Goal: Task Accomplishment & Management: Manage account settings

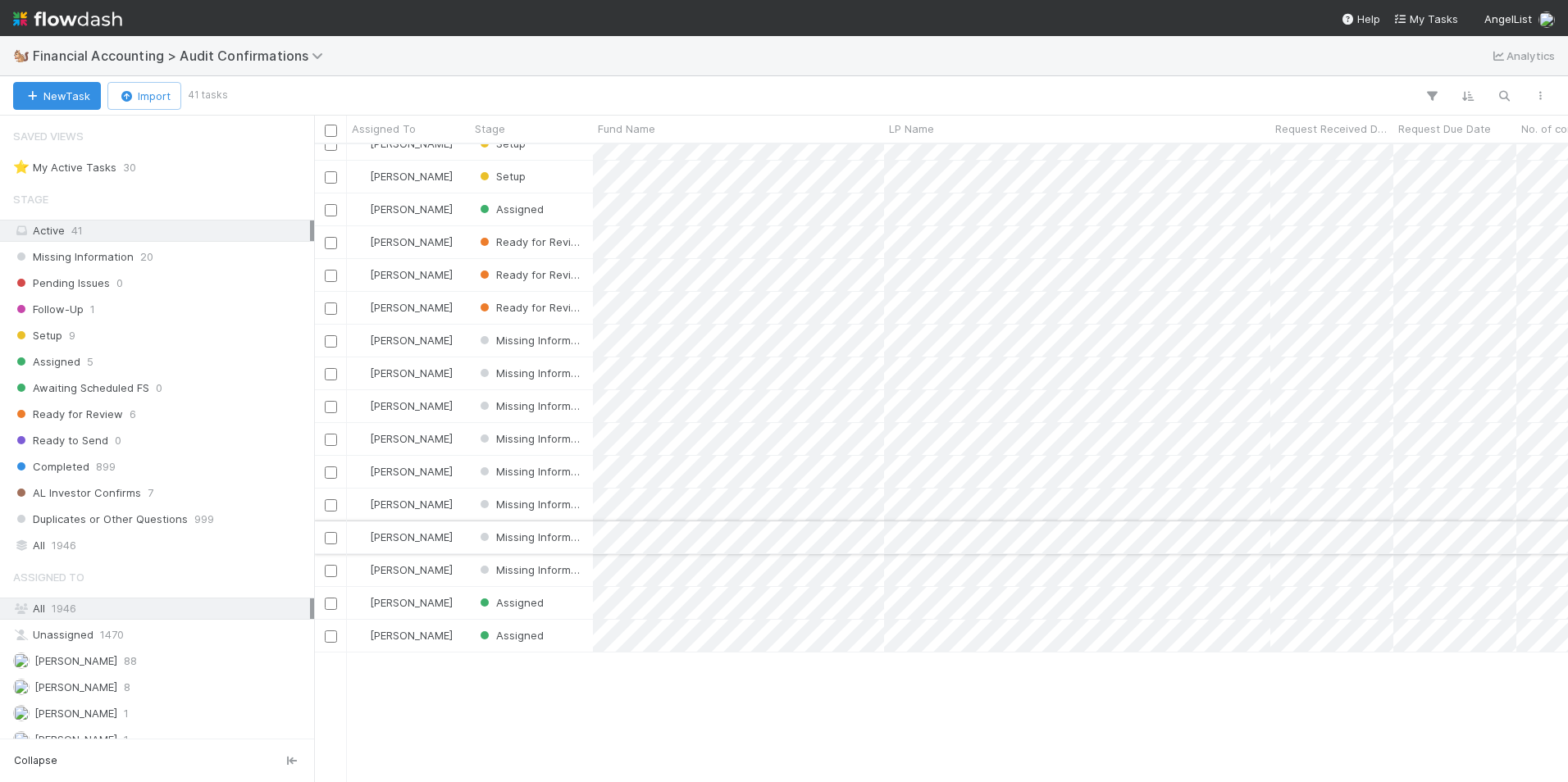
scroll to position [82, 0]
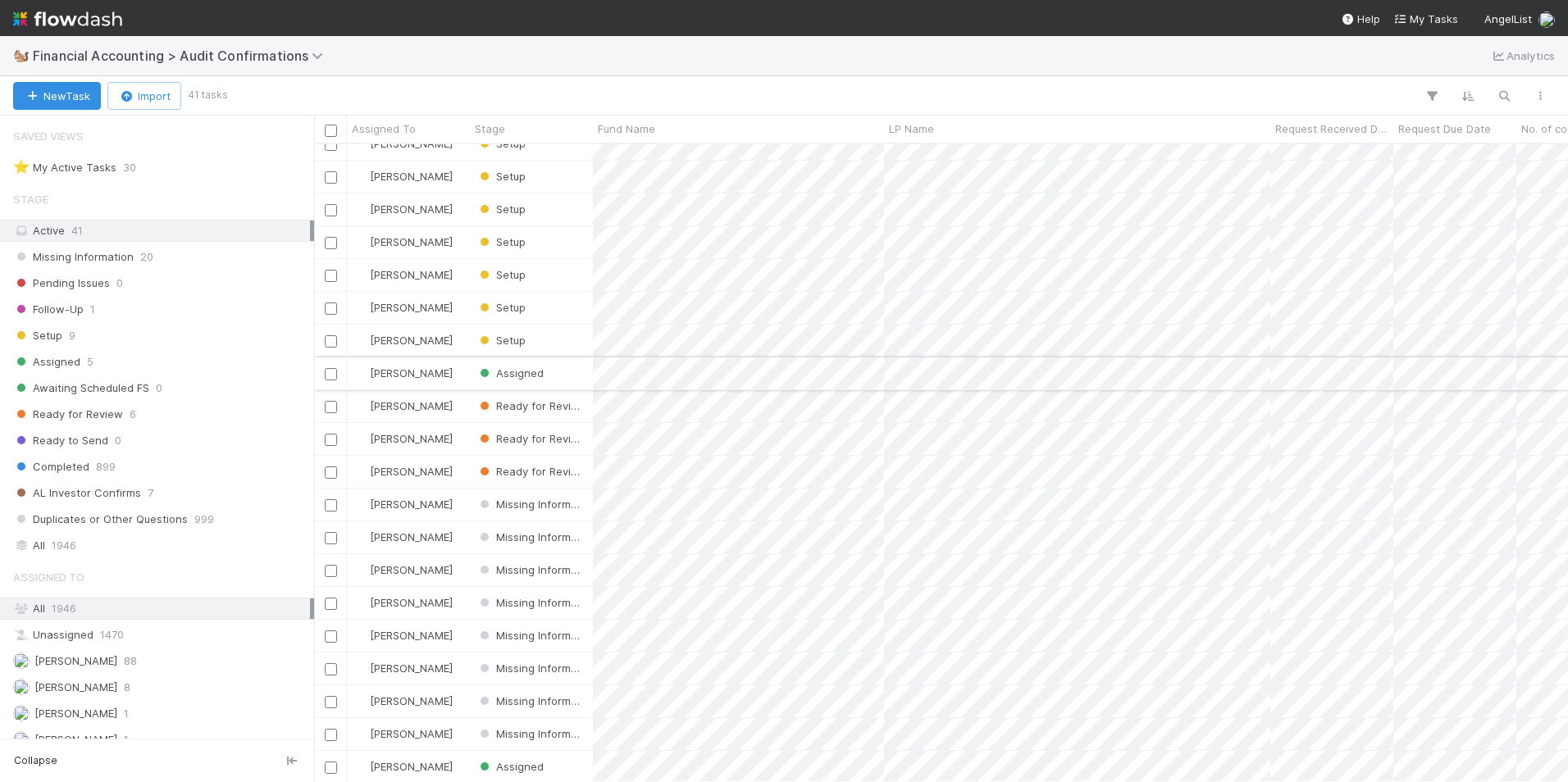
click at [435, 368] on div "[PERSON_NAME]" at bounding box center [408, 373] width 123 height 32
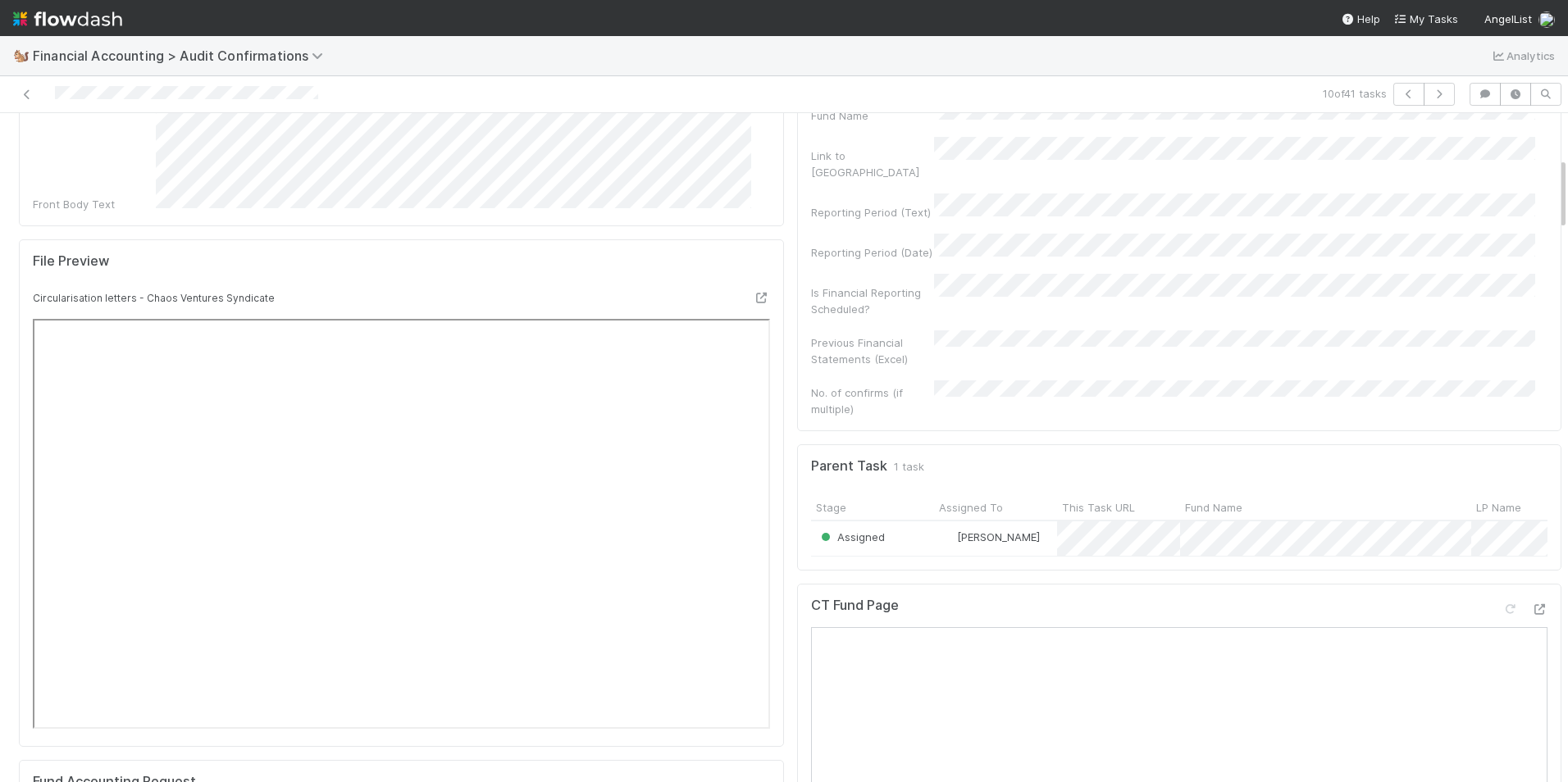
scroll to position [410, 0]
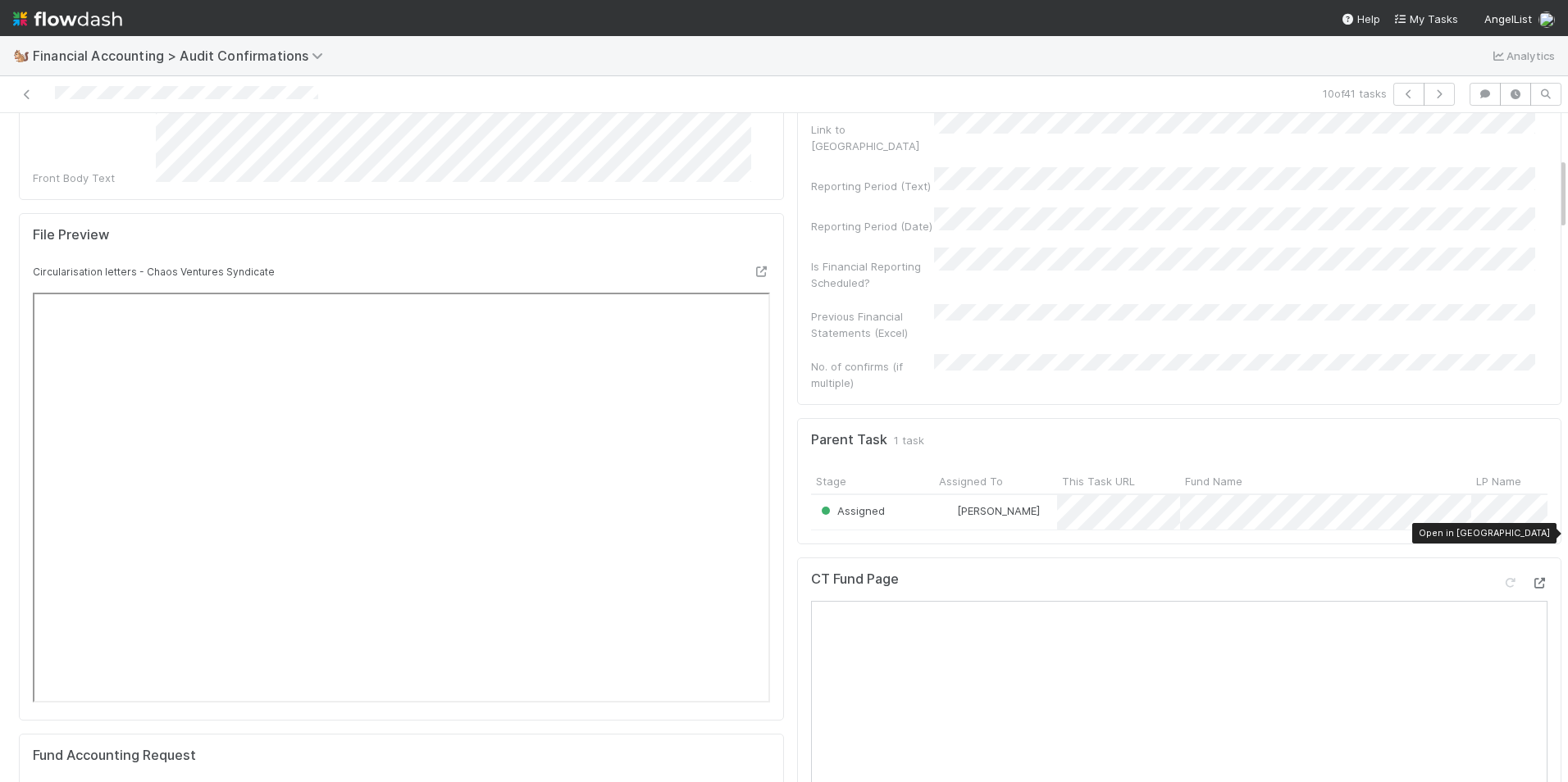
click at [1531, 578] on icon at bounding box center [1539, 583] width 17 height 11
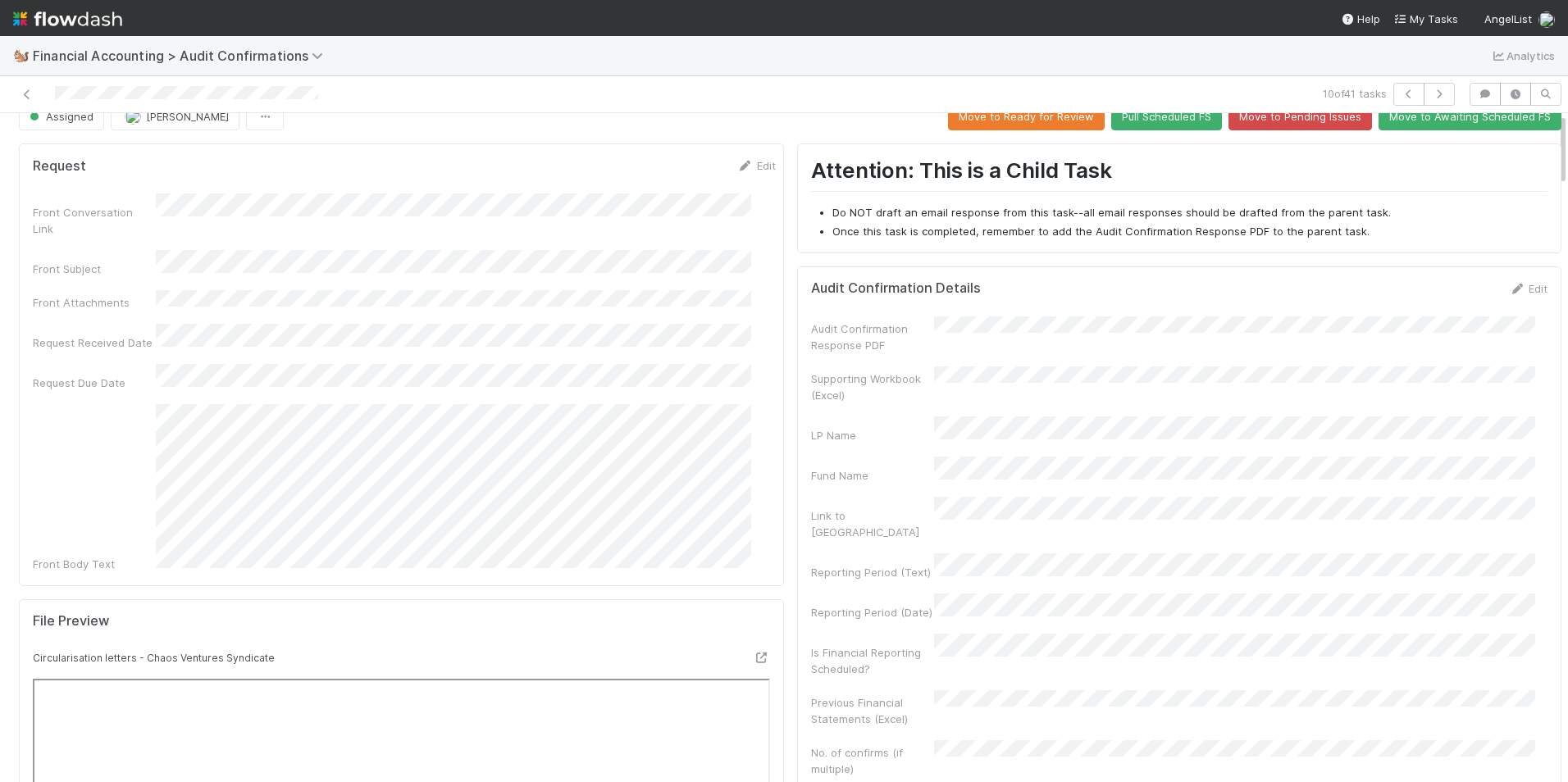
scroll to position [0, 0]
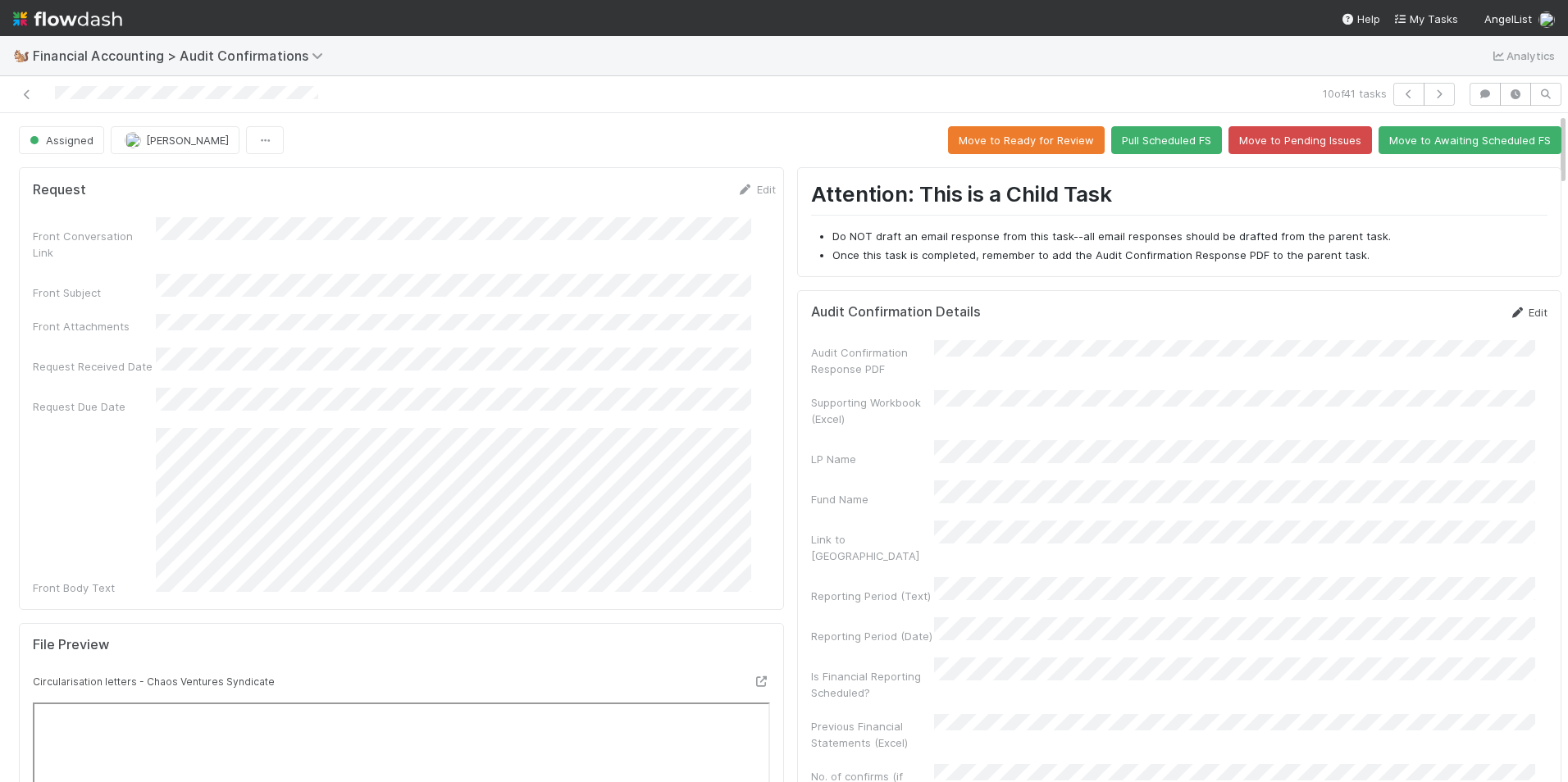
click at [1509, 311] on link "Edit" at bounding box center [1528, 312] width 39 height 13
click at [1441, 323] on button "Save" at bounding box center [1460, 319] width 47 height 28
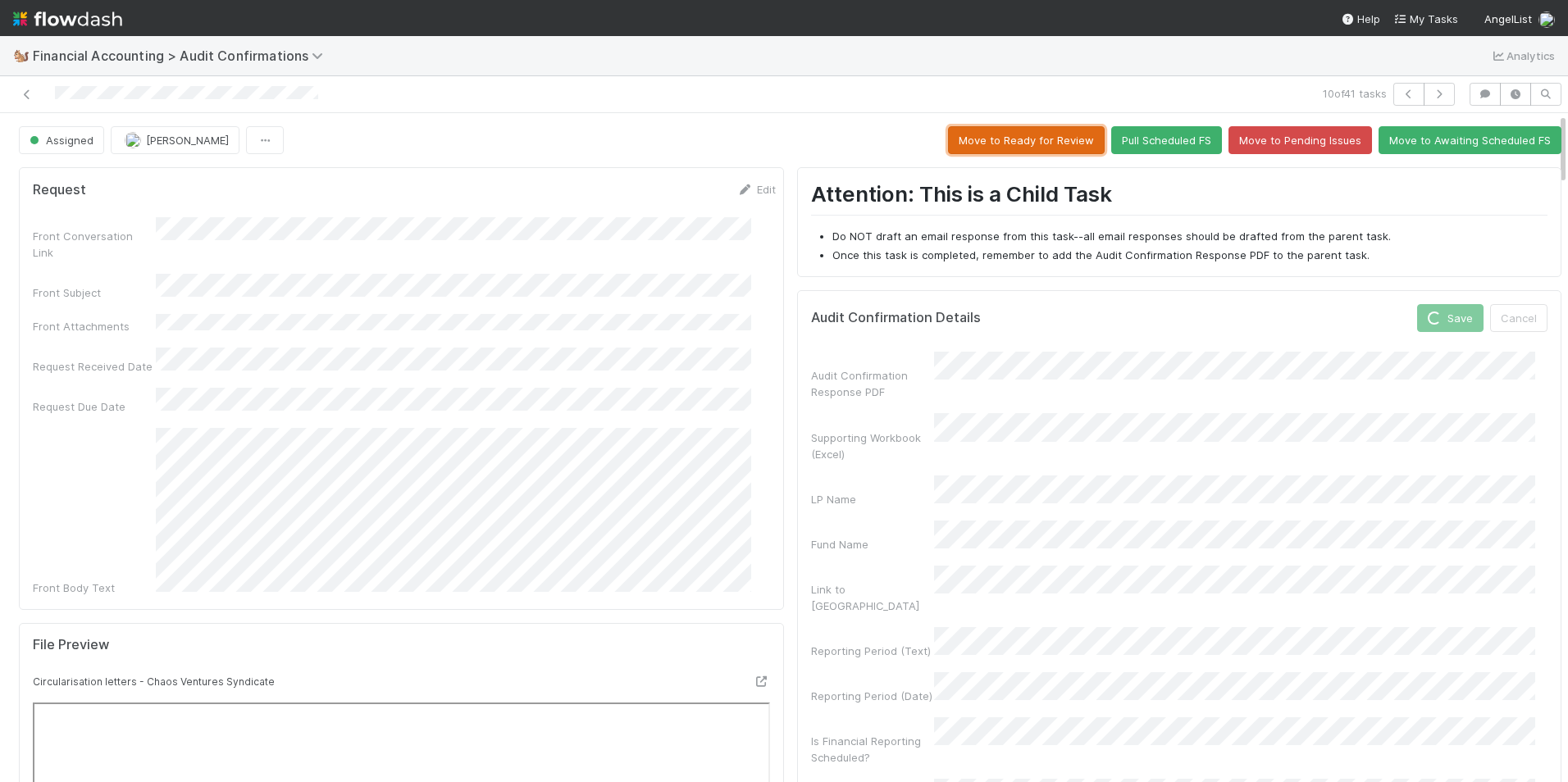
click at [977, 145] on button "Move to Ready for Review" at bounding box center [1026, 140] width 156 height 28
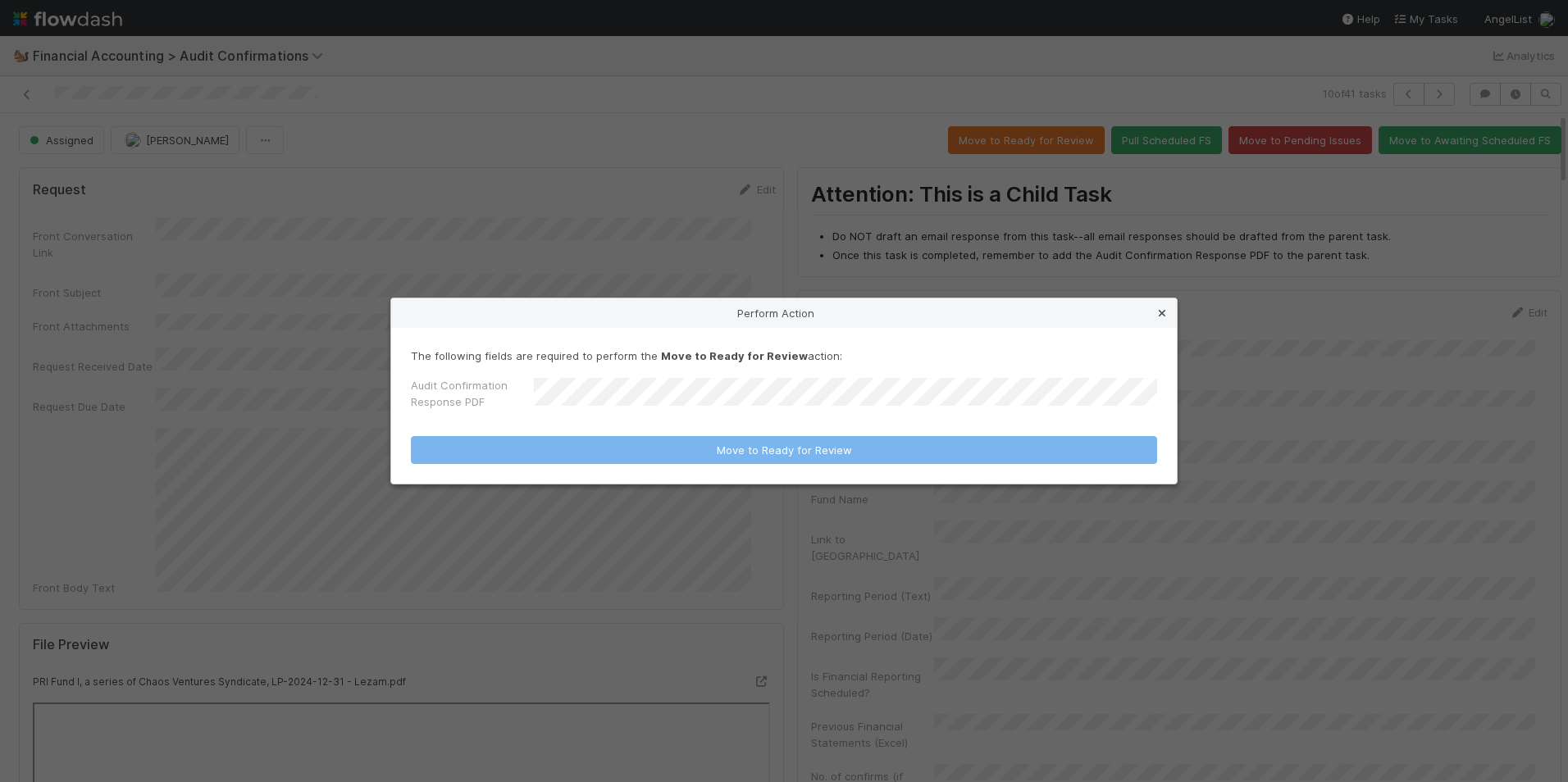
click at [1156, 313] on icon at bounding box center [1162, 313] width 17 height 11
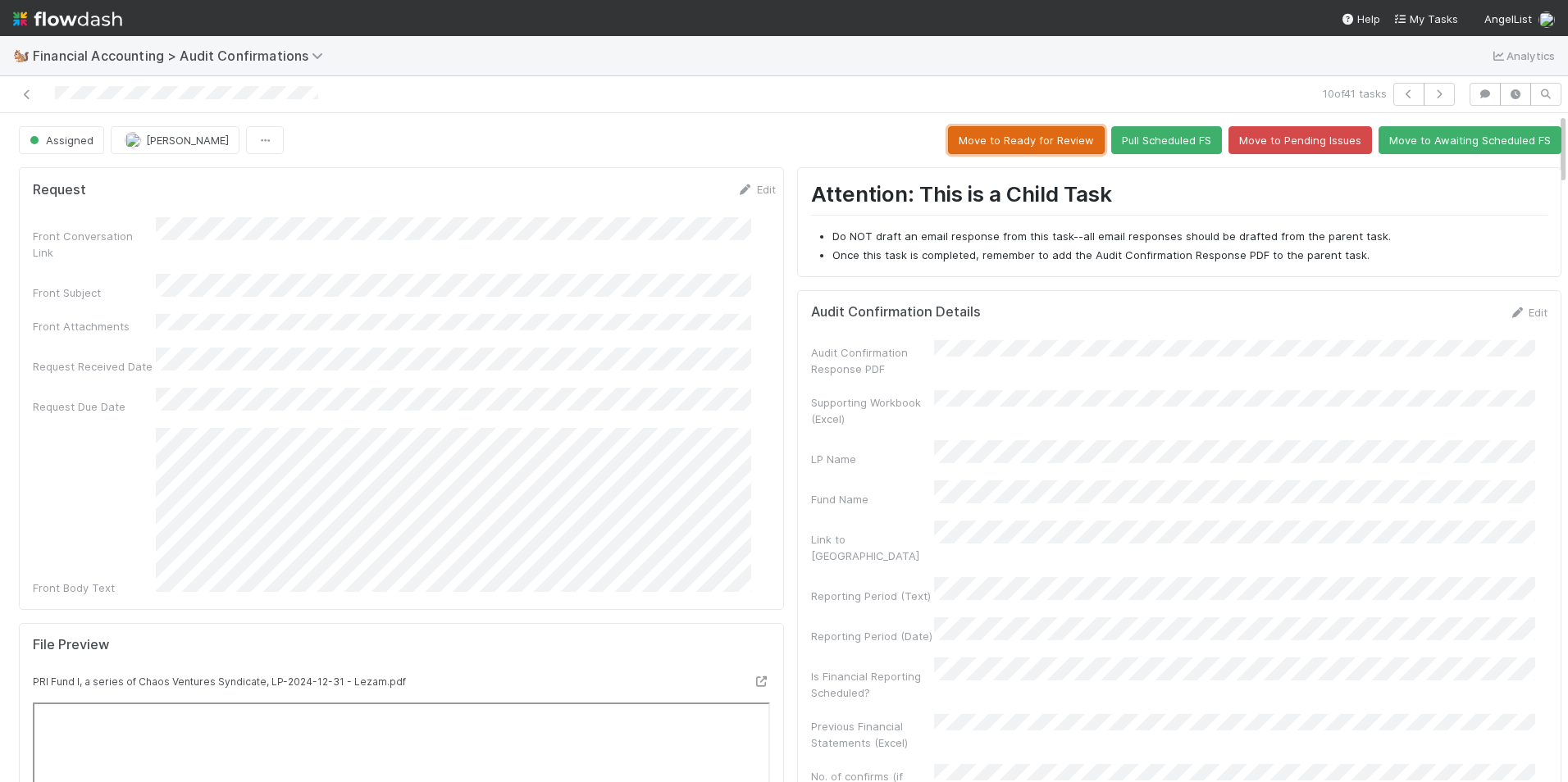
click at [1029, 144] on button "Move to Ready for Review" at bounding box center [1026, 140] width 156 height 28
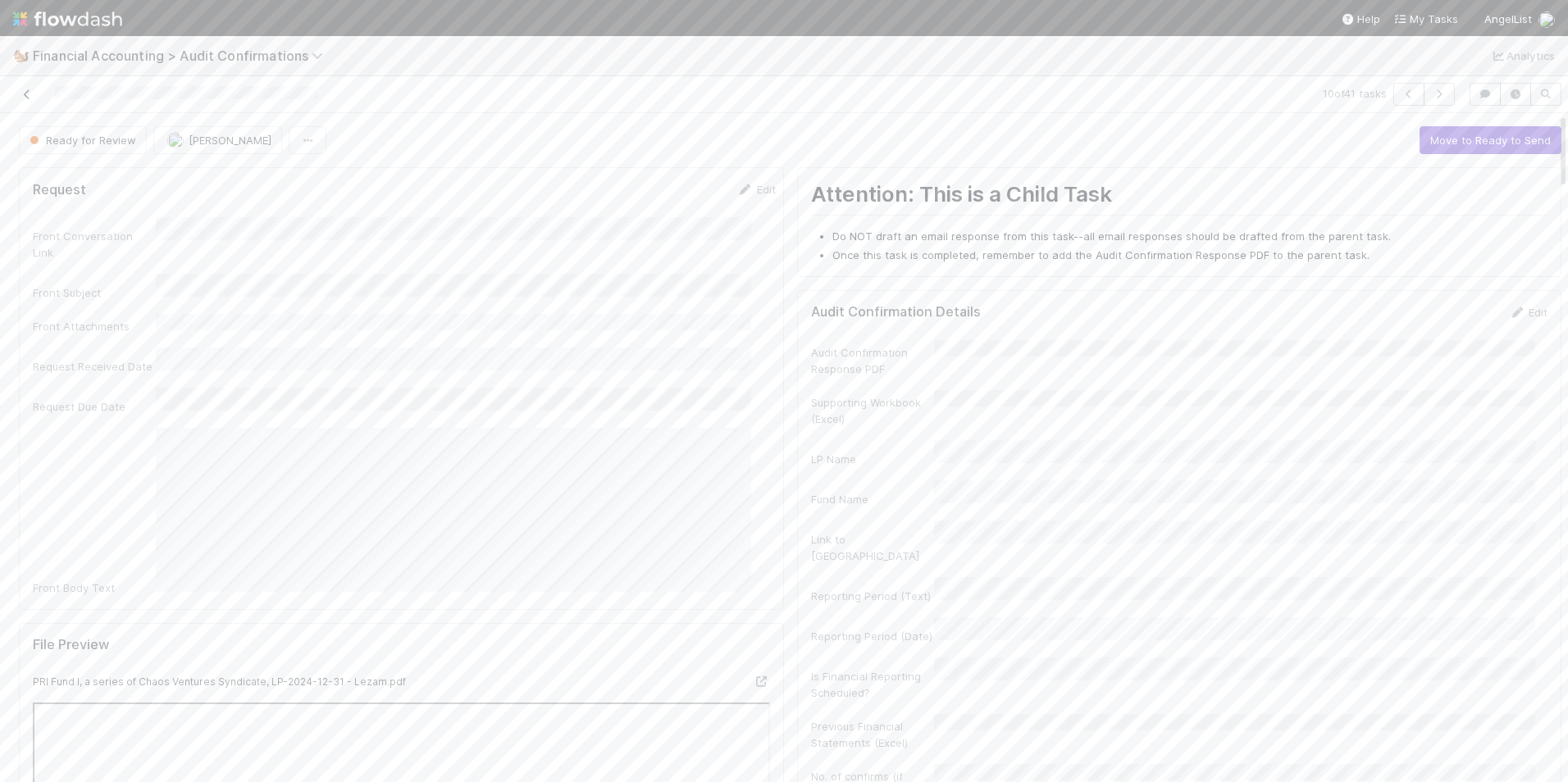
click at [26, 97] on icon at bounding box center [26, 94] width 17 height 11
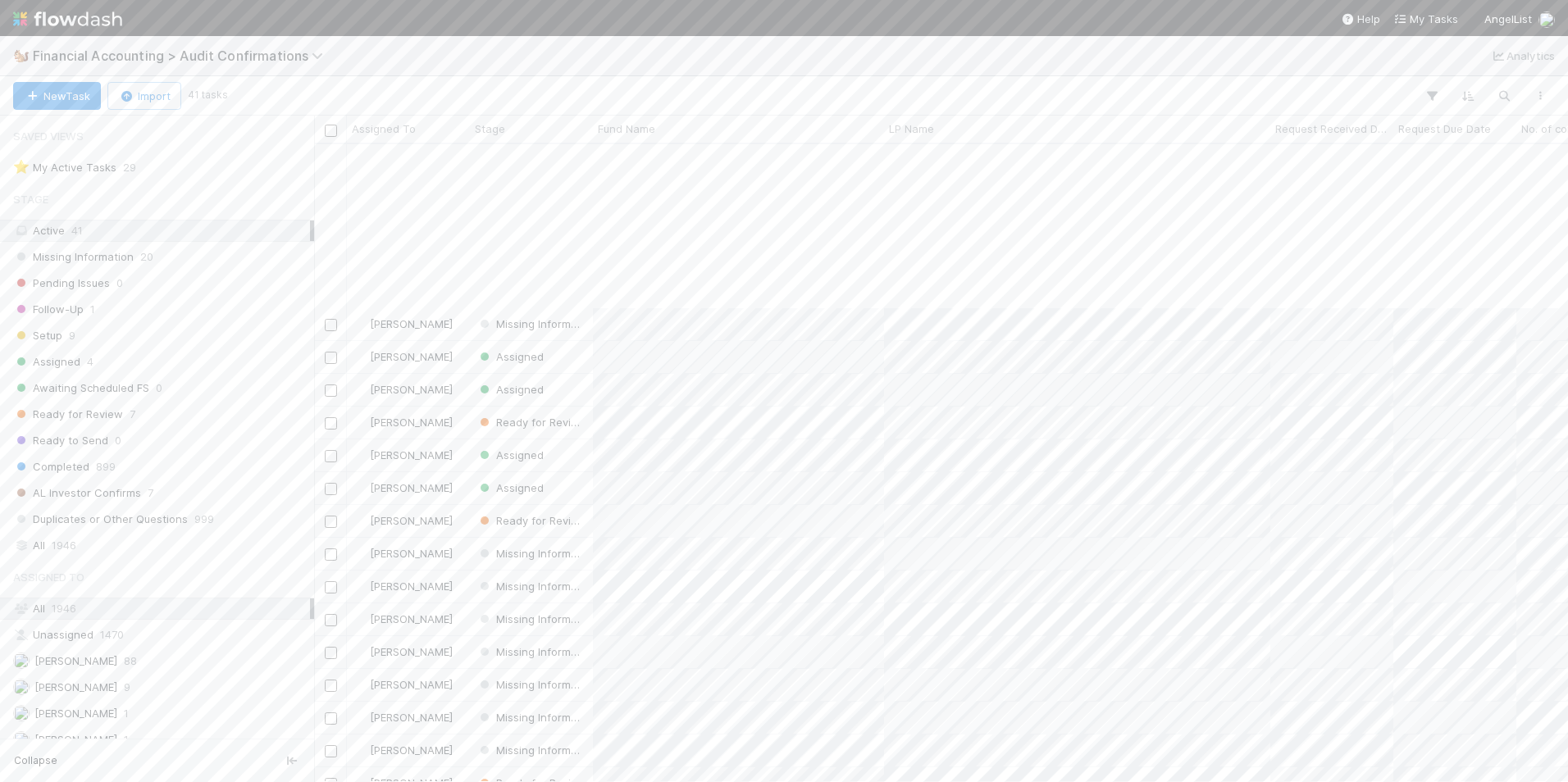
scroll to position [720, 0]
click at [98, 339] on div "Setup 9" at bounding box center [162, 335] width 297 height 20
click at [562, 426] on div "Setup" at bounding box center [531, 423] width 123 height 32
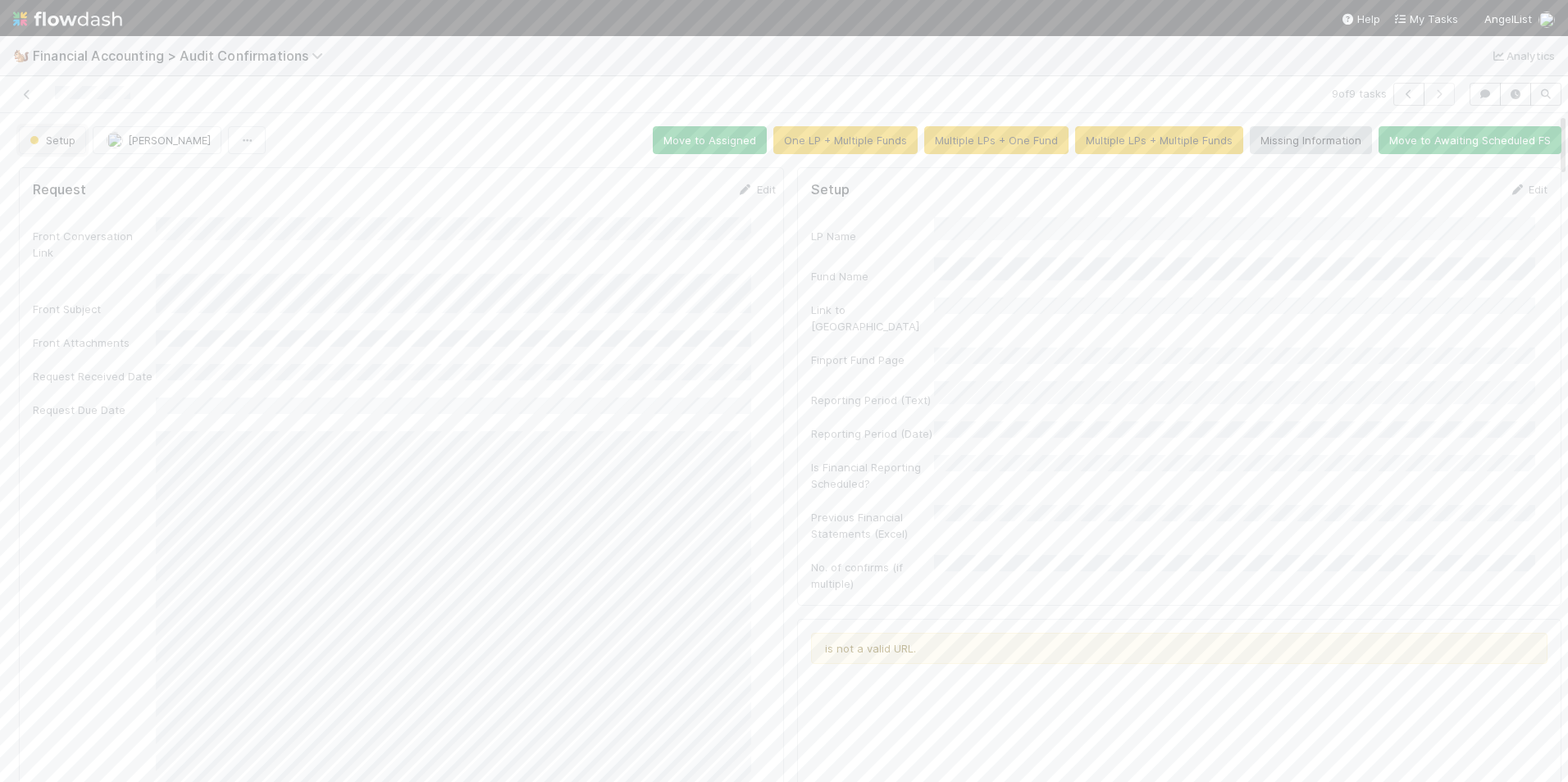
click at [58, 136] on span "Setup" at bounding box center [51, 139] width 49 height 13
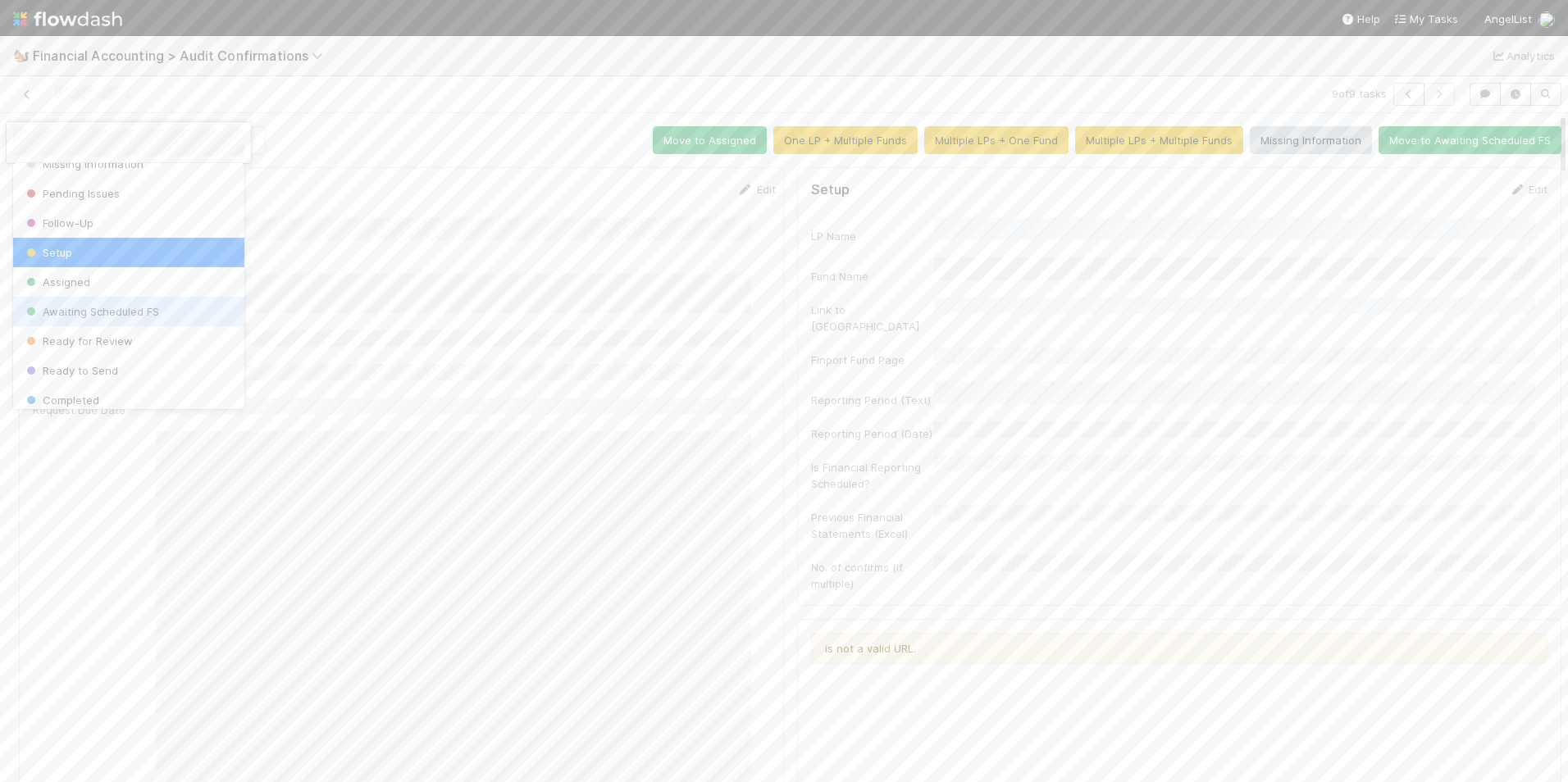
scroll to position [86, 0]
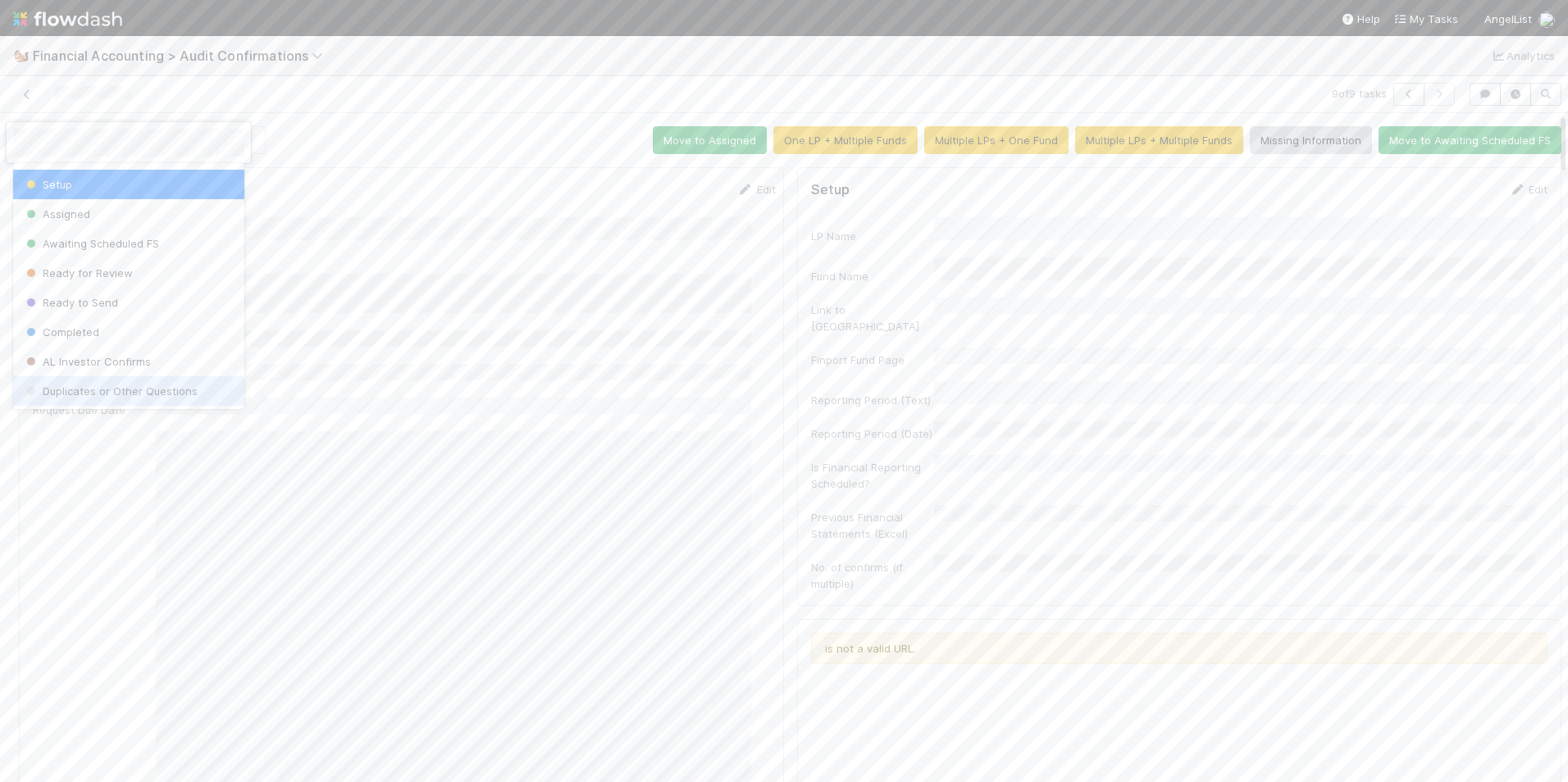
click at [131, 388] on span "Duplicates or Other Questions" at bounding box center [110, 391] width 175 height 13
drag, startPoint x: 131, startPoint y: 388, endPoint x: 131, endPoint y: 380, distance: 8.0
click at [131, 388] on div "Front Conversation Link Front Subject Front Attachments Request Received Date R…" at bounding box center [404, 547] width 743 height 661
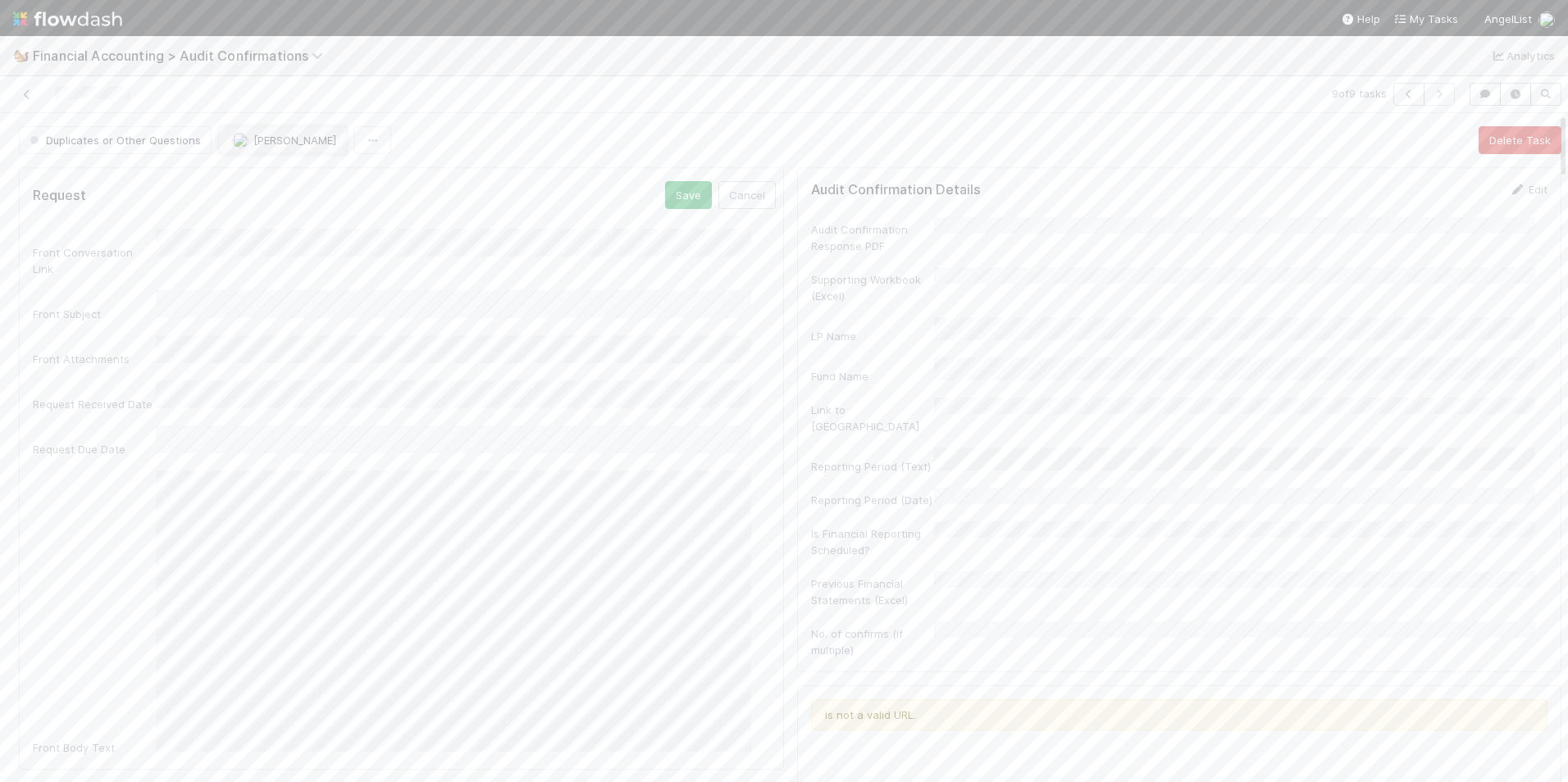
click at [253, 139] on span "[PERSON_NAME]" at bounding box center [295, 139] width 83 height 13
click at [262, 163] on div at bounding box center [324, 142] width 246 height 42
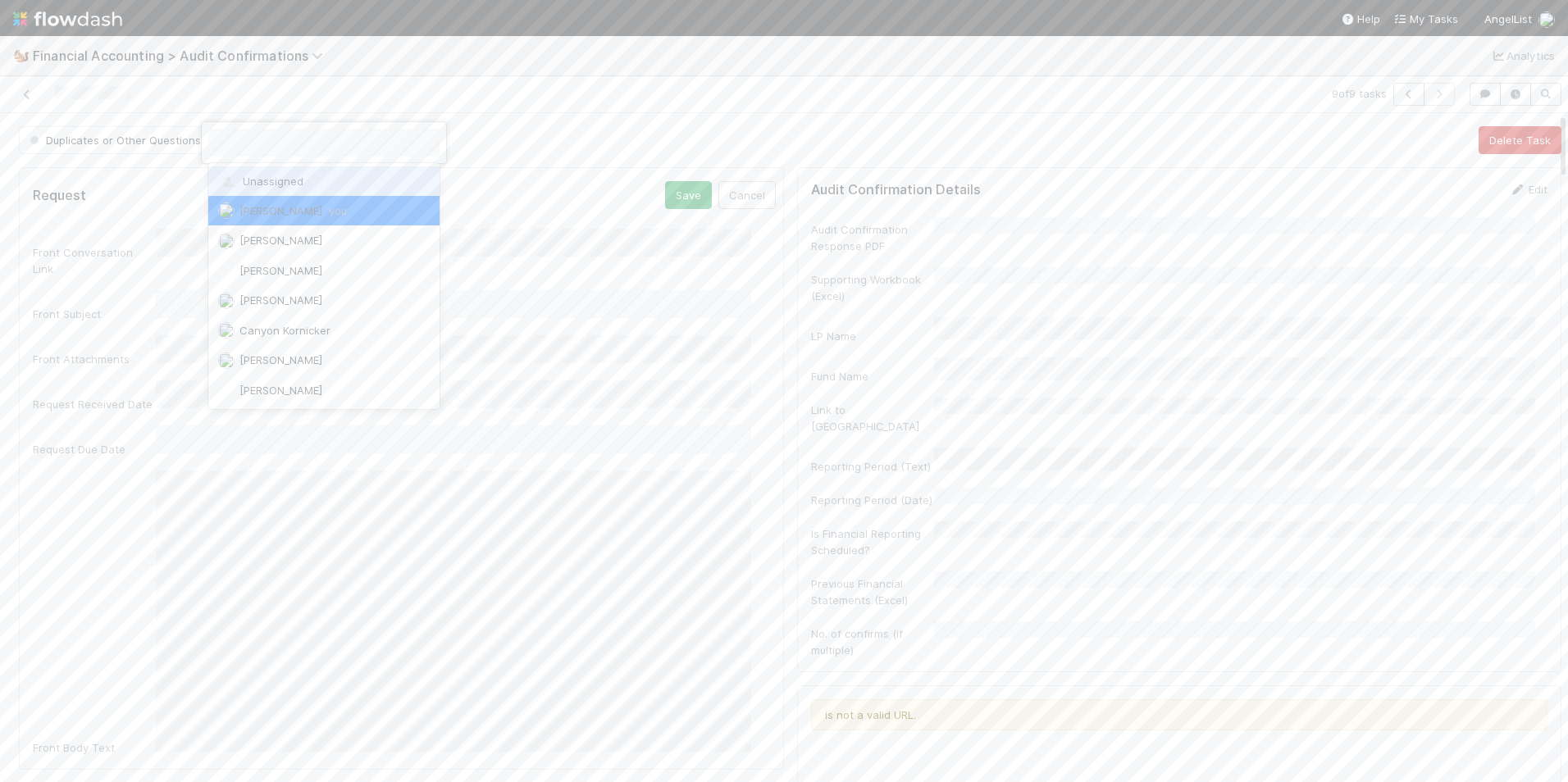
click at [252, 186] on span "Unassigned" at bounding box center [260, 181] width 86 height 13
click at [32, 93] on icon at bounding box center [26, 94] width 17 height 11
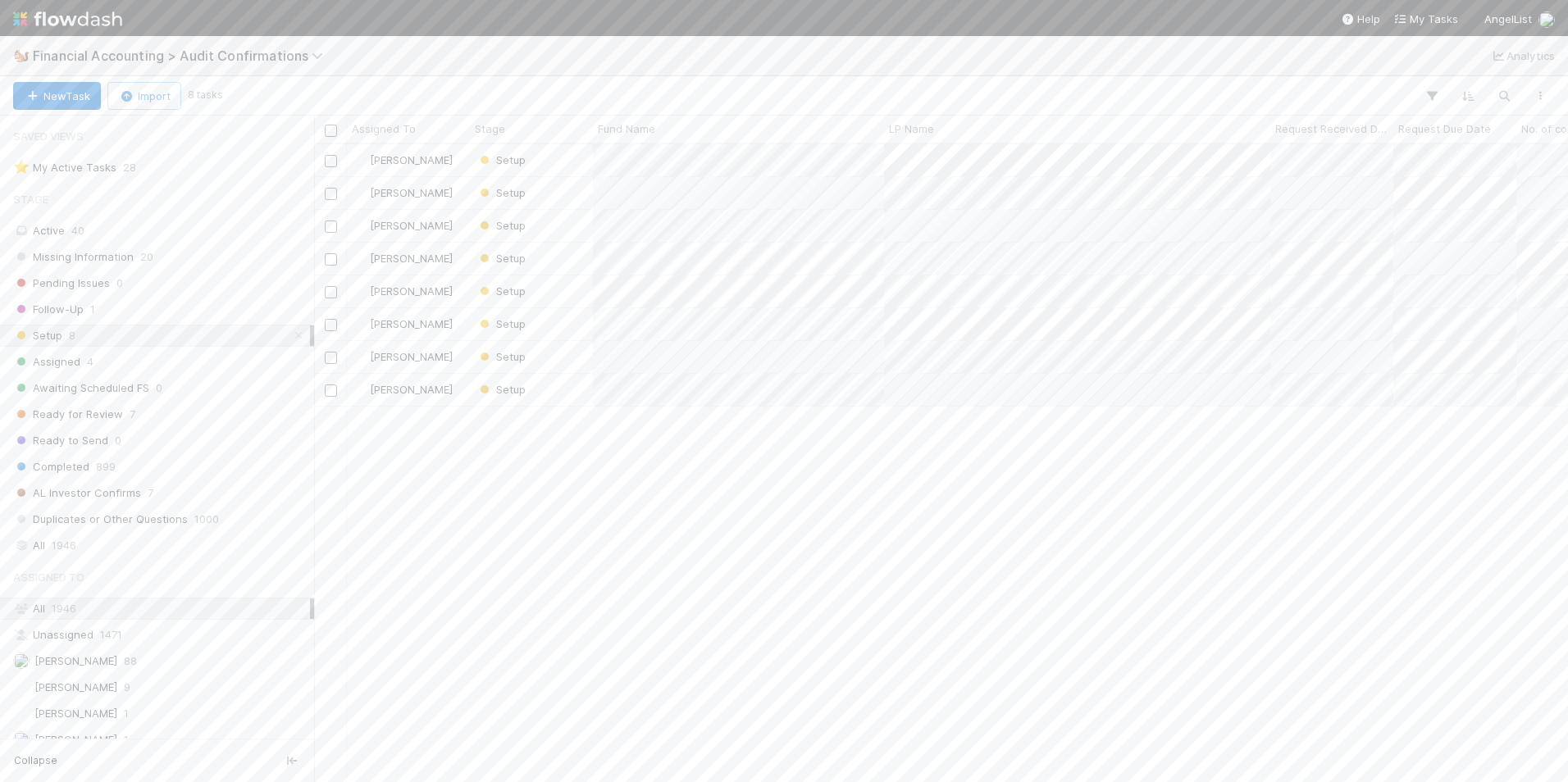
scroll to position [626, 1241]
click at [580, 386] on div "Setup" at bounding box center [531, 390] width 123 height 32
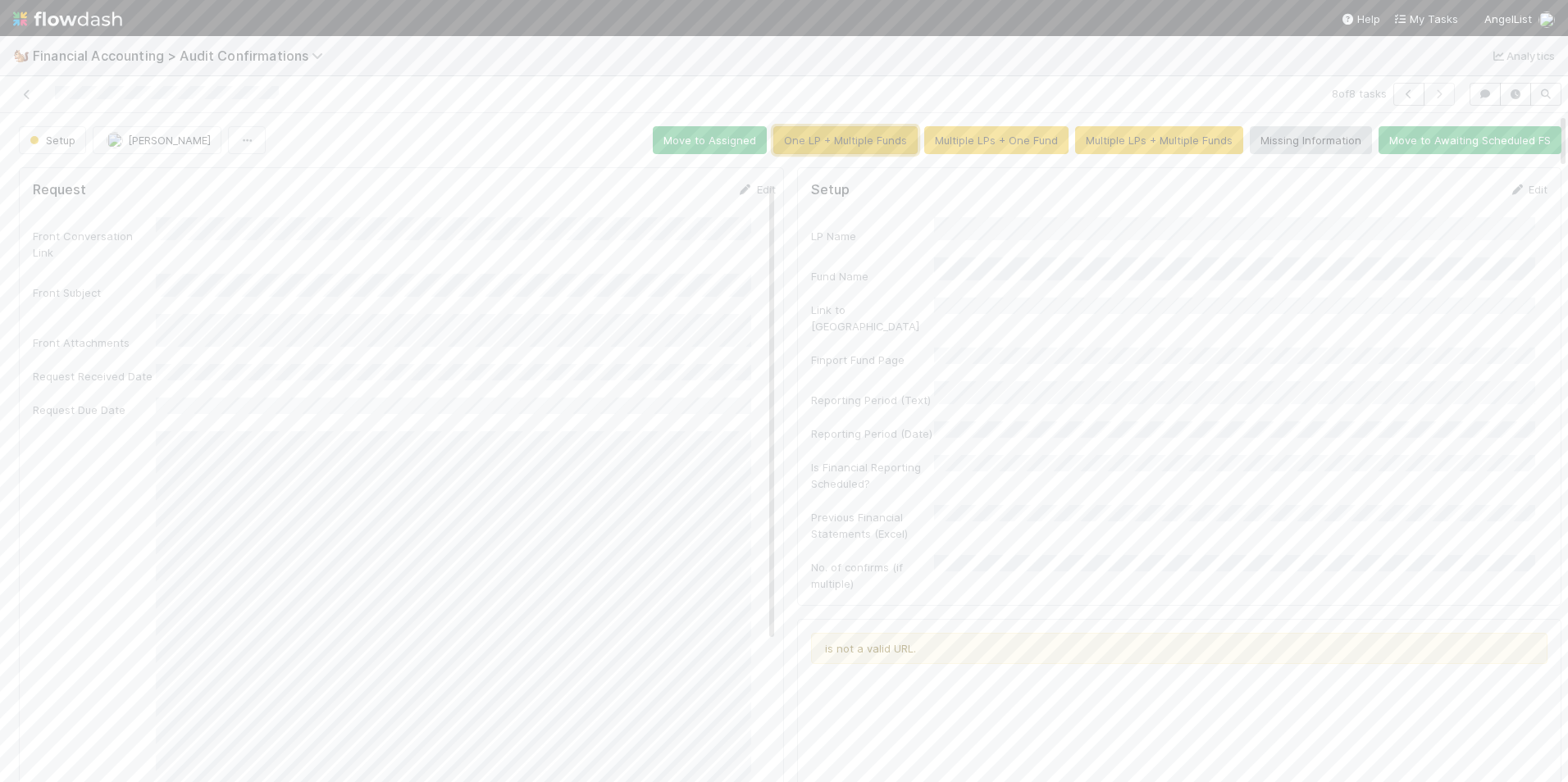
click at [846, 138] on button "One LP + Multiple Funds" at bounding box center [846, 140] width 145 height 28
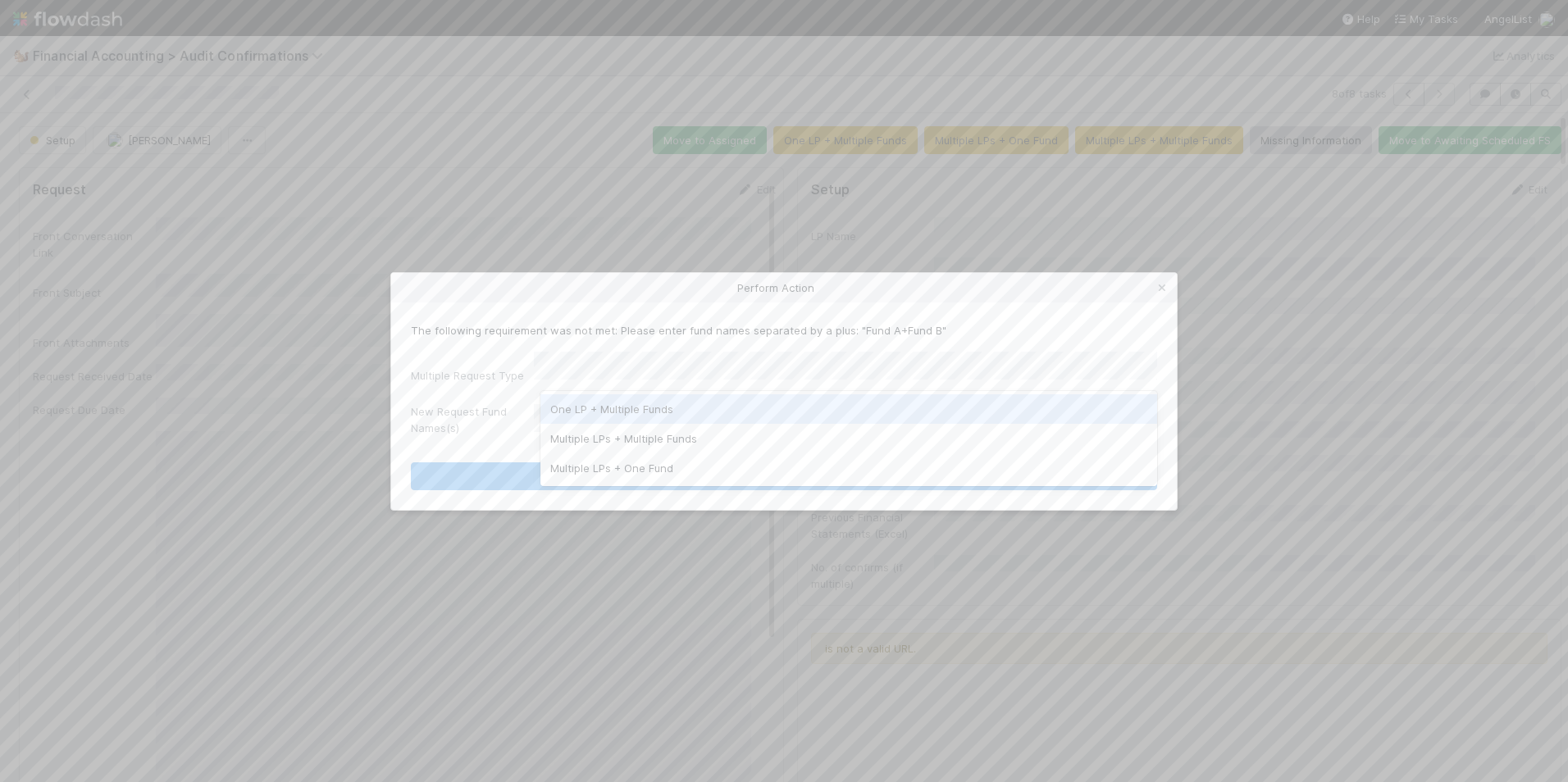
click at [607, 412] on div "One LP + Multiple Funds" at bounding box center [848, 409] width 617 height 29
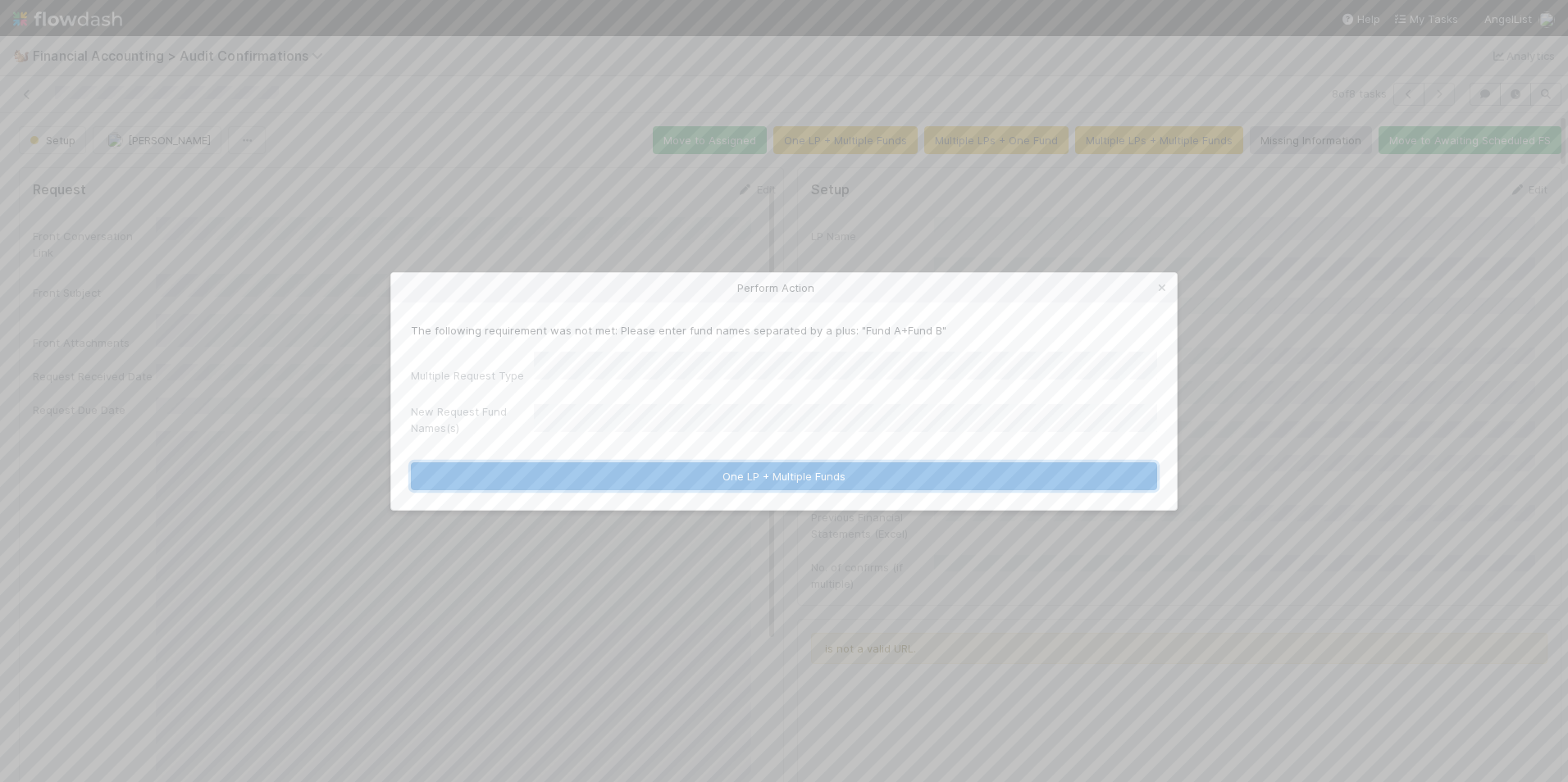
click at [686, 478] on button "One LP + Multiple Funds" at bounding box center [783, 477] width 746 height 28
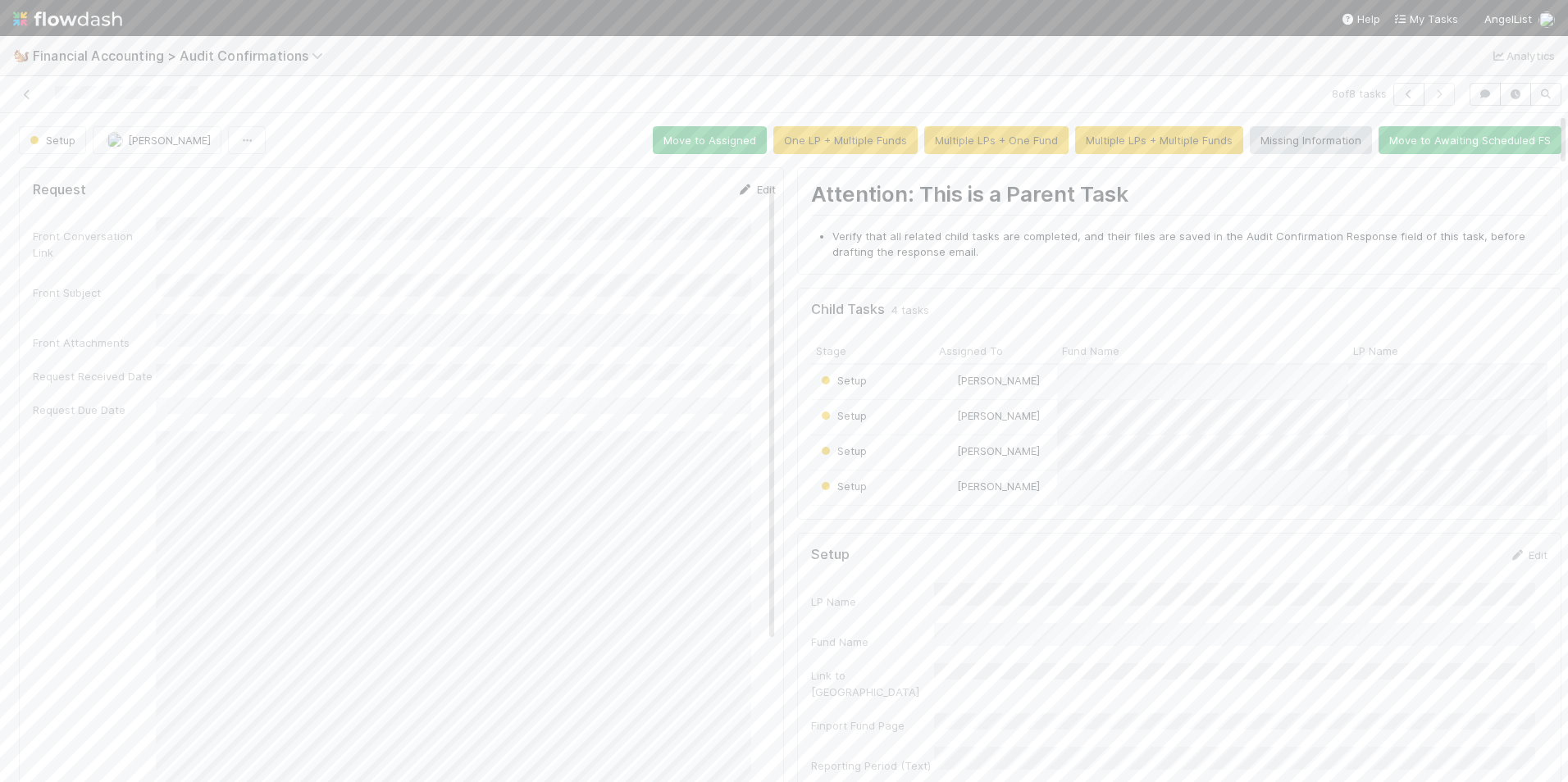
click at [737, 188] on icon at bounding box center [745, 190] width 17 height 11
click at [403, 555] on div "11" at bounding box center [403, 561] width 22 height 22
click at [405, 628] on div "18" at bounding box center [403, 629] width 22 height 22
click at [665, 199] on button "Save" at bounding box center [688, 195] width 47 height 28
click at [886, 564] on div "Setup" at bounding box center [872, 558] width 123 height 34
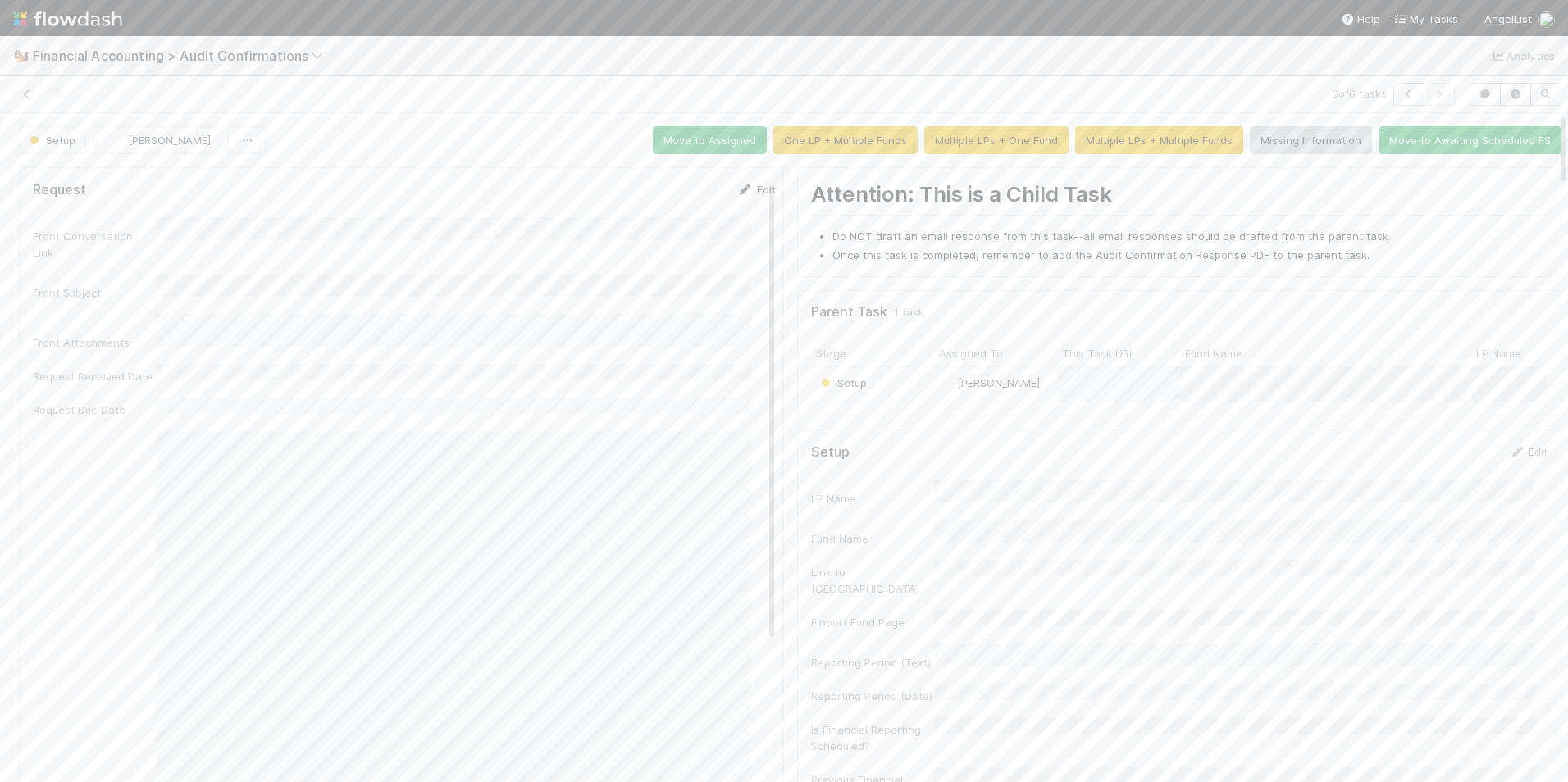
click at [737, 188] on link "Edit" at bounding box center [757, 189] width 39 height 13
click at [403, 568] on div "11" at bounding box center [403, 561] width 22 height 22
click at [407, 628] on div "18" at bounding box center [403, 629] width 22 height 22
click at [665, 202] on button "Save" at bounding box center [688, 195] width 47 height 28
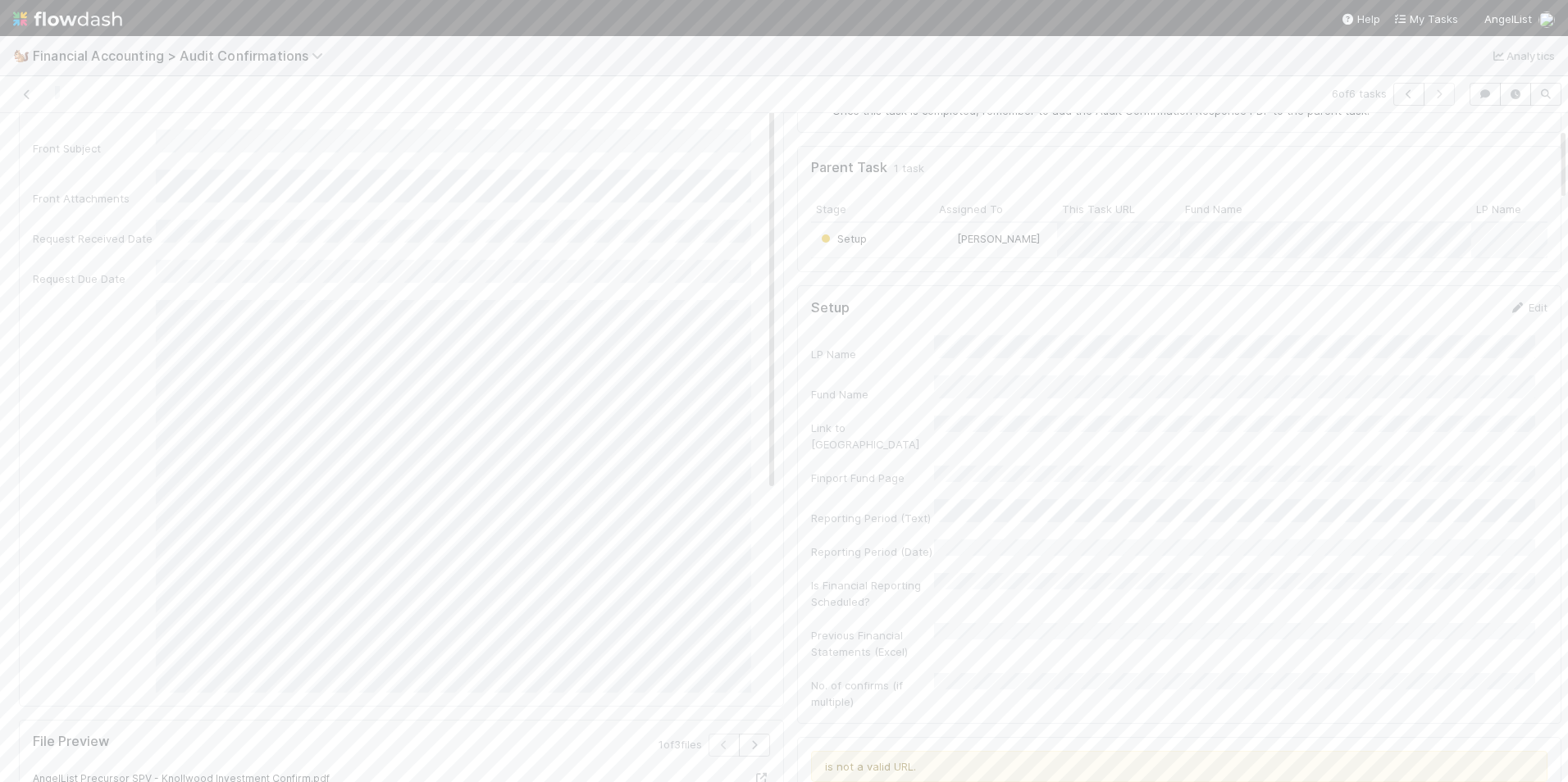
scroll to position [164, 0]
click at [1509, 295] on link "Edit" at bounding box center [1528, 288] width 39 height 13
click at [878, 392] on div "Fund Name" at bounding box center [1180, 388] width 737 height 32
click at [902, 524] on div "Reporting Period (Text)" at bounding box center [1180, 540] width 737 height 32
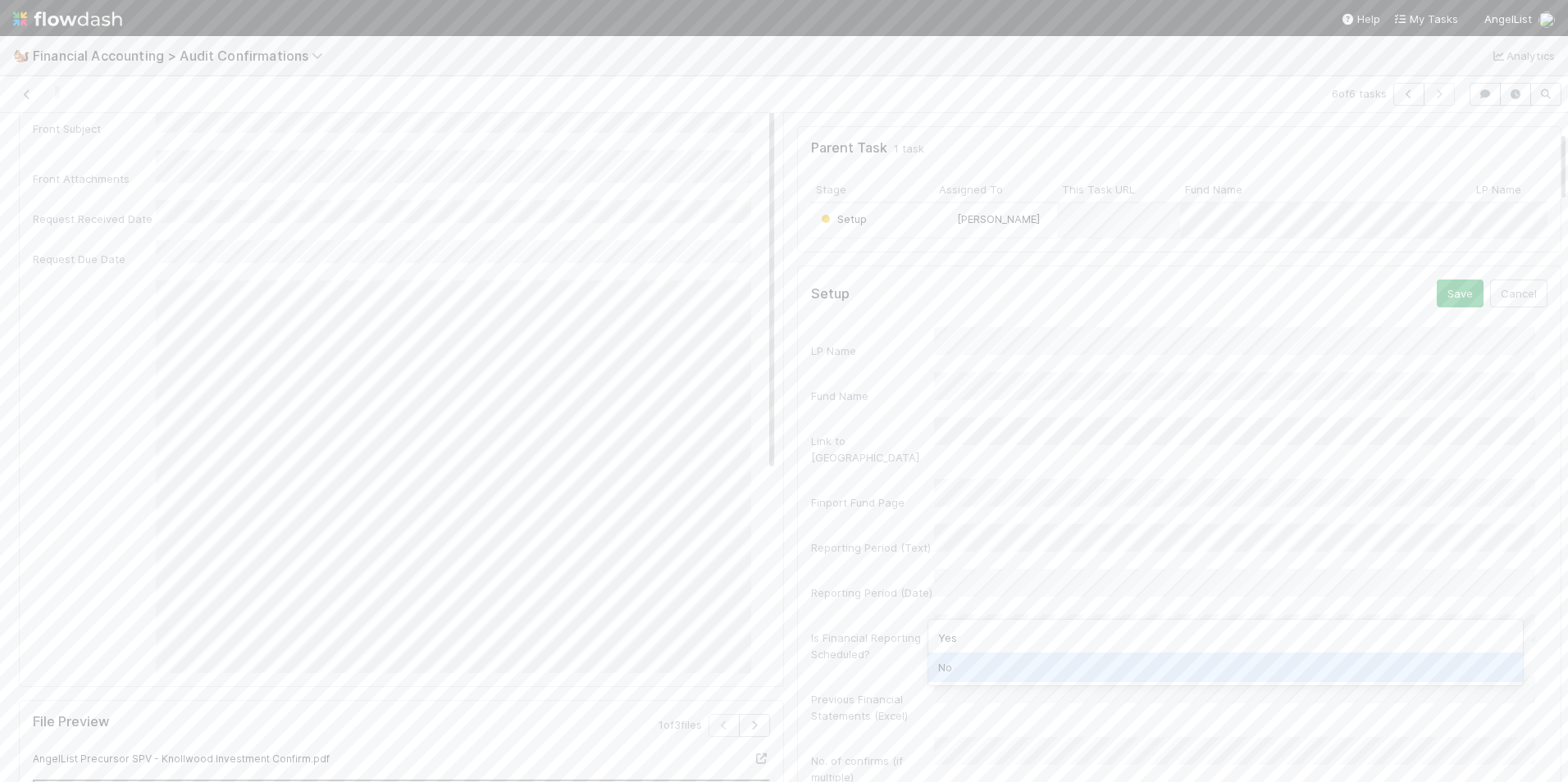
click at [976, 654] on div "No" at bounding box center [1226, 666] width 595 height 29
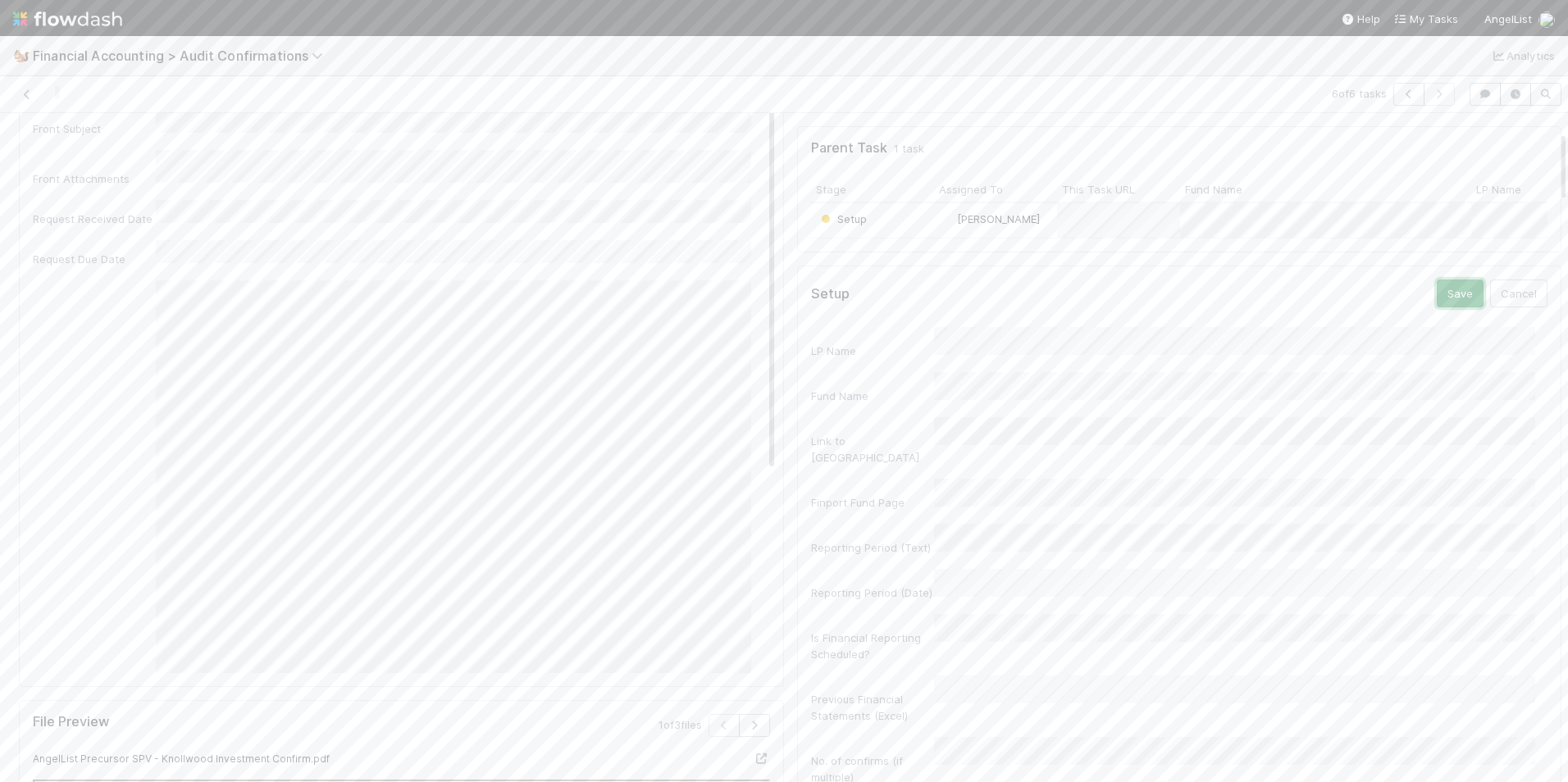
click at [1437, 307] on button "Save" at bounding box center [1460, 294] width 47 height 28
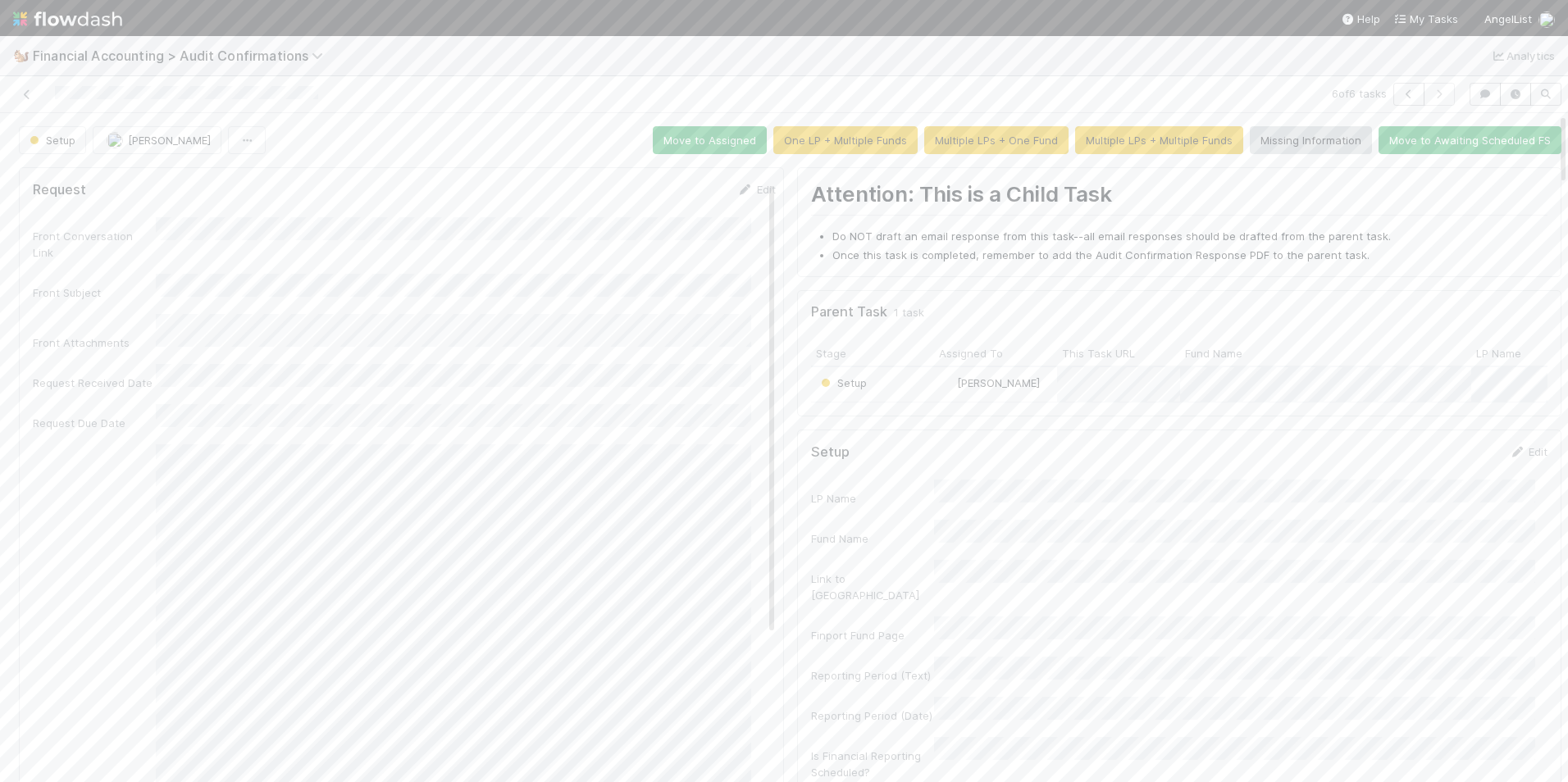
click at [888, 387] on div "Setup" at bounding box center [872, 384] width 123 height 34
click at [891, 519] on div "Setup" at bounding box center [872, 523] width 123 height 34
click at [737, 191] on icon at bounding box center [745, 190] width 17 height 11
click at [396, 564] on div "11" at bounding box center [403, 561] width 22 height 22
click at [399, 630] on div "18" at bounding box center [403, 629] width 22 height 22
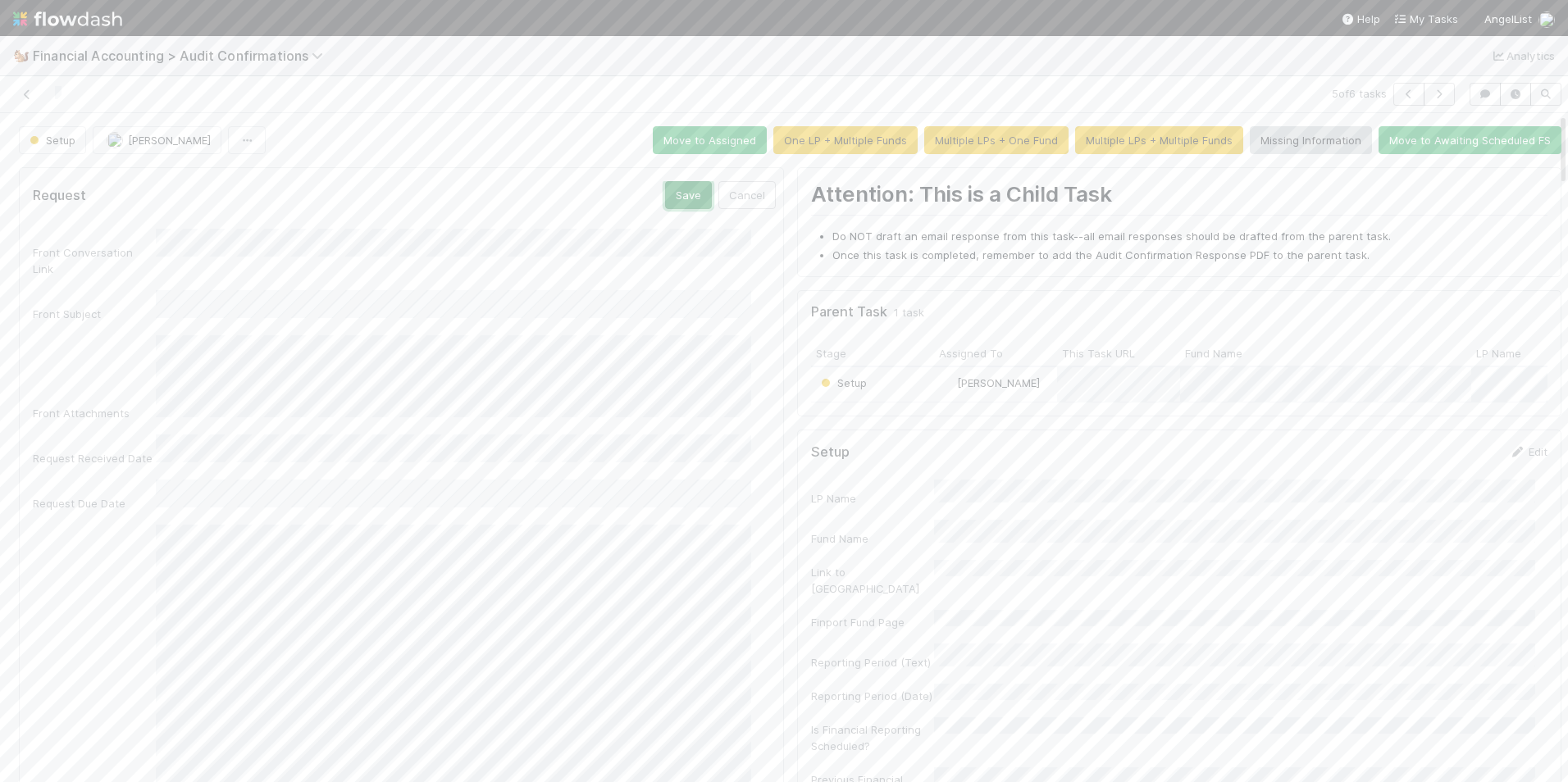
click at [665, 191] on button "Save" at bounding box center [688, 195] width 47 height 28
drag, startPoint x: 1497, startPoint y: 456, endPoint x: 1500, endPoint y: 467, distance: 11.4
click at [1509, 460] on div "Edit" at bounding box center [1528, 452] width 39 height 17
click at [1509, 458] on link "Edit" at bounding box center [1528, 451] width 39 height 13
click at [849, 553] on div "Fund Name" at bounding box center [1180, 553] width 737 height 32
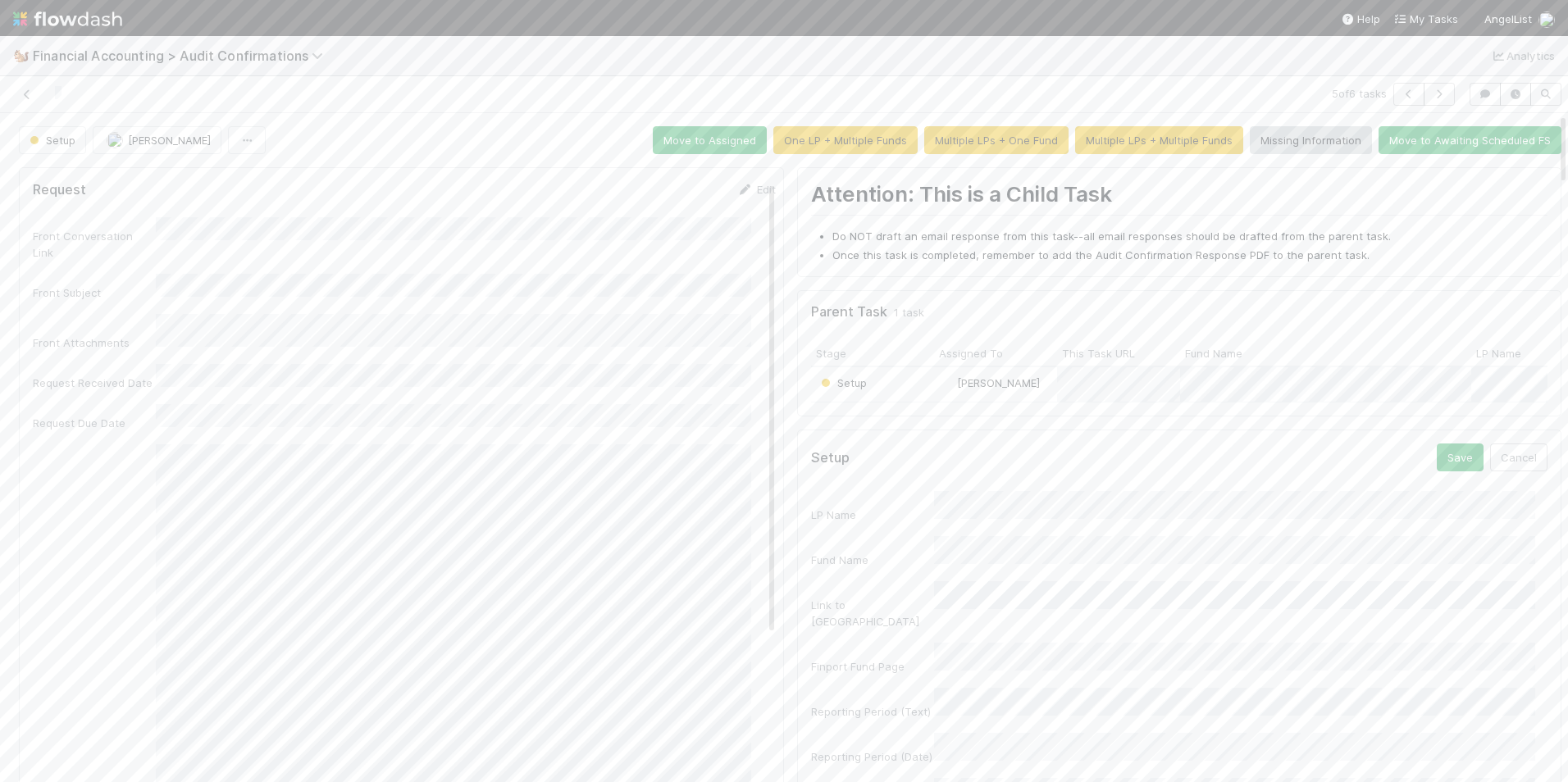
click at [895, 688] on div "Reporting Period (Text)" at bounding box center [1180, 703] width 737 height 32
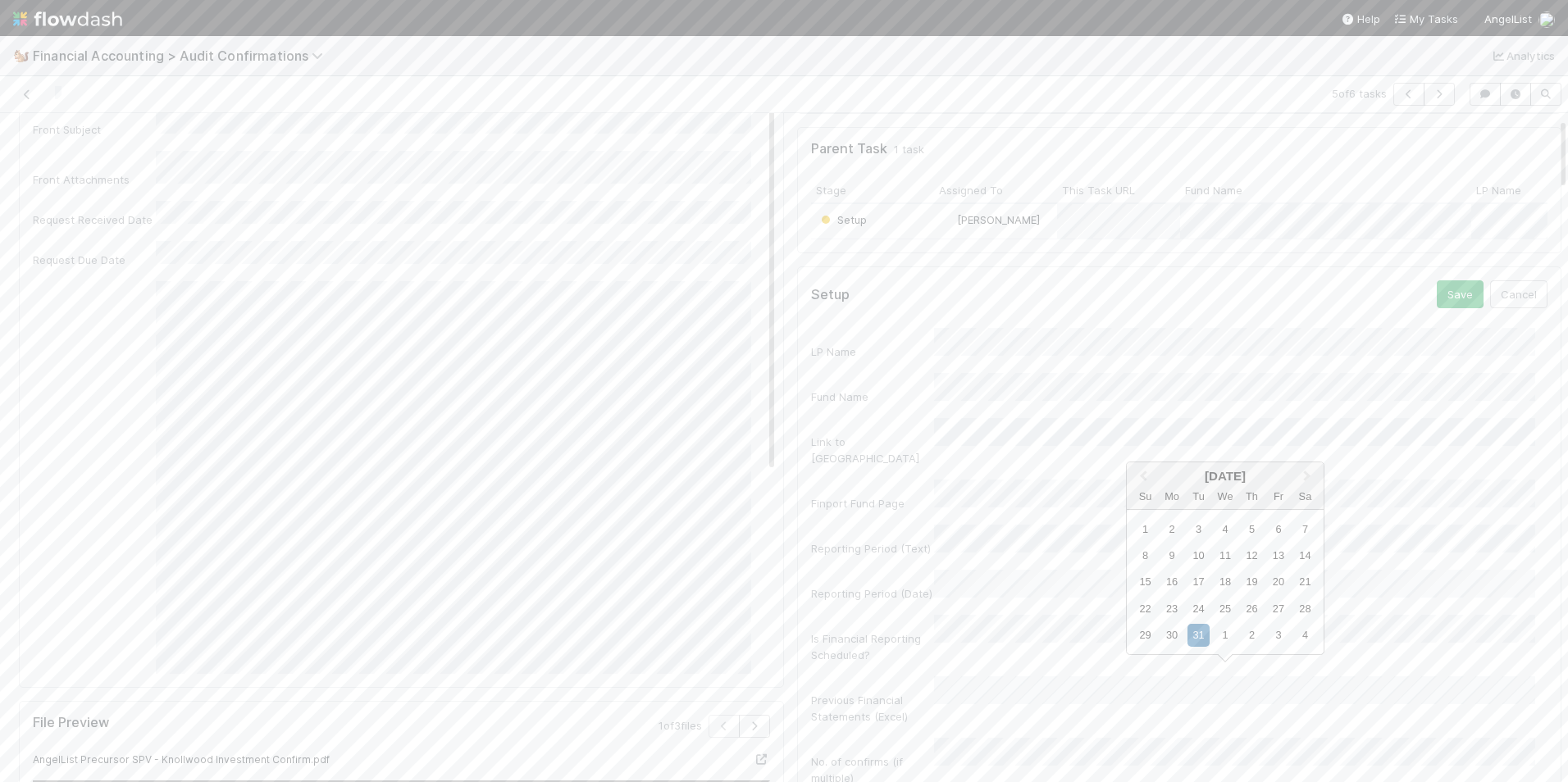
scroll to position [164, 0]
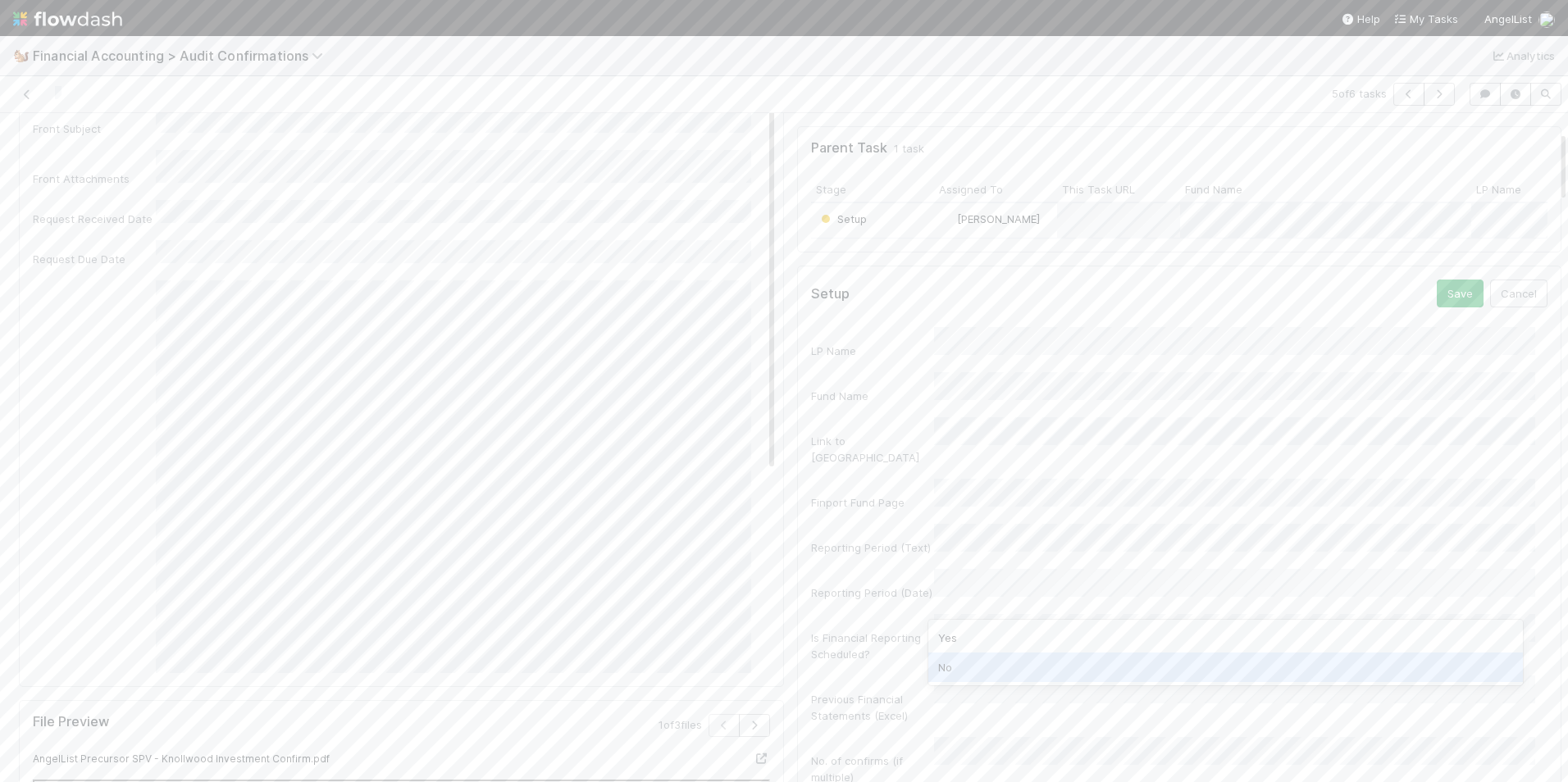
click at [984, 668] on div "No" at bounding box center [1226, 666] width 595 height 29
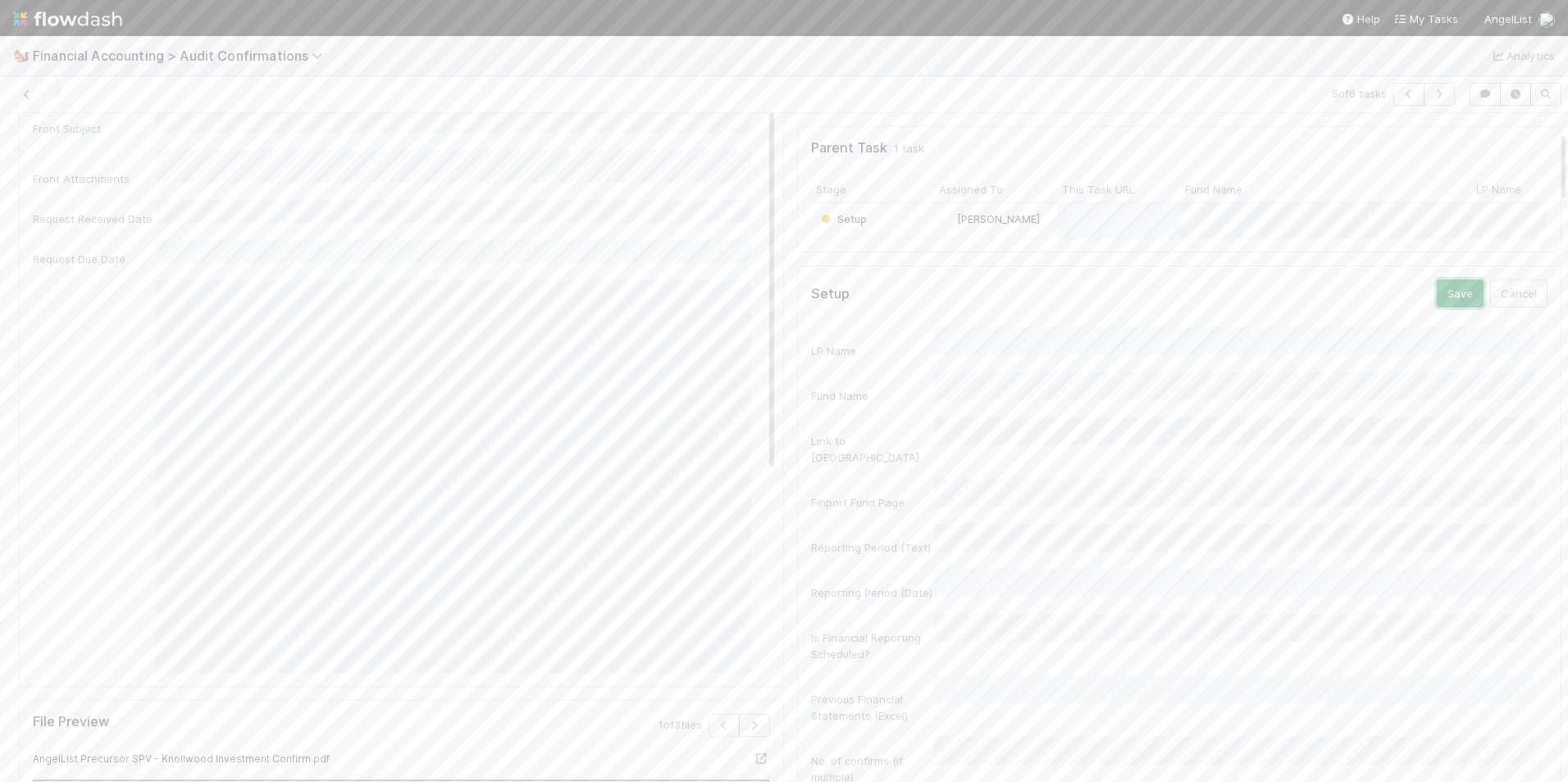
click at [1437, 305] on button "Save" at bounding box center [1460, 294] width 47 height 28
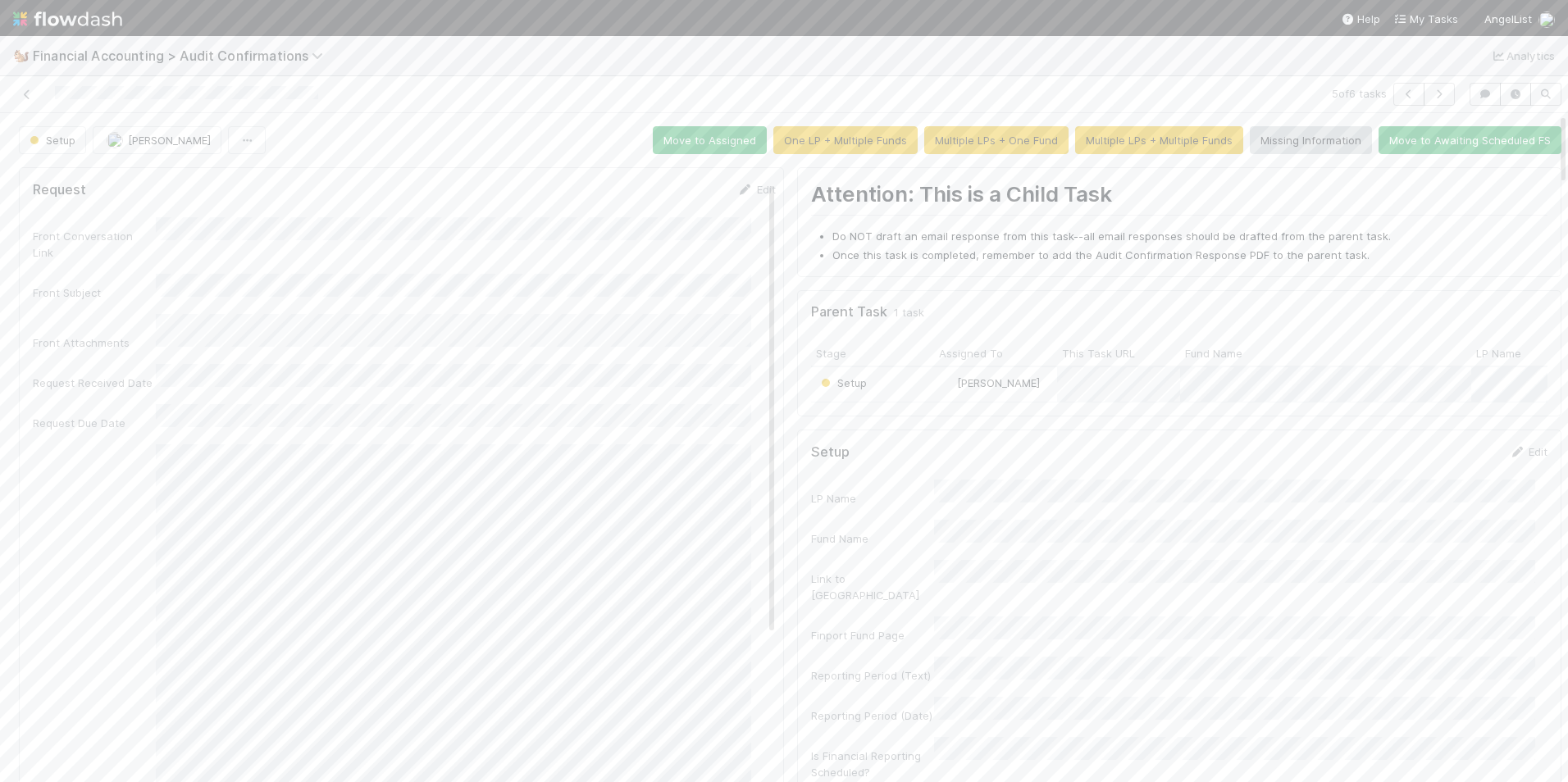
click at [879, 387] on div "Setup" at bounding box center [872, 384] width 123 height 34
click at [29, 100] on link at bounding box center [26, 94] width 17 height 17
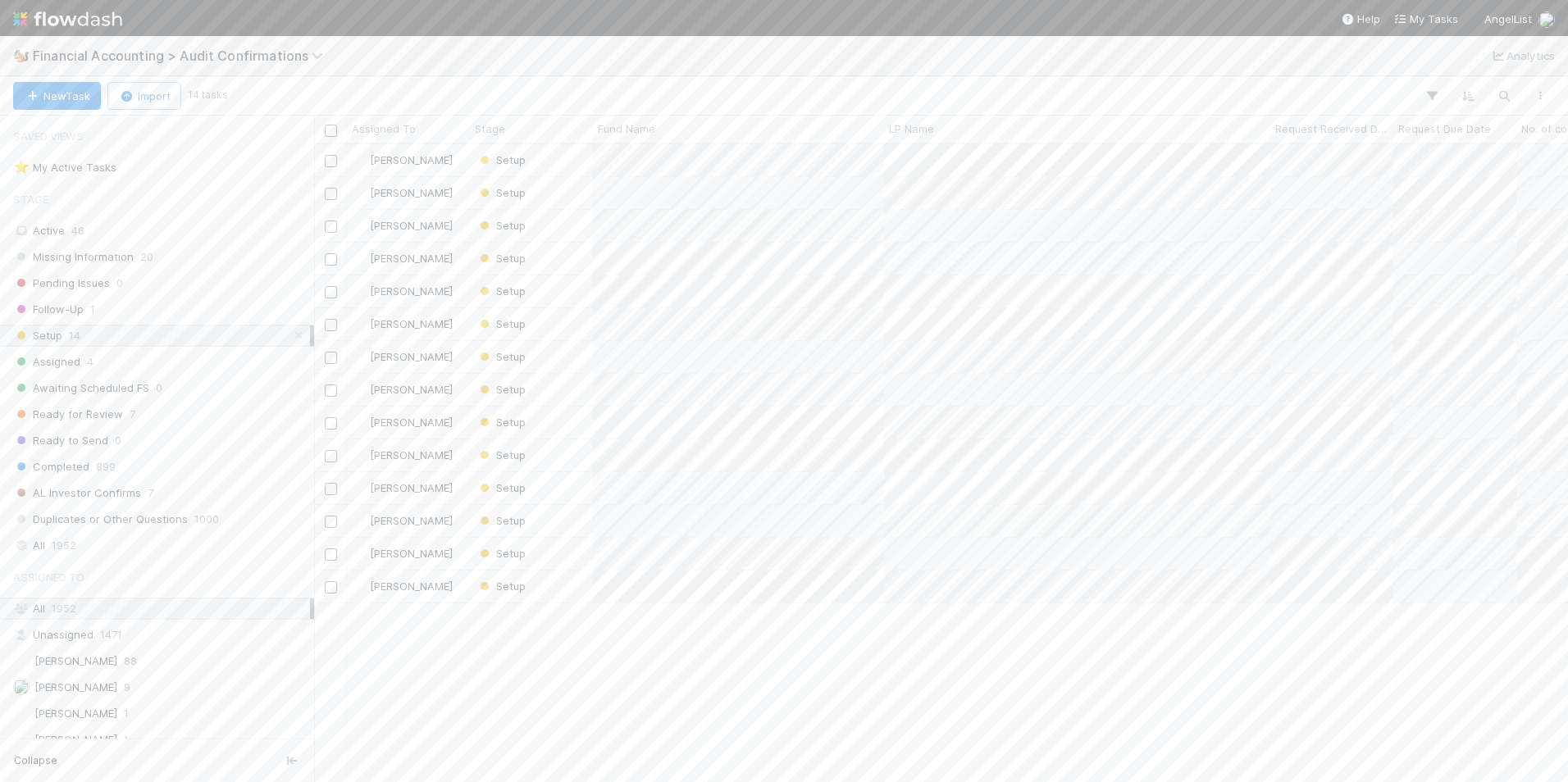
scroll to position [626, 1241]
click at [548, 161] on div "Setup" at bounding box center [531, 161] width 123 height 32
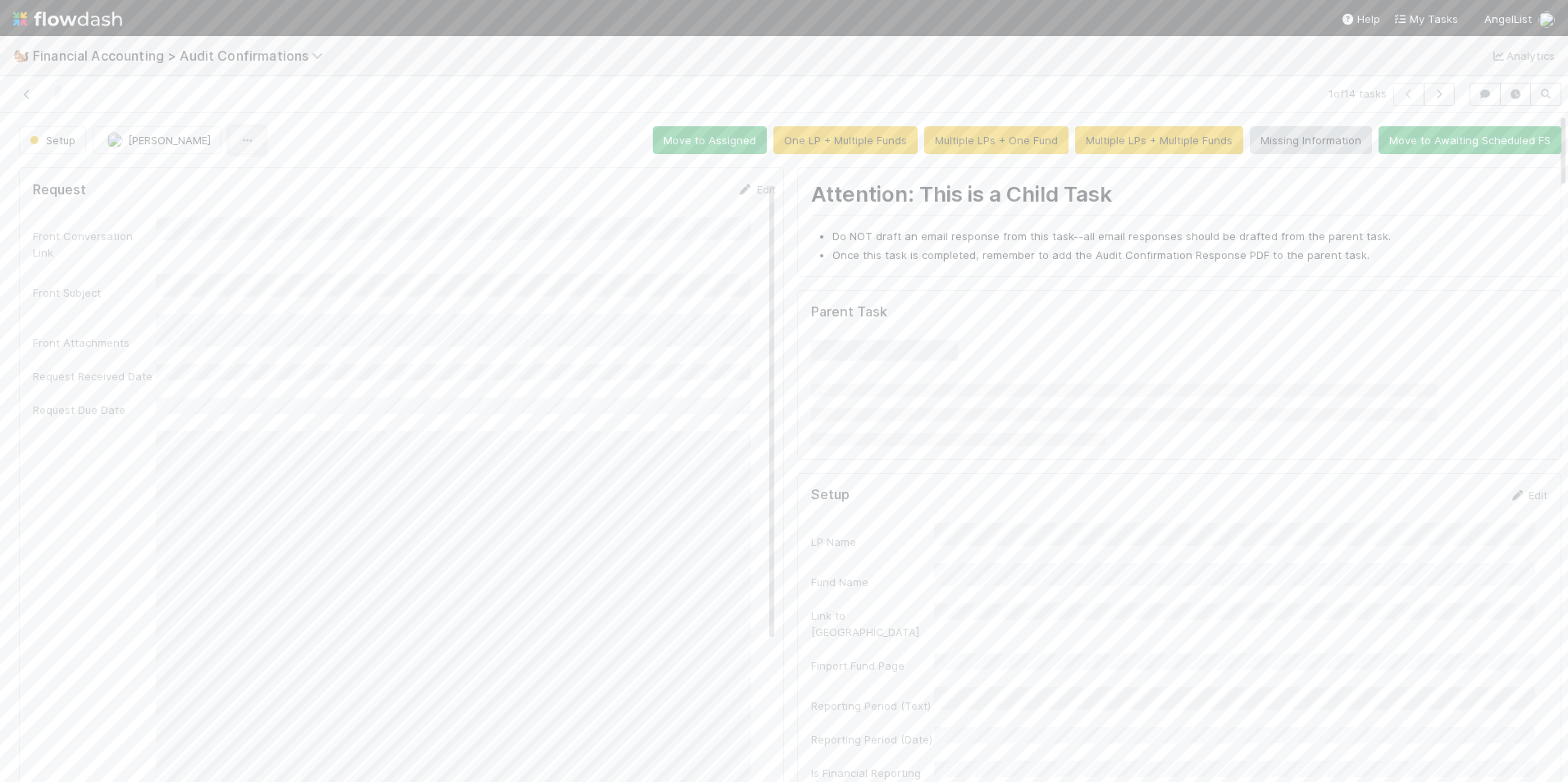
click at [238, 137] on icon "button" at bounding box center [246, 140] width 17 height 11
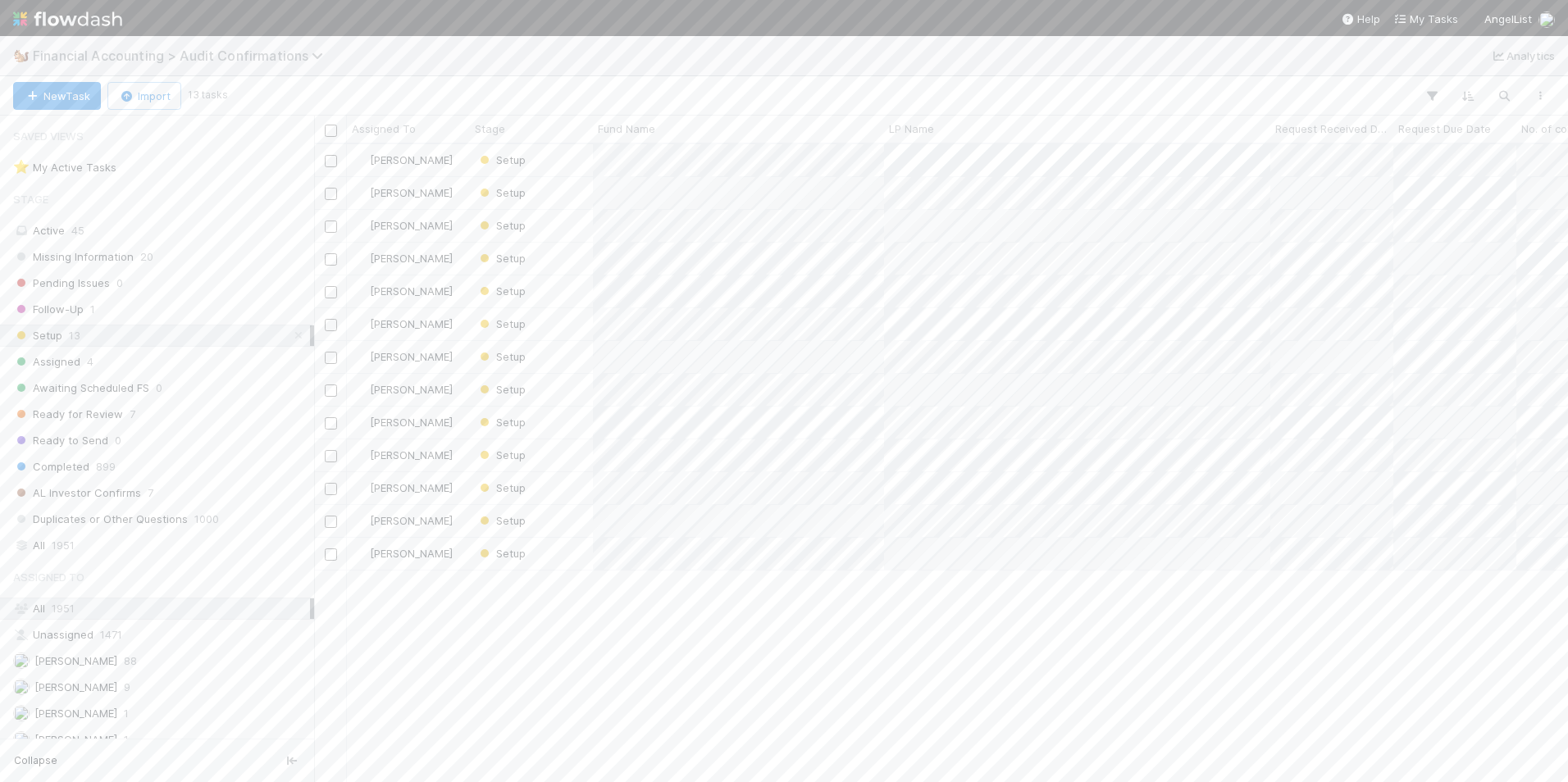
scroll to position [626, 1241]
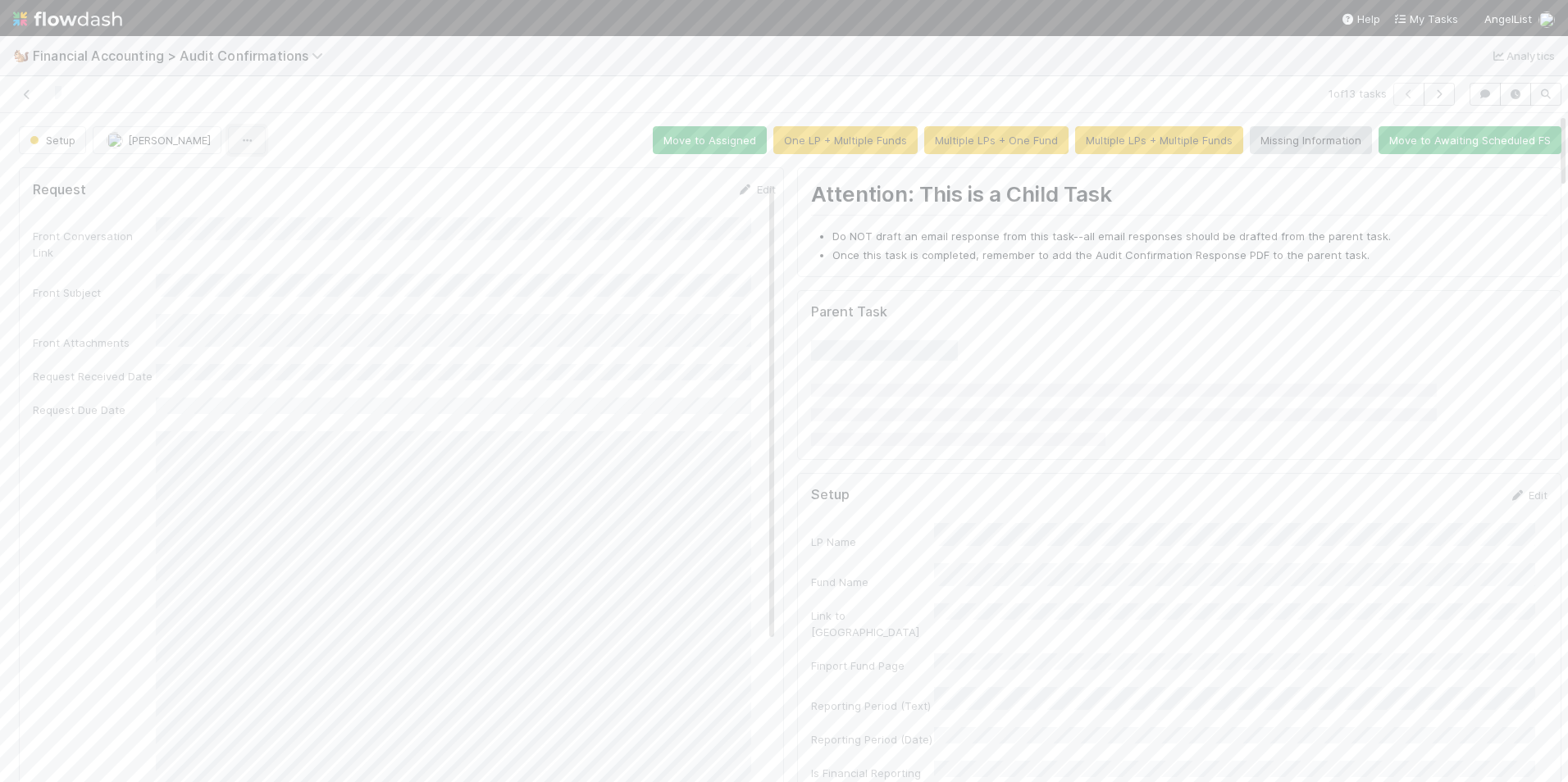
click at [228, 142] on button "button" at bounding box center [246, 140] width 38 height 28
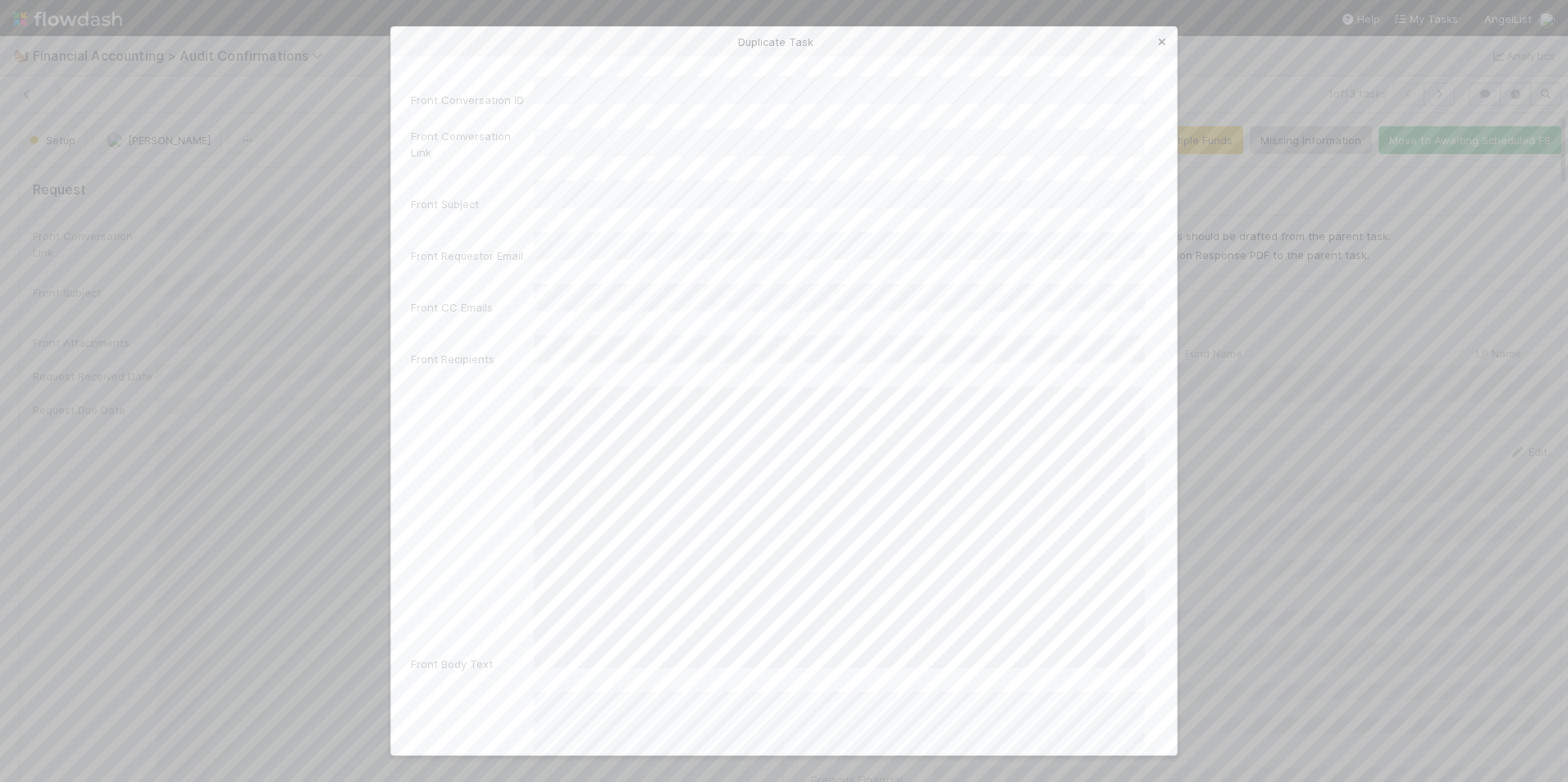
click at [1164, 40] on icon at bounding box center [1162, 42] width 17 height 11
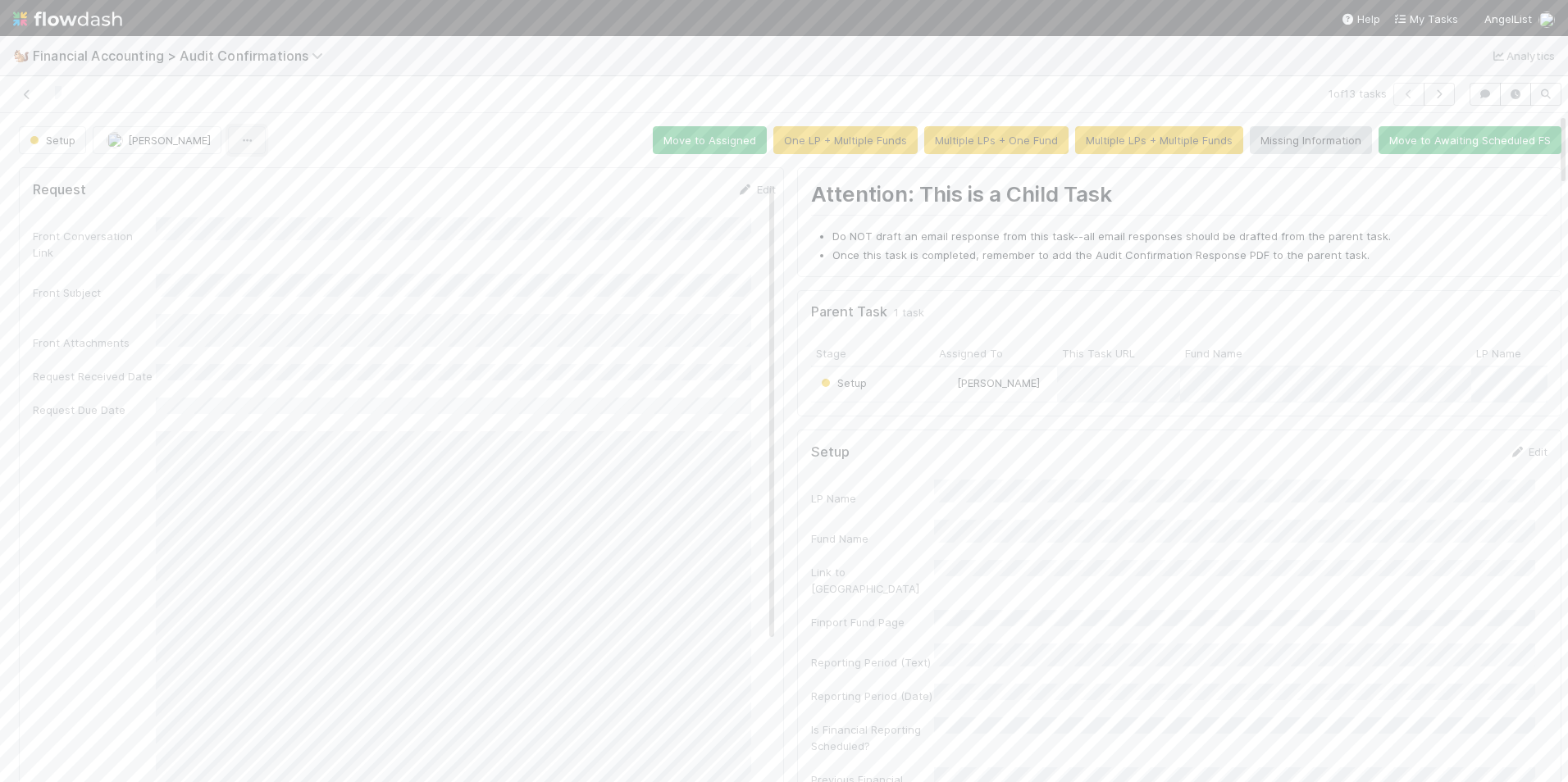
click at [238, 140] on icon "button" at bounding box center [246, 140] width 17 height 11
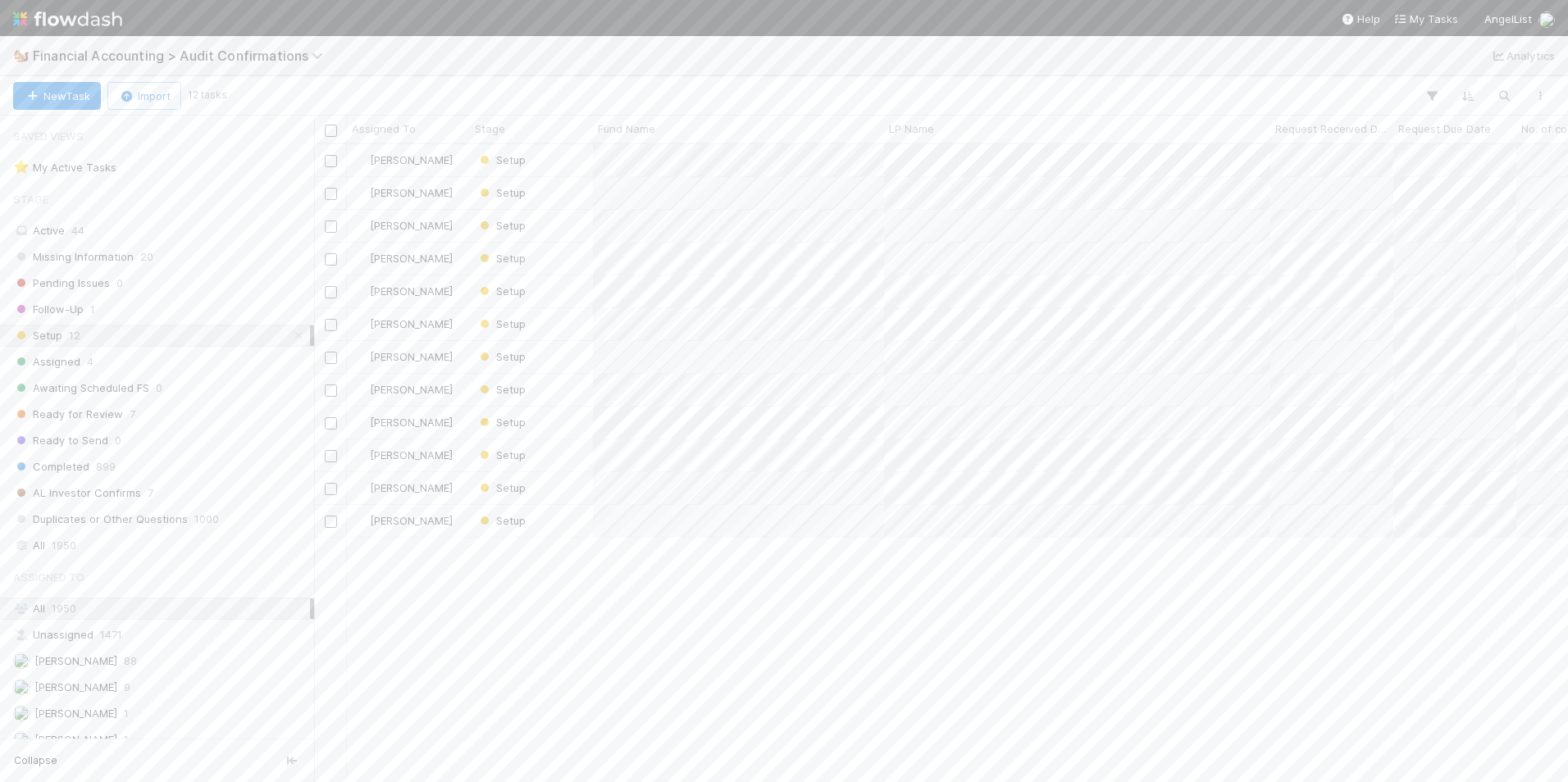
scroll to position [626, 1241]
click at [573, 166] on div "Setup" at bounding box center [531, 161] width 123 height 32
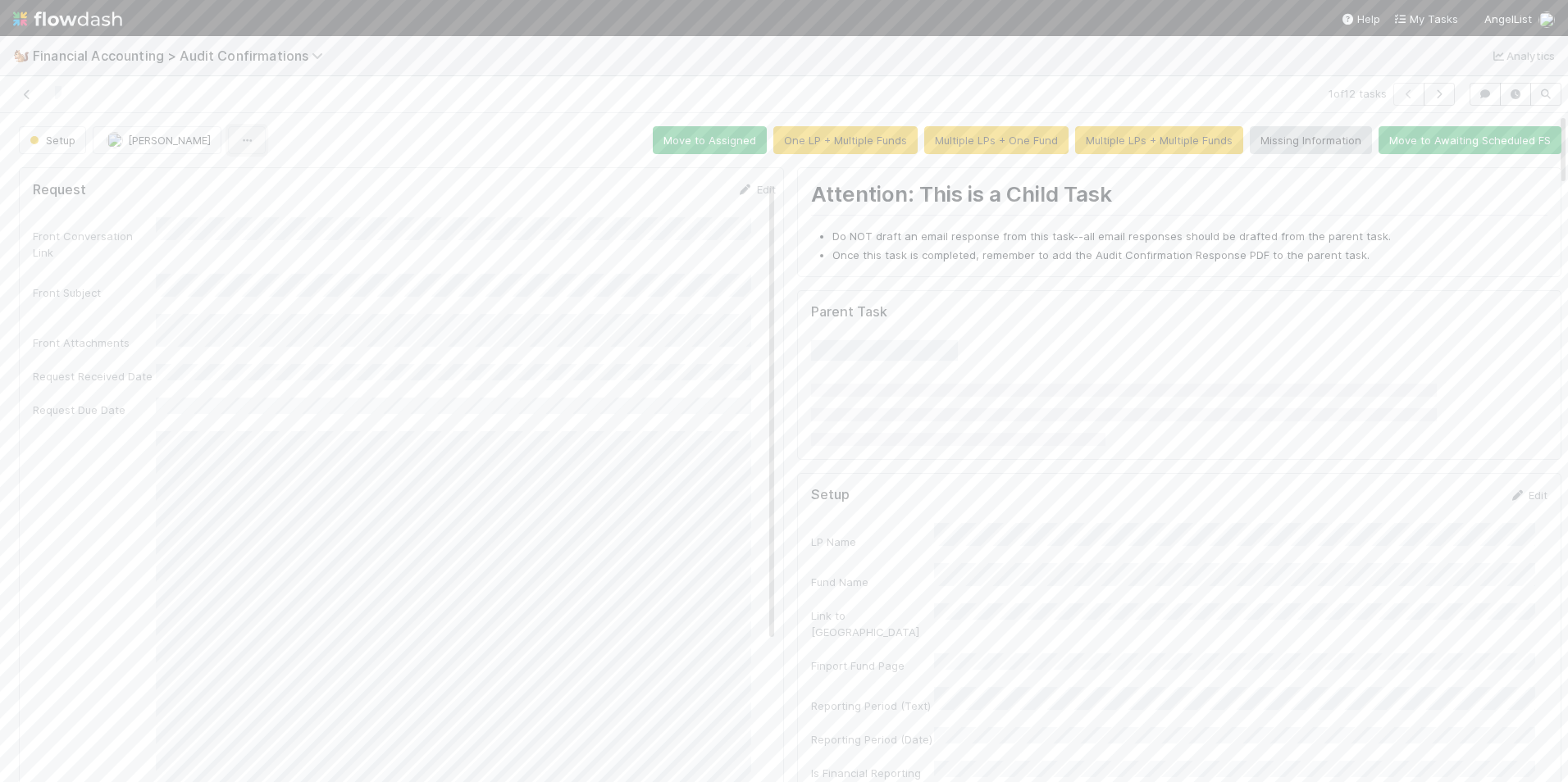
click at [238, 145] on icon "button" at bounding box center [246, 140] width 17 height 11
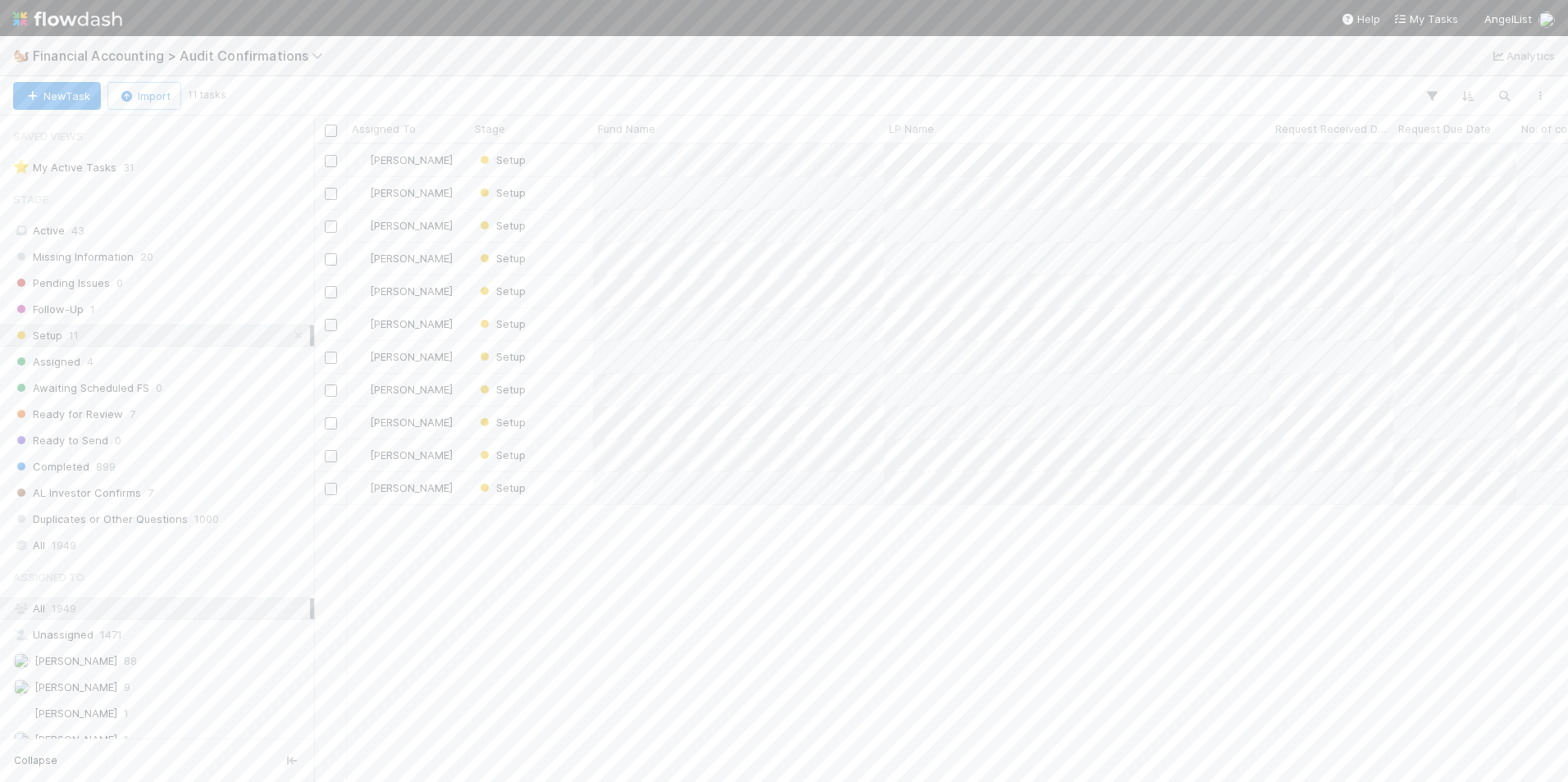
scroll to position [626, 1241]
click at [325, 162] on input "checkbox" at bounding box center [331, 162] width 12 height 12
click at [334, 191] on input "checkbox" at bounding box center [331, 194] width 12 height 12
click at [335, 224] on input "checkbox" at bounding box center [331, 227] width 12 height 12
click at [333, 490] on input "checkbox" at bounding box center [331, 489] width 12 height 12
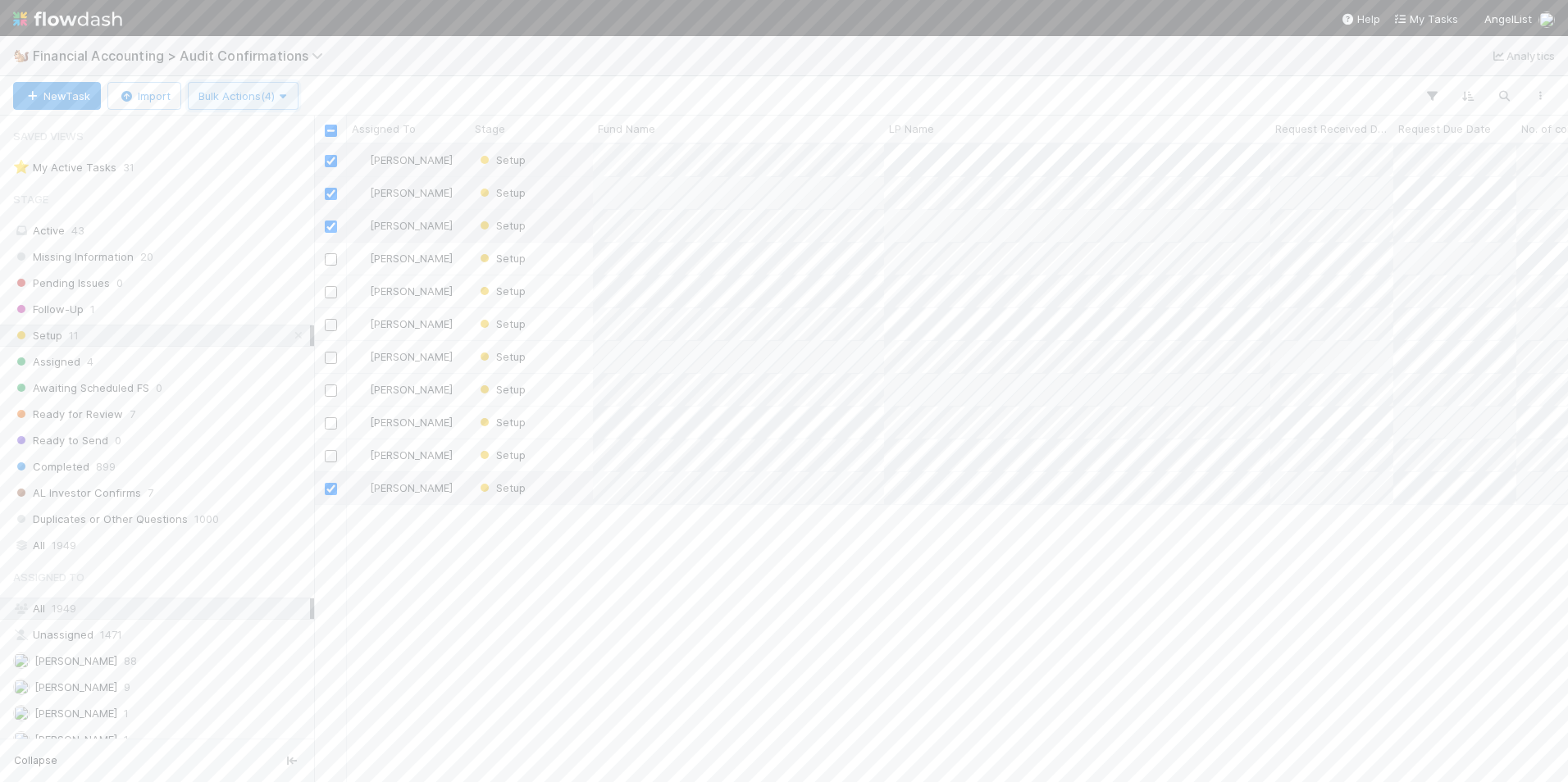
click at [235, 94] on span "Bulk Actions (4)" at bounding box center [243, 95] width 89 height 13
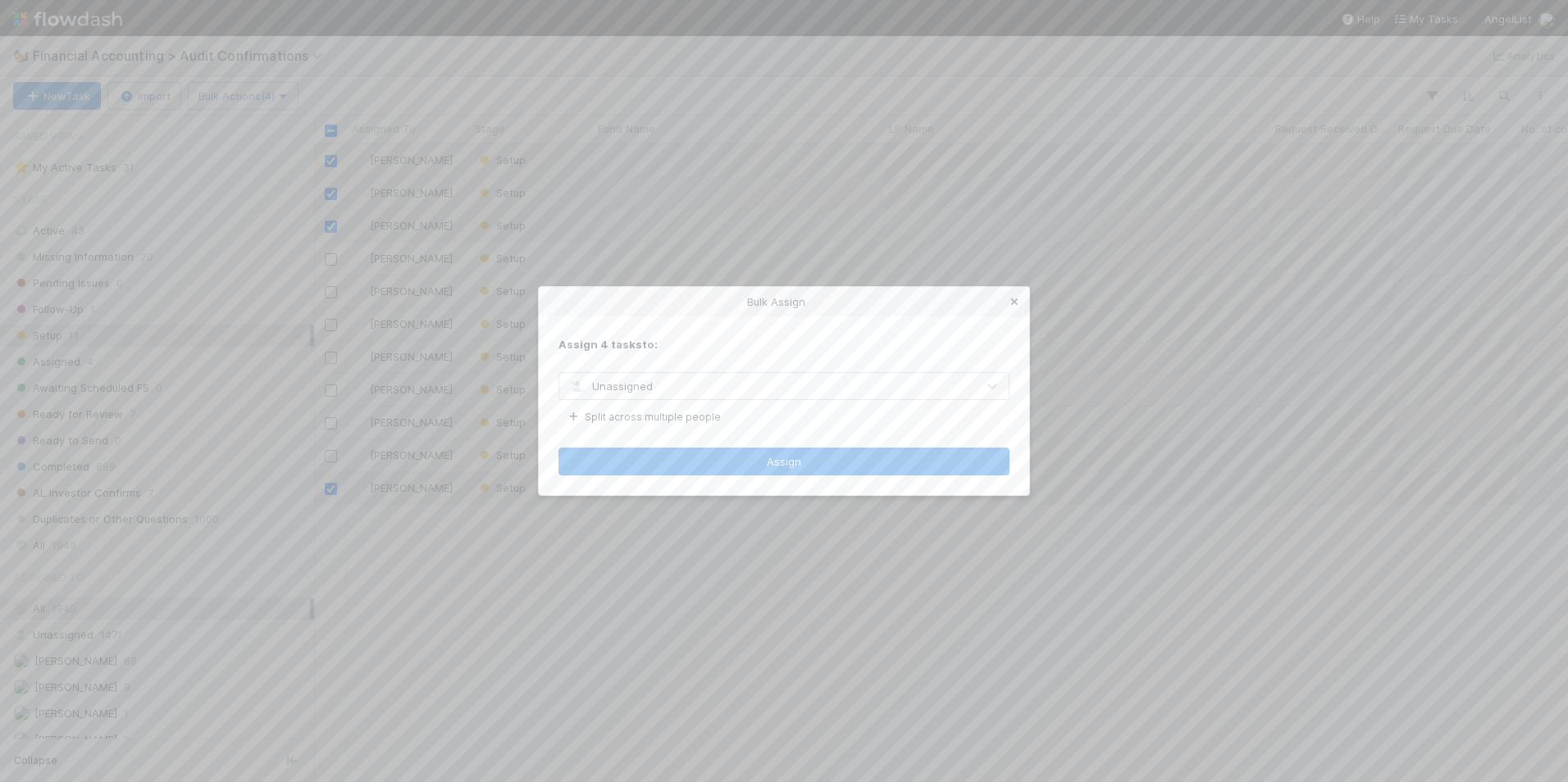
click at [1015, 300] on icon at bounding box center [1014, 302] width 17 height 11
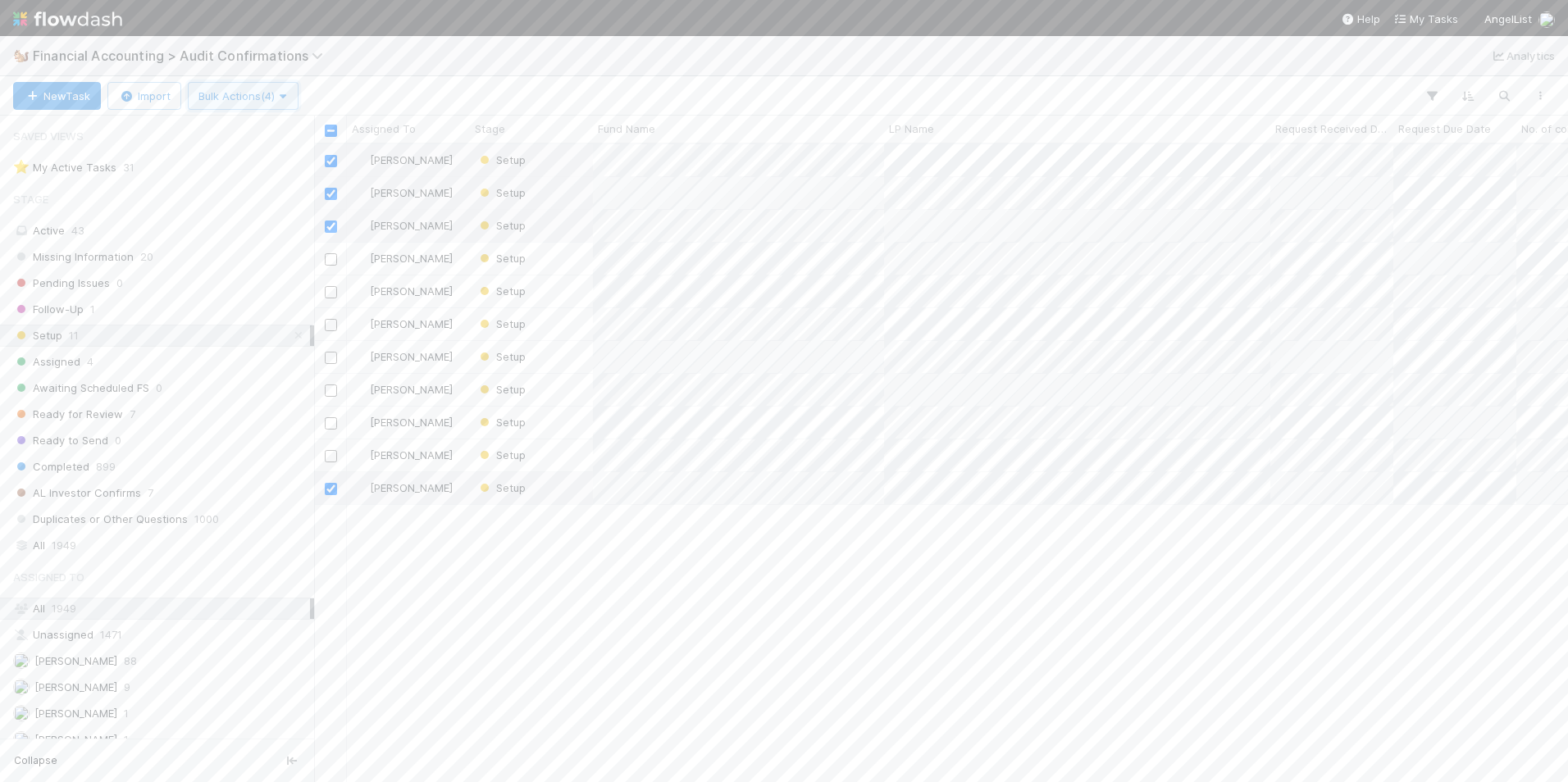
click at [251, 97] on span "Bulk Actions (4)" at bounding box center [243, 95] width 89 height 13
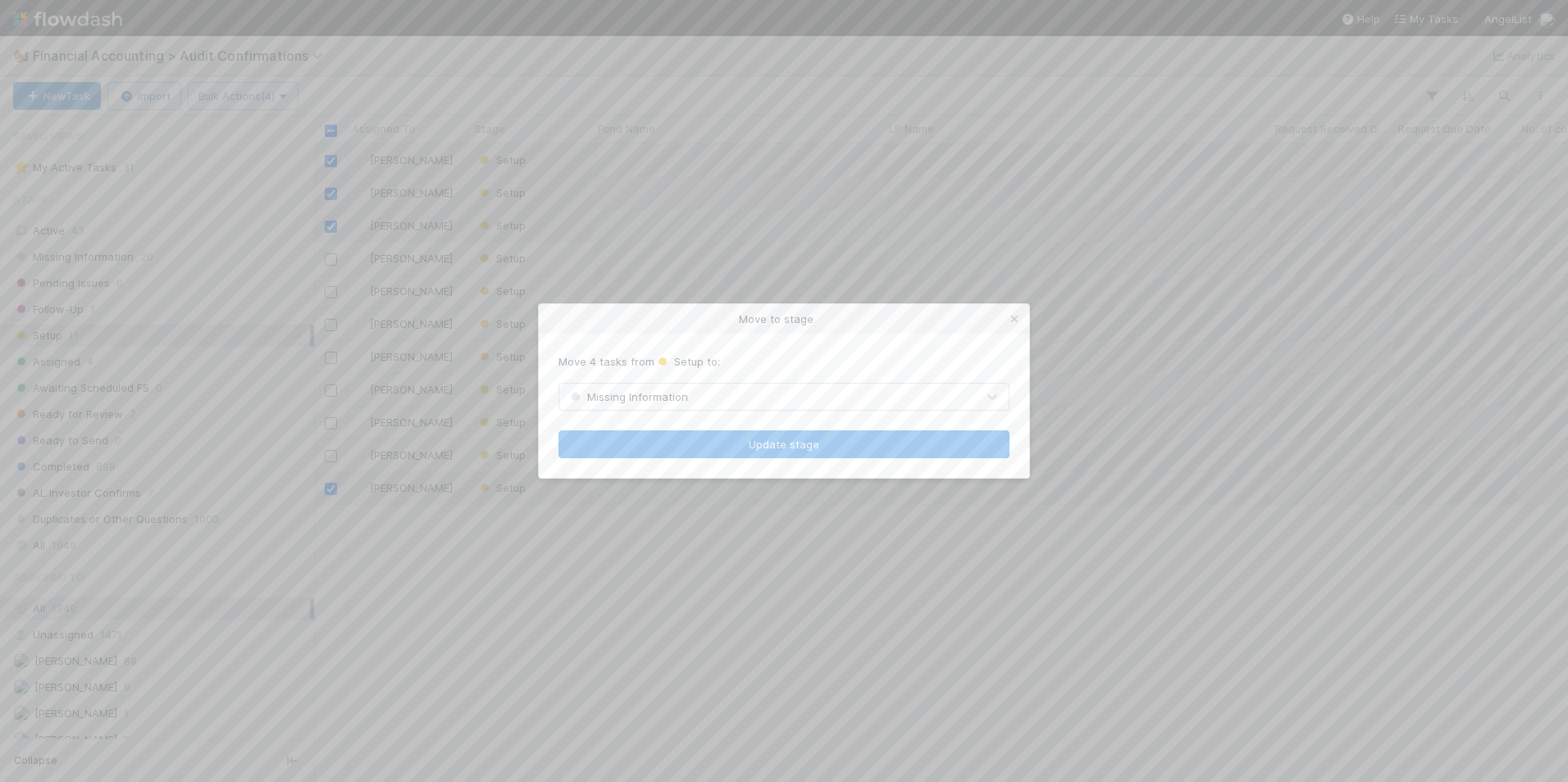
click at [725, 408] on div "Missing Information" at bounding box center [768, 397] width 417 height 26
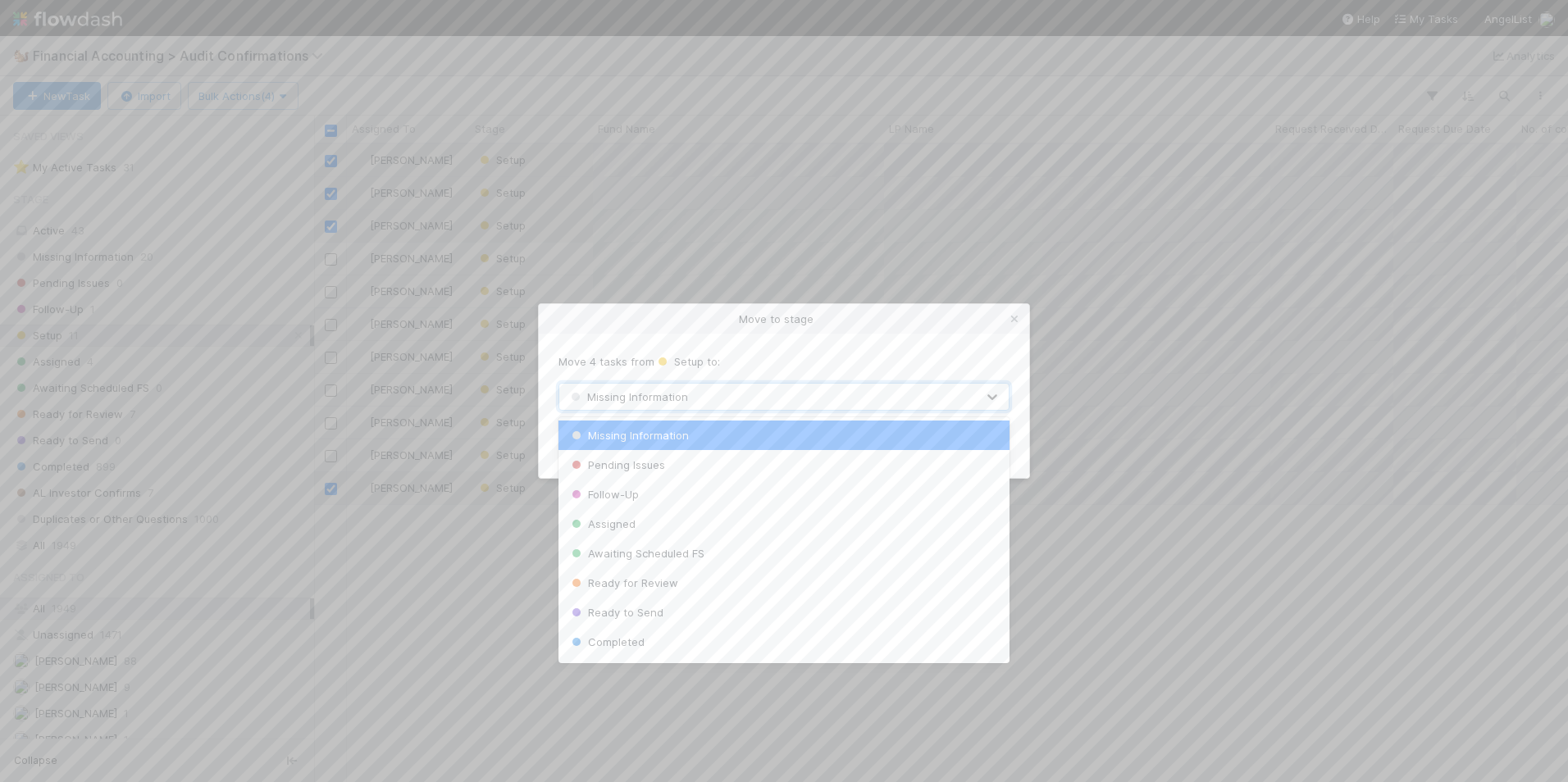
click at [723, 401] on div "Missing Information" at bounding box center [768, 397] width 417 height 26
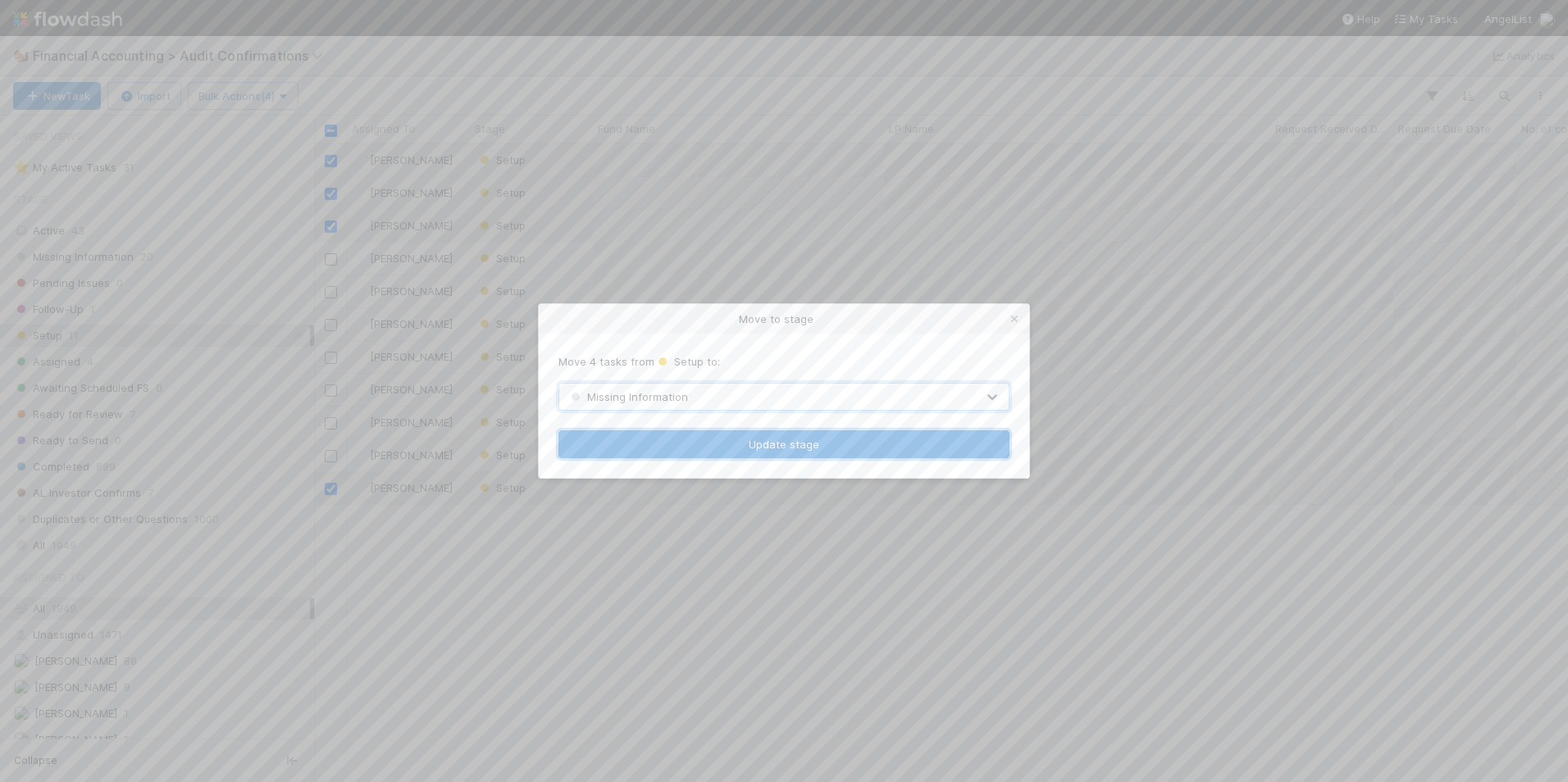
click at [695, 433] on button "Update stage" at bounding box center [784, 445] width 451 height 28
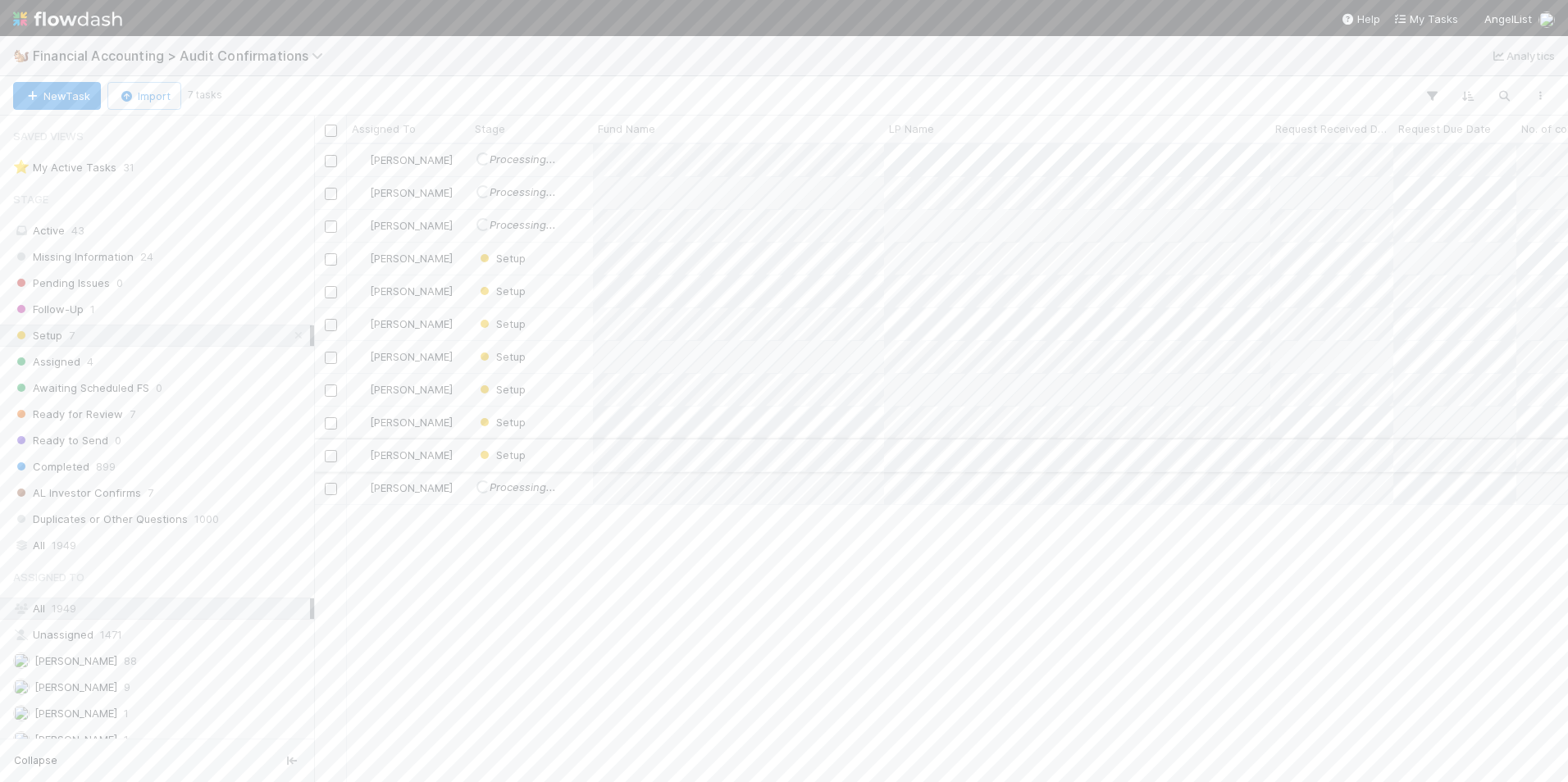
click at [569, 462] on div "Setup" at bounding box center [531, 455] width 123 height 32
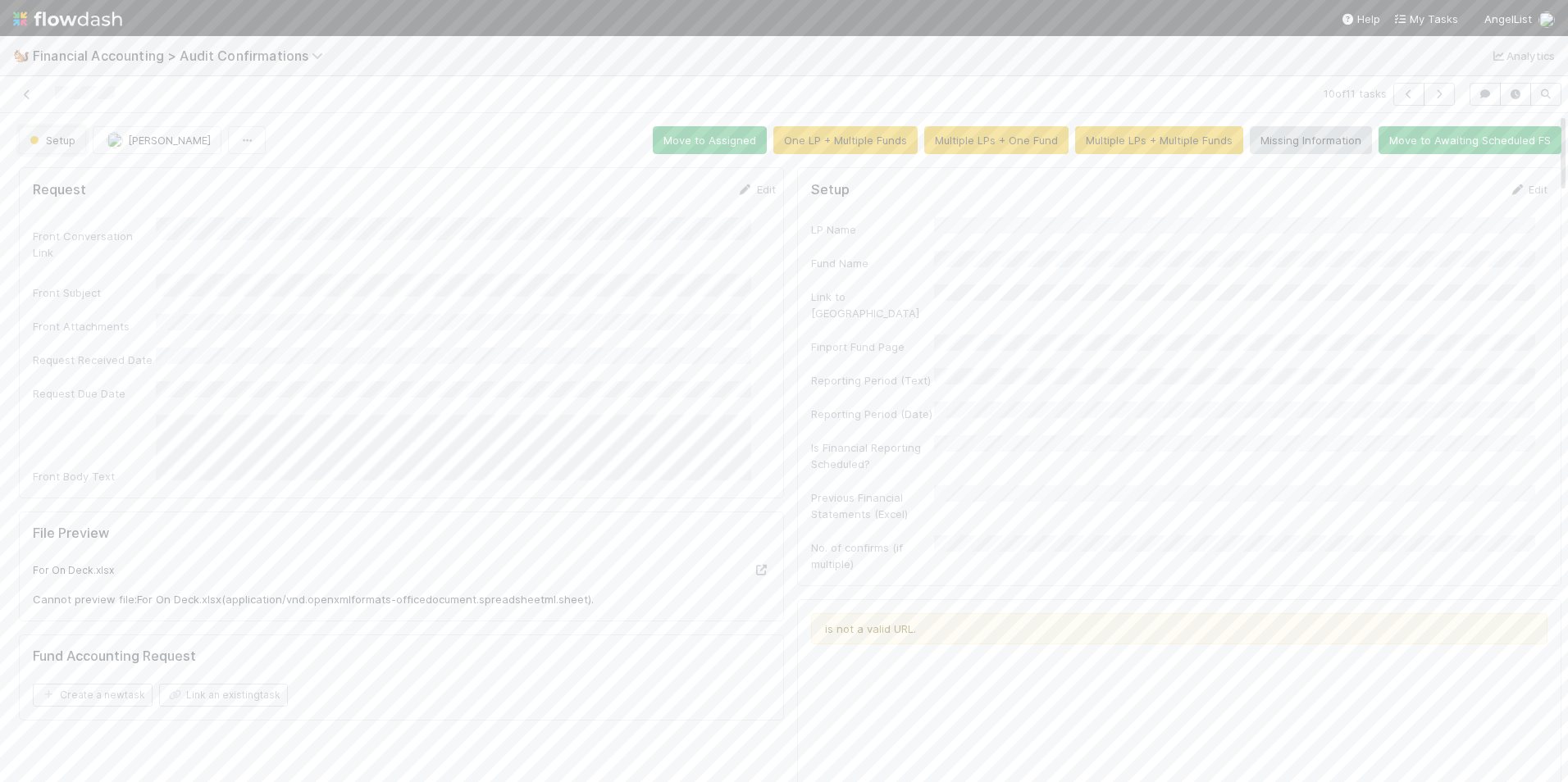
click at [45, 139] on span "Setup" at bounding box center [51, 139] width 49 height 13
click at [82, 335] on span "Completed" at bounding box center [61, 332] width 76 height 13
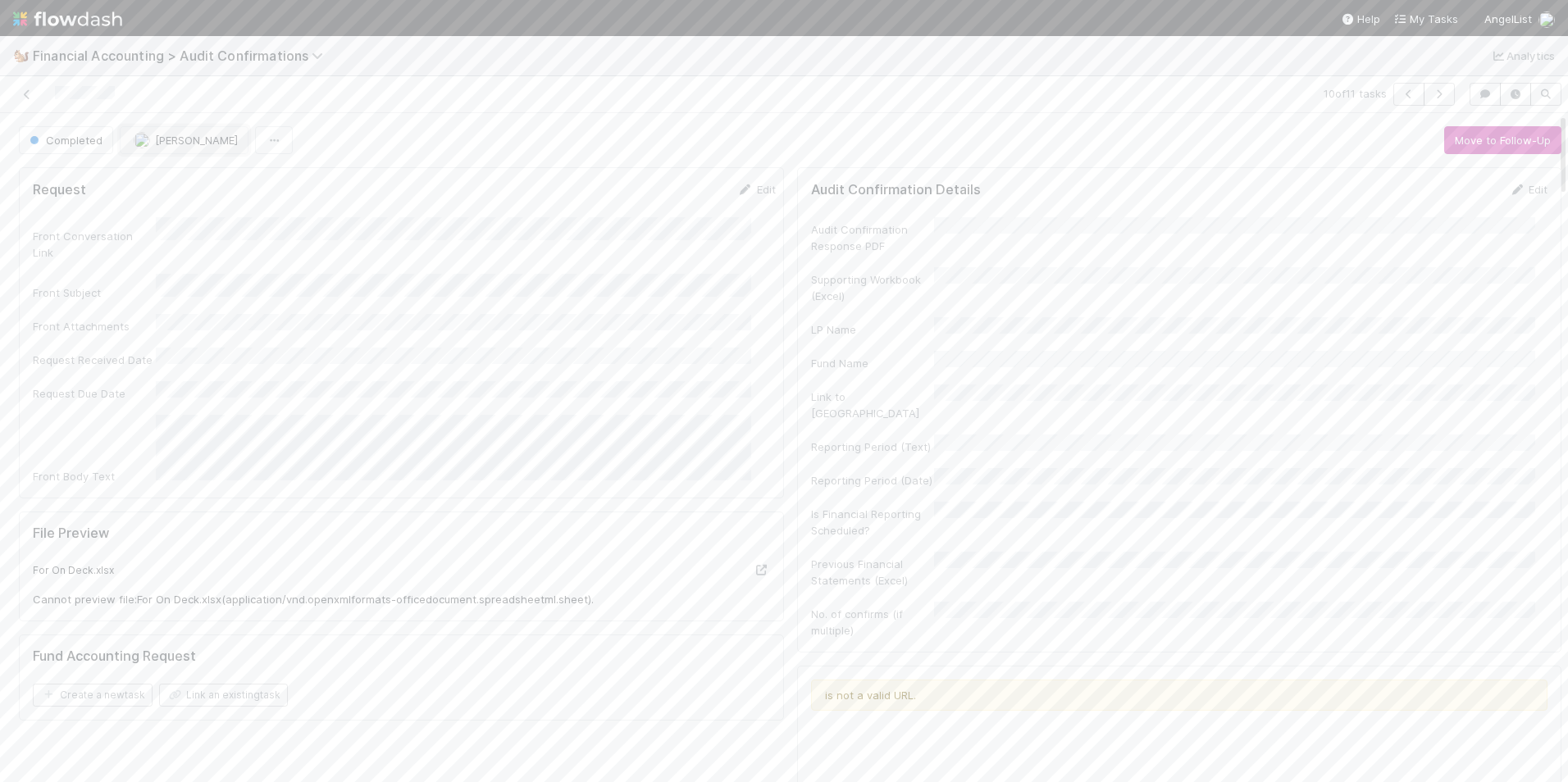
click at [160, 144] on span "[PERSON_NAME]" at bounding box center [197, 139] width 83 height 13
drag, startPoint x: 560, startPoint y: 193, endPoint x: 537, endPoint y: 192, distance: 23.0
click at [553, 193] on div at bounding box center [784, 391] width 1568 height 782
click at [193, 135] on button "[PERSON_NAME]" at bounding box center [185, 140] width 129 height 28
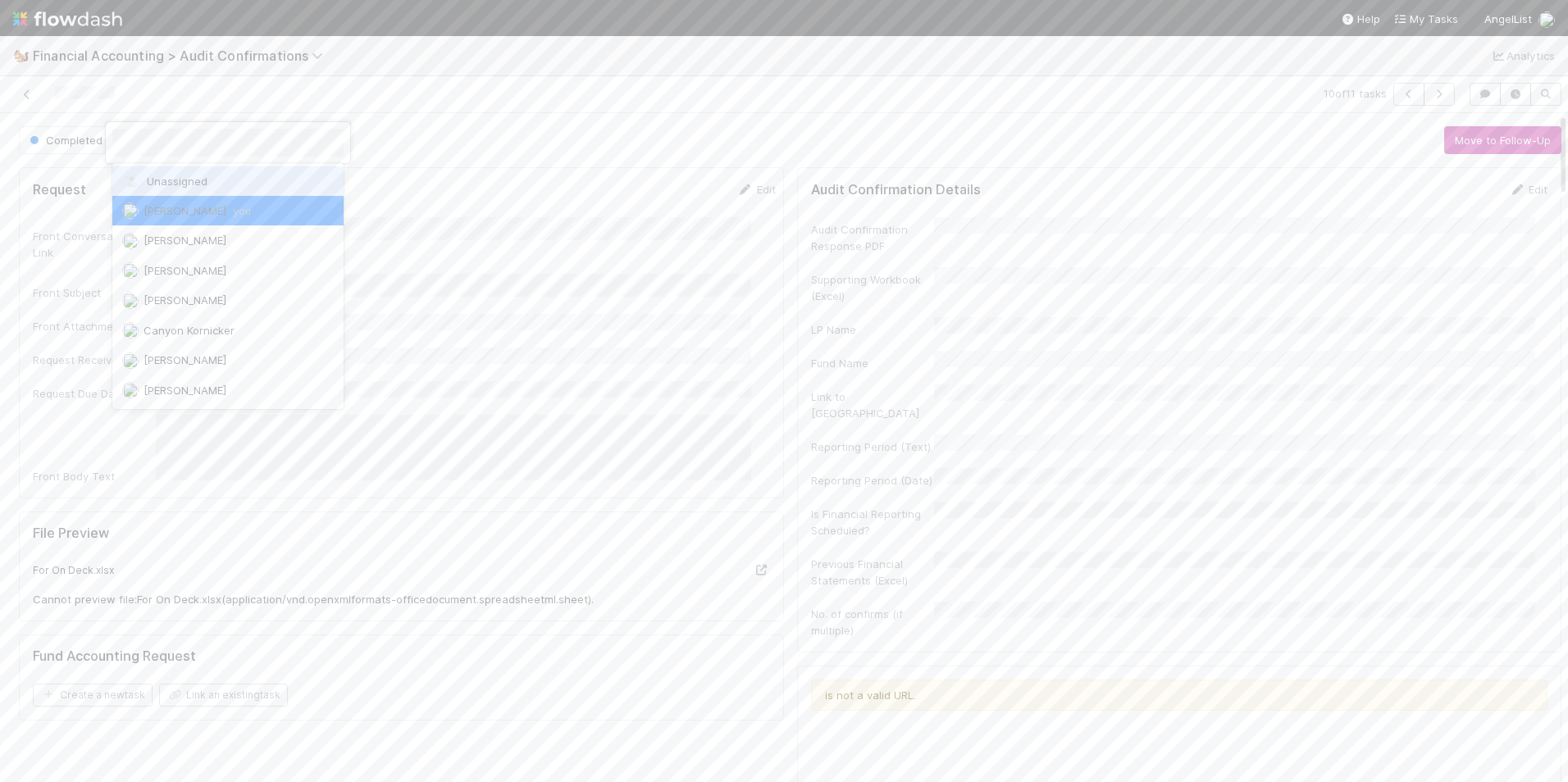
click at [215, 176] on div "Unassigned" at bounding box center [228, 181] width 231 height 29
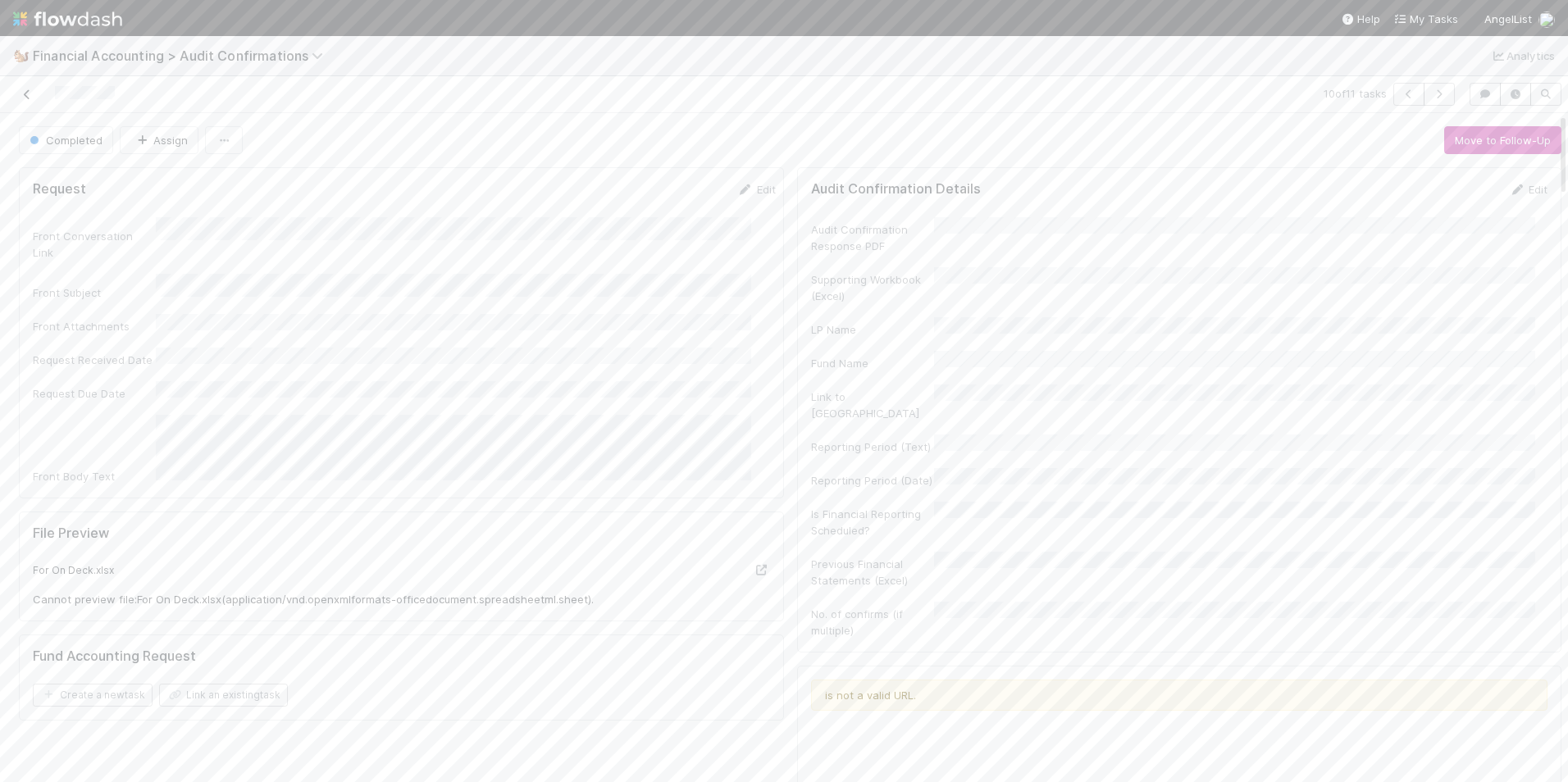
click at [20, 94] on icon at bounding box center [26, 94] width 17 height 11
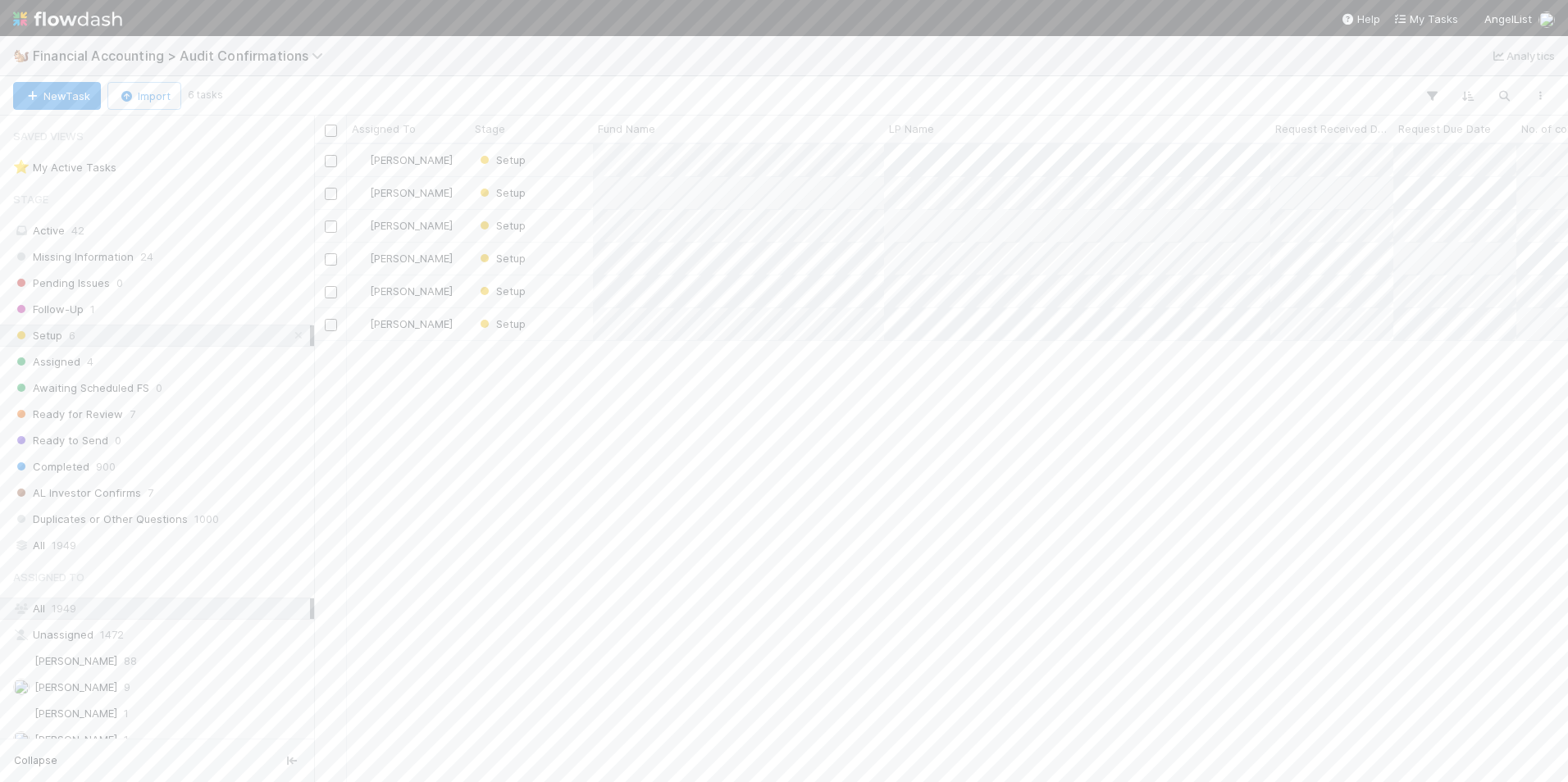
scroll to position [626, 1241]
click at [567, 324] on div "Setup" at bounding box center [531, 324] width 123 height 32
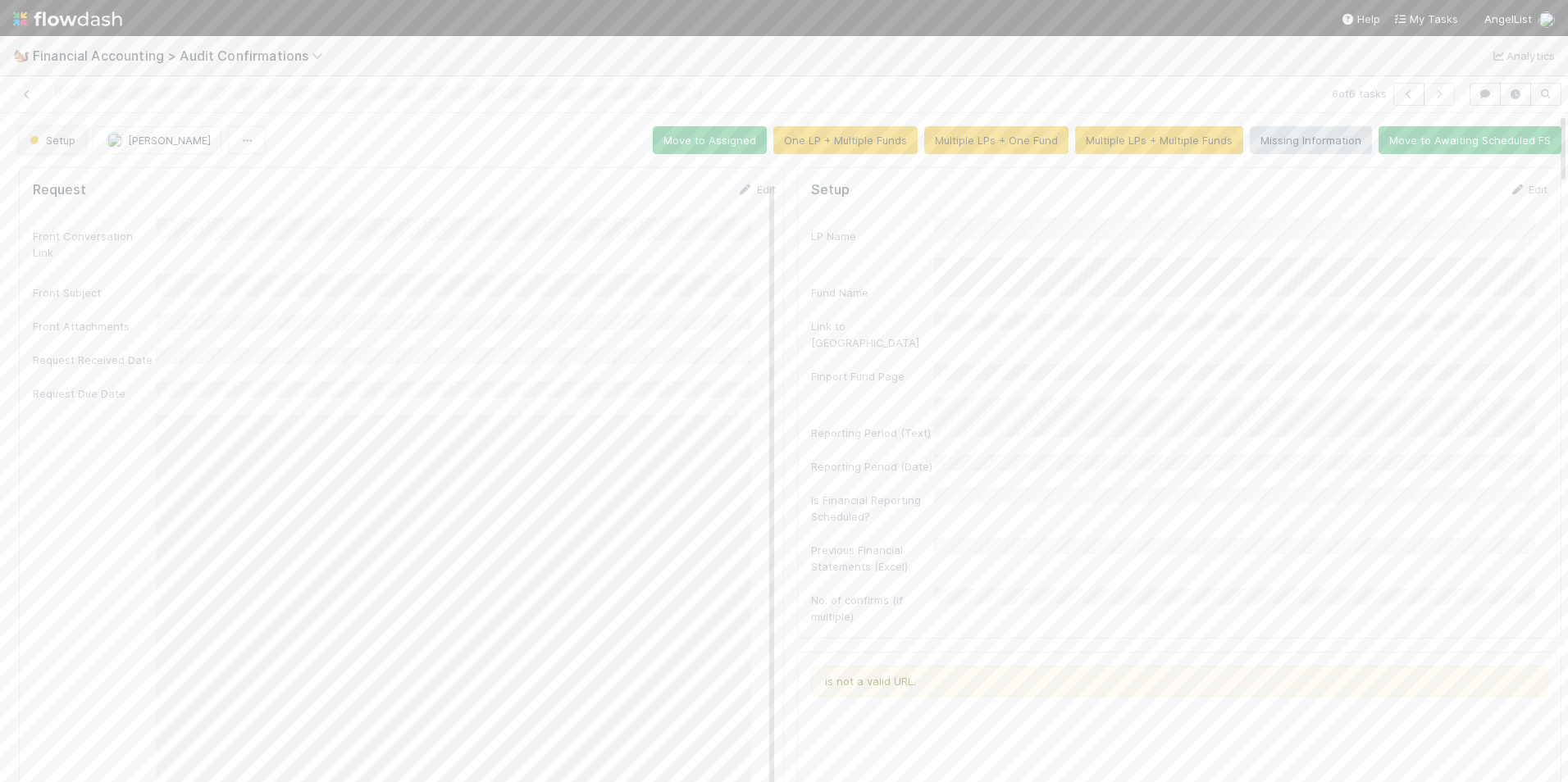
click at [75, 138] on button "Setup" at bounding box center [52, 140] width 67 height 28
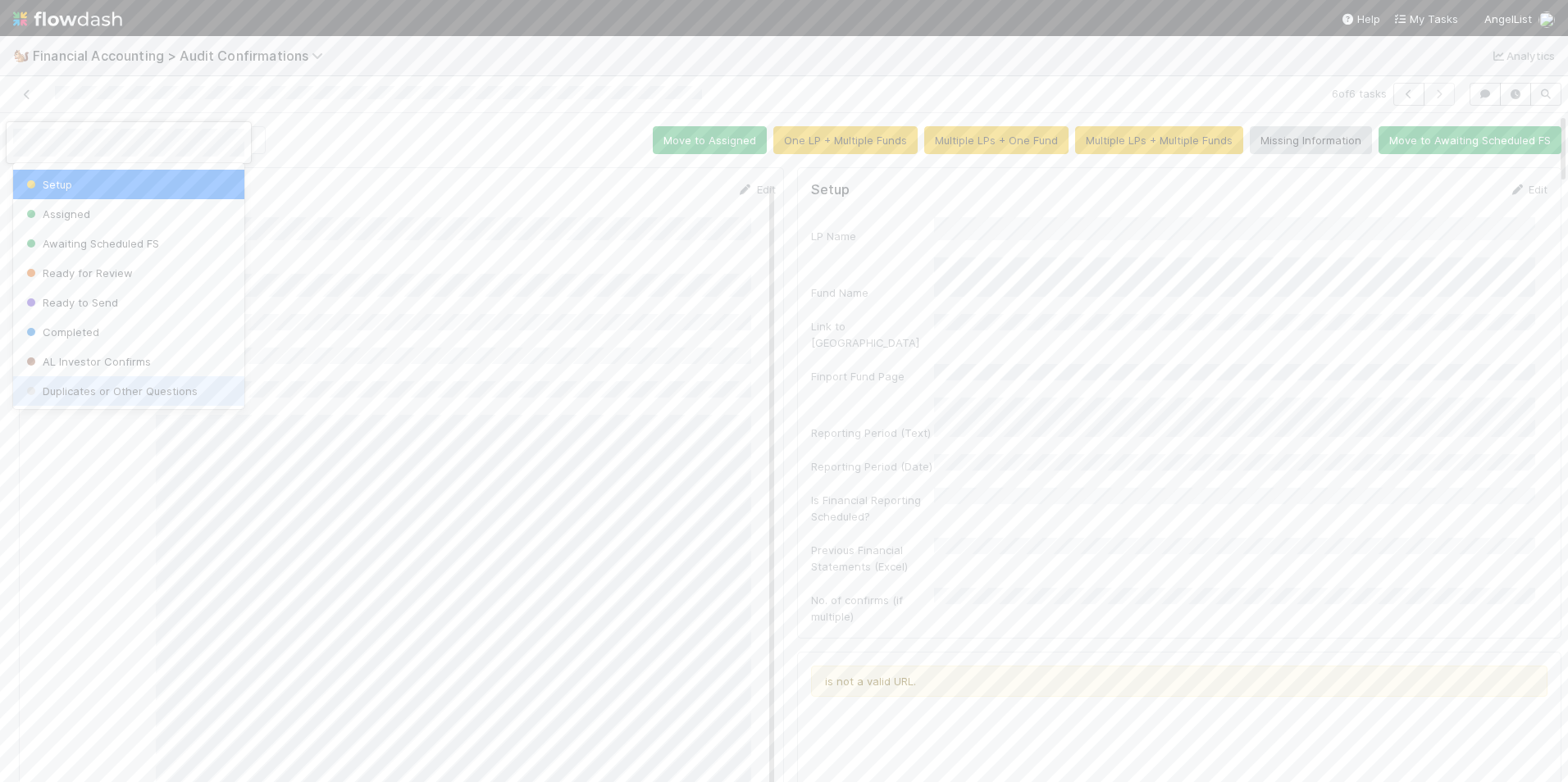
click at [132, 381] on div "Duplicates or Other Questions" at bounding box center [129, 390] width 231 height 29
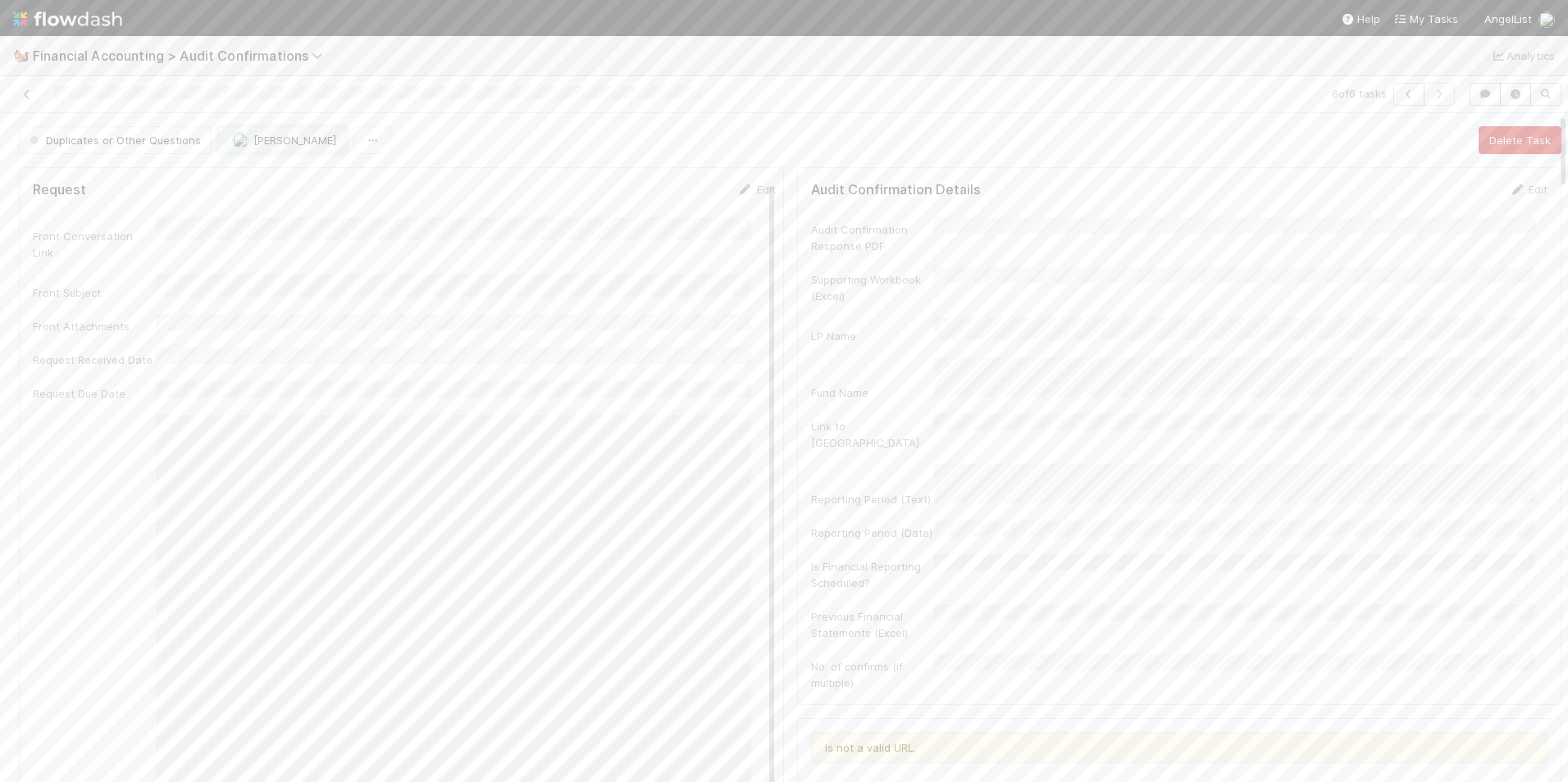
click at [255, 139] on span "[PERSON_NAME]" at bounding box center [295, 139] width 83 height 13
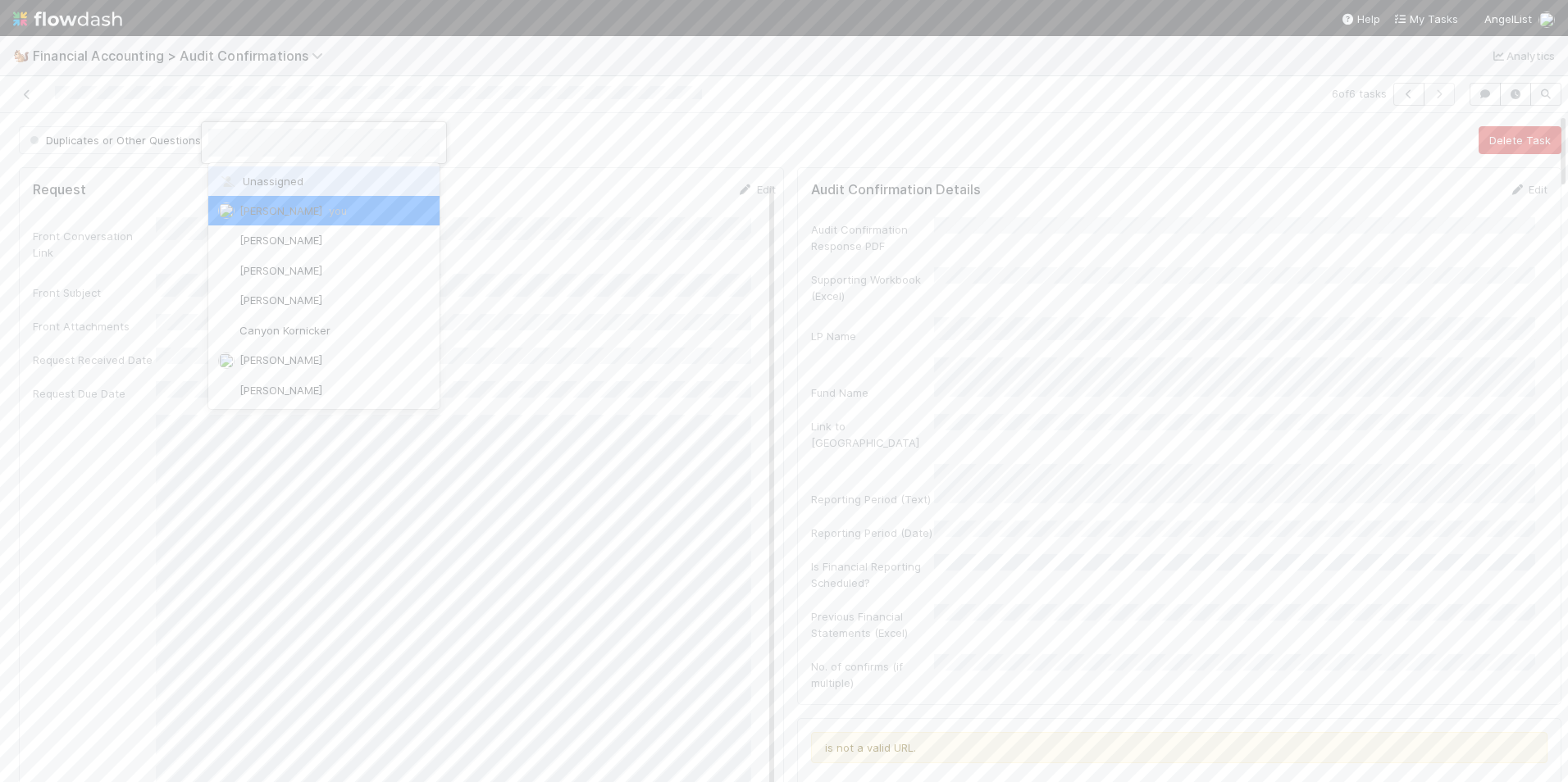
click at [275, 192] on div "Unassigned" at bounding box center [324, 181] width 231 height 29
click at [29, 94] on icon at bounding box center [26, 94] width 17 height 11
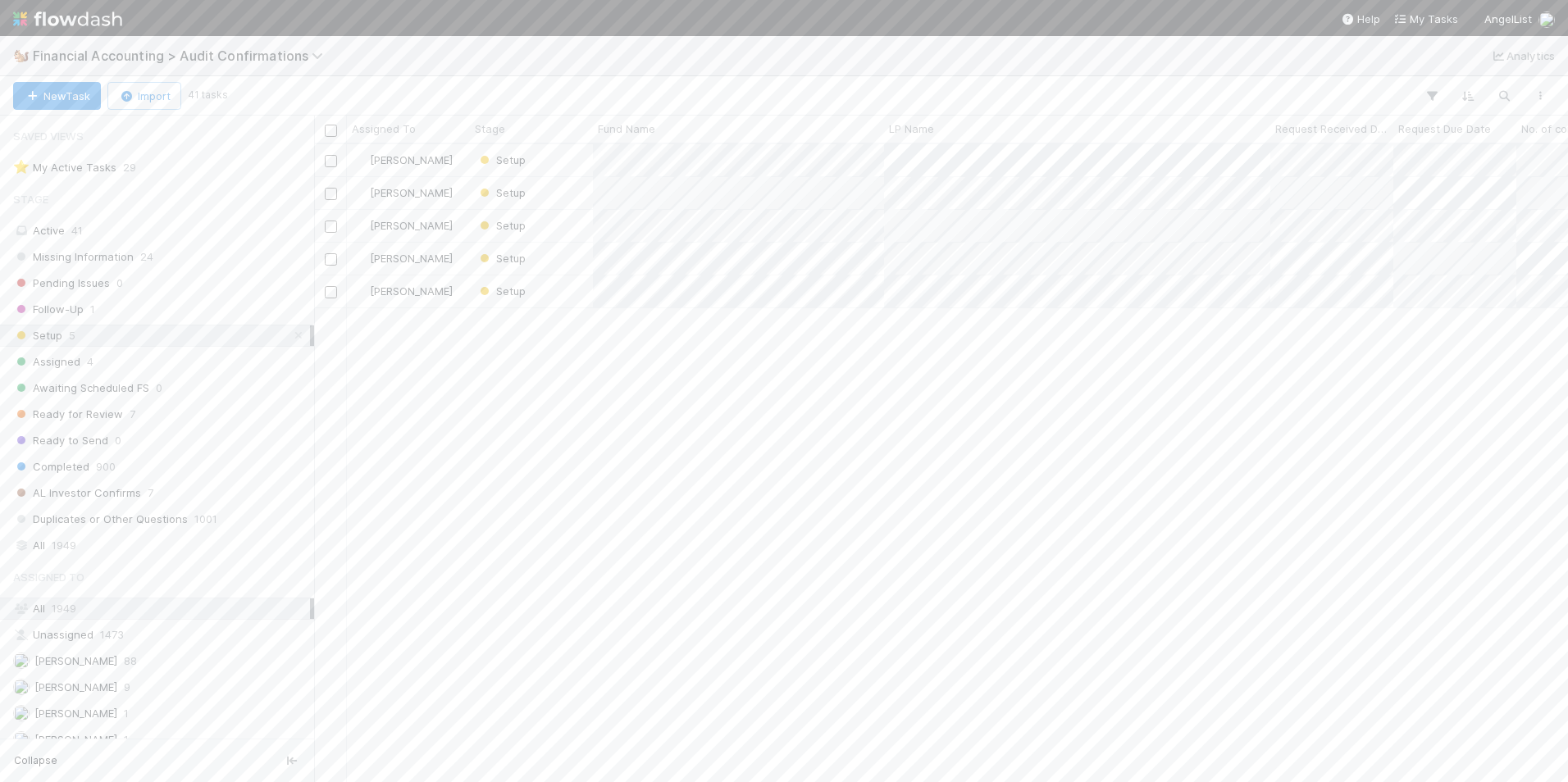
scroll to position [13, 13]
click at [422, 301] on div "[PERSON_NAME]" at bounding box center [408, 291] width 123 height 32
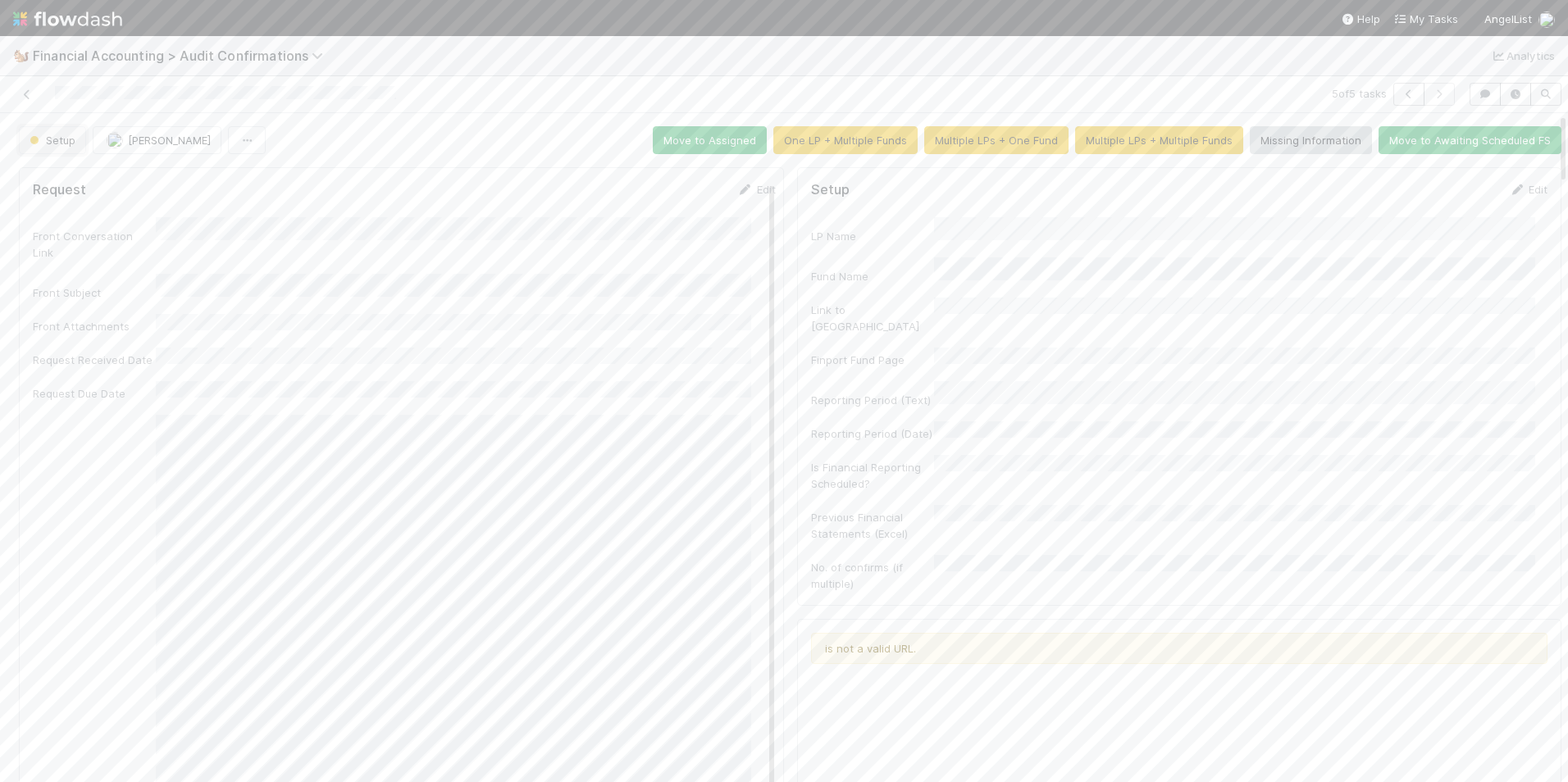
click at [63, 139] on span "Setup" at bounding box center [51, 139] width 49 height 13
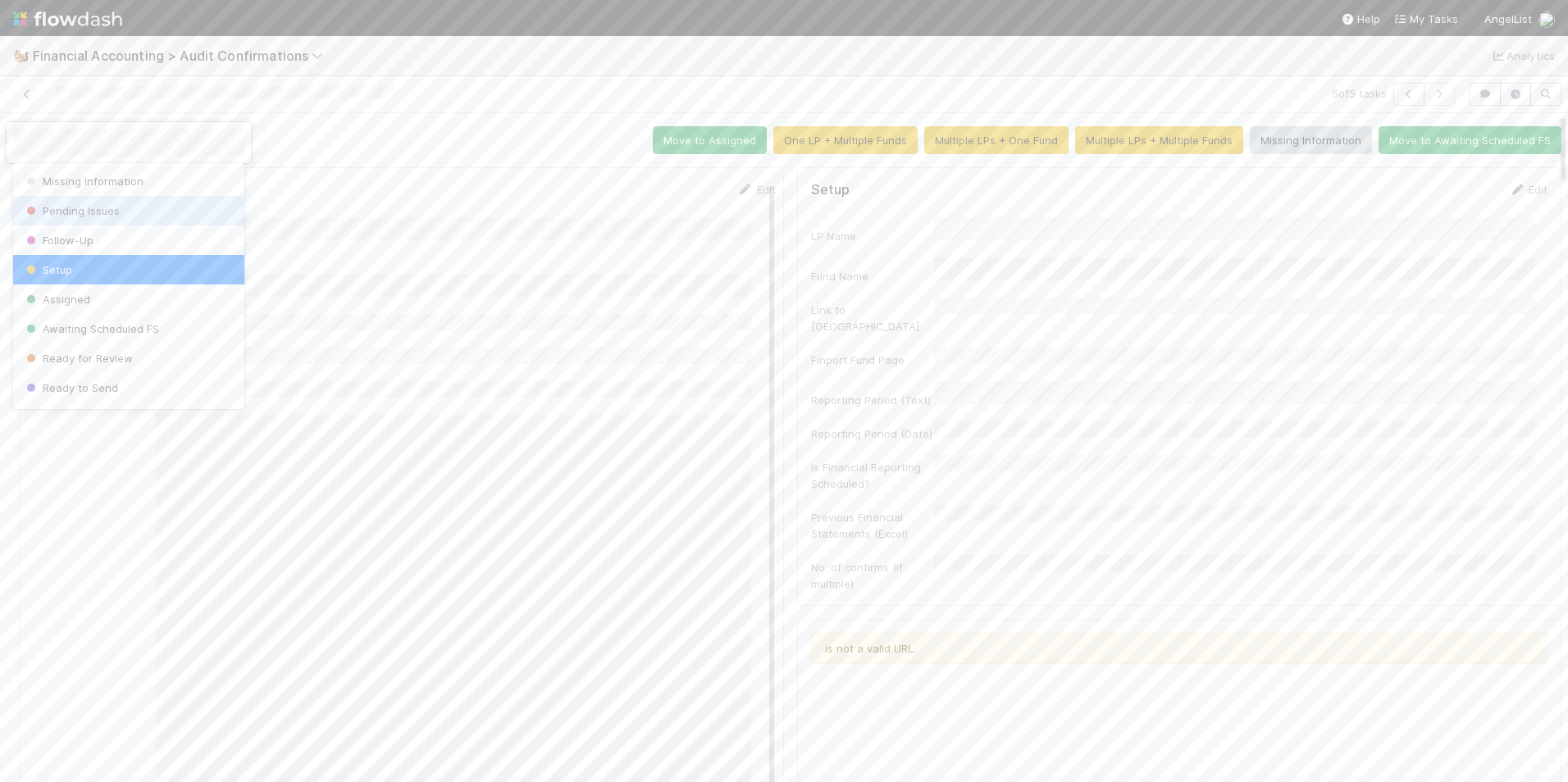
scroll to position [86, 0]
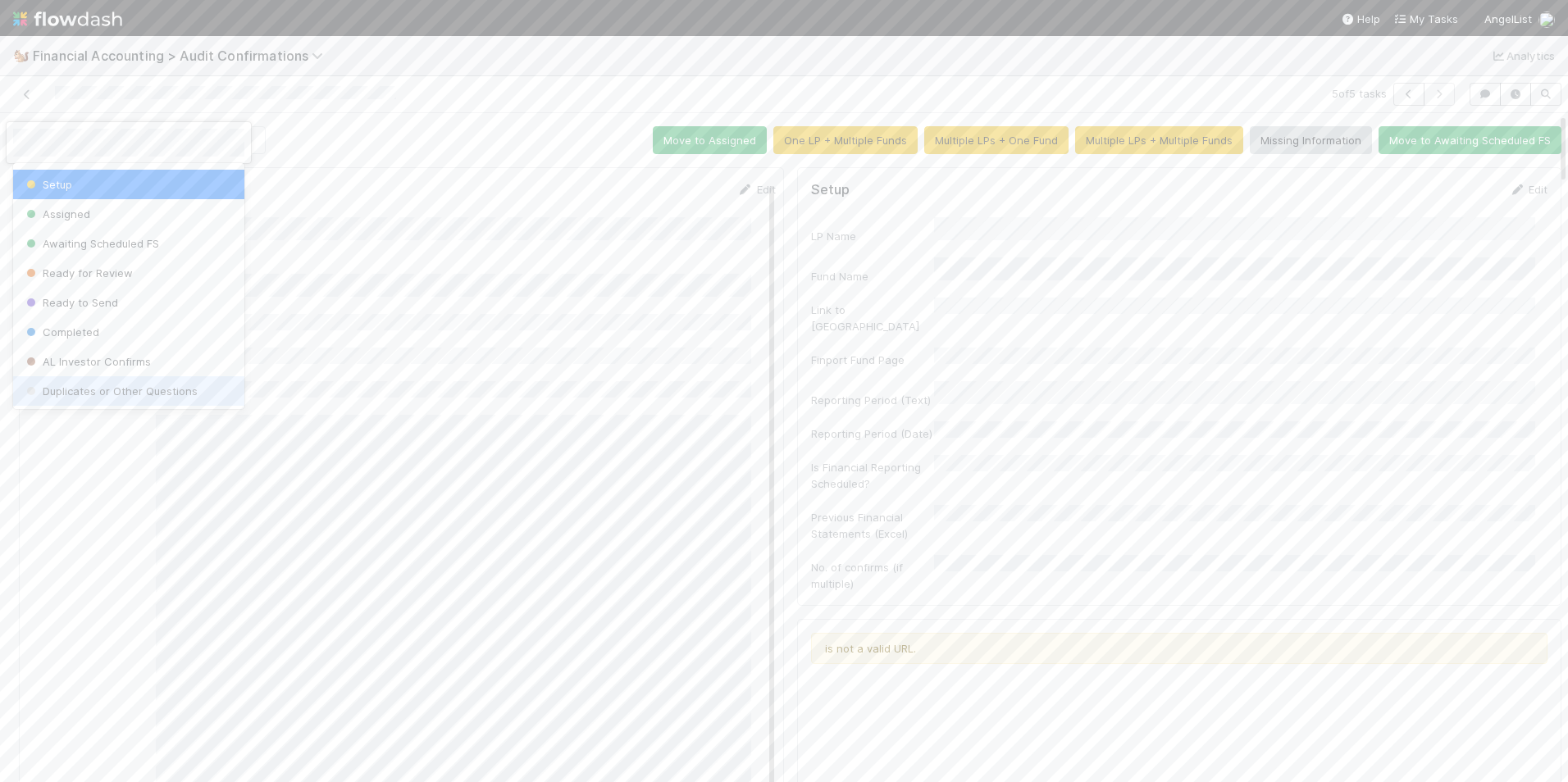
click at [139, 397] on span "Duplicates or Other Questions" at bounding box center [110, 391] width 175 height 13
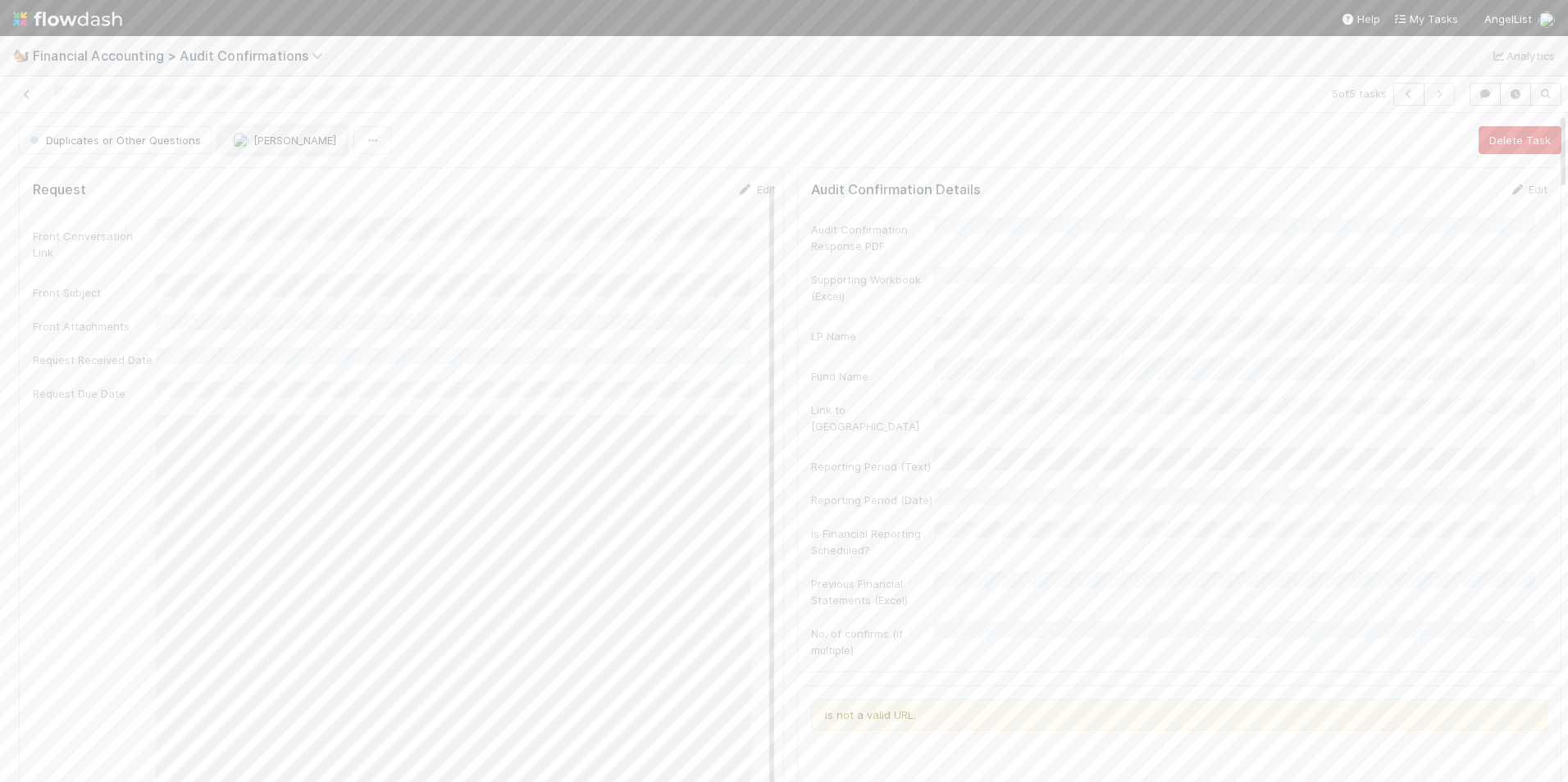
click at [237, 140] on img "button" at bounding box center [240, 140] width 17 height 17
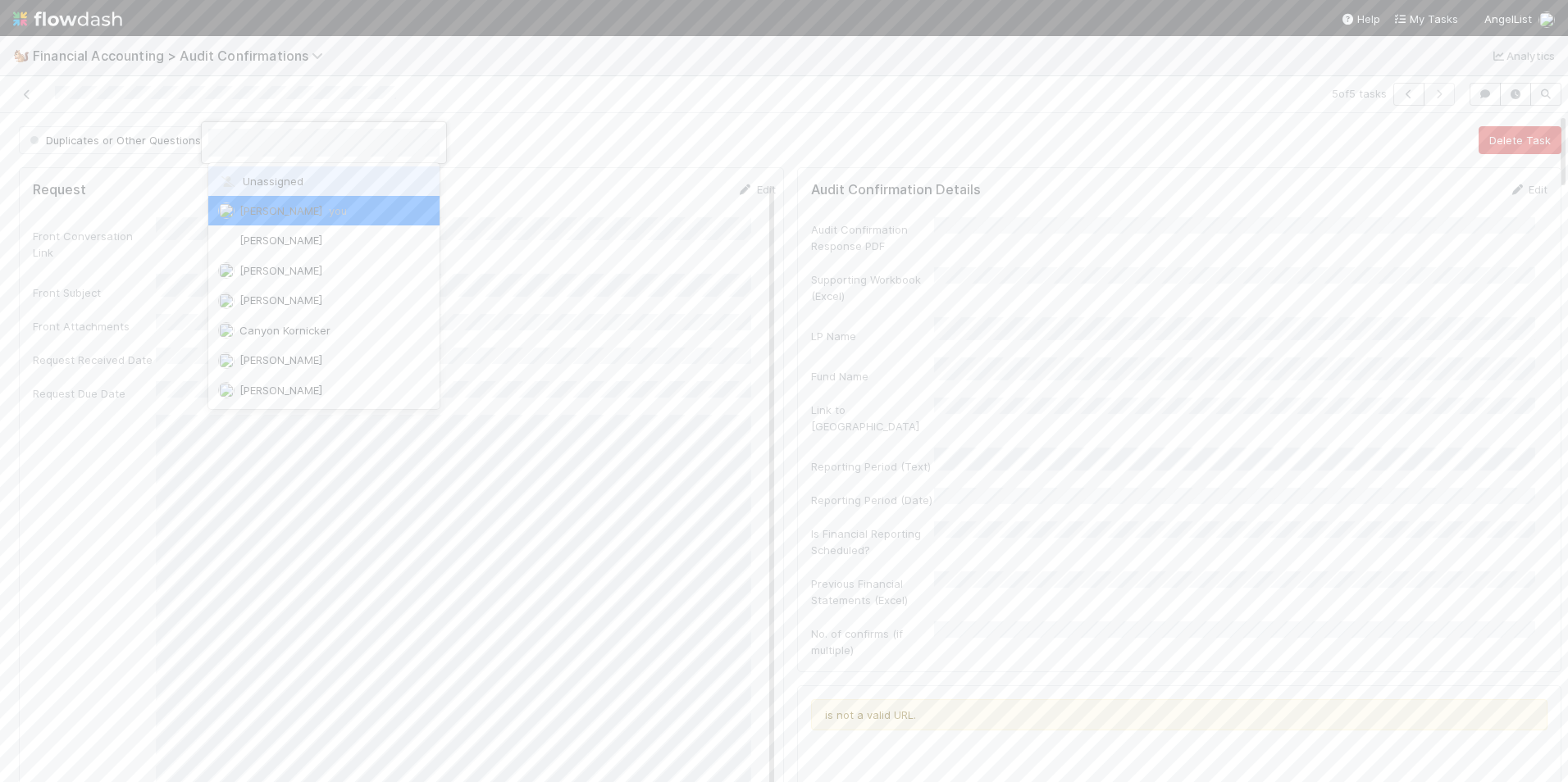
click at [254, 184] on span "Unassigned" at bounding box center [260, 181] width 86 height 13
click at [29, 96] on icon at bounding box center [26, 94] width 17 height 11
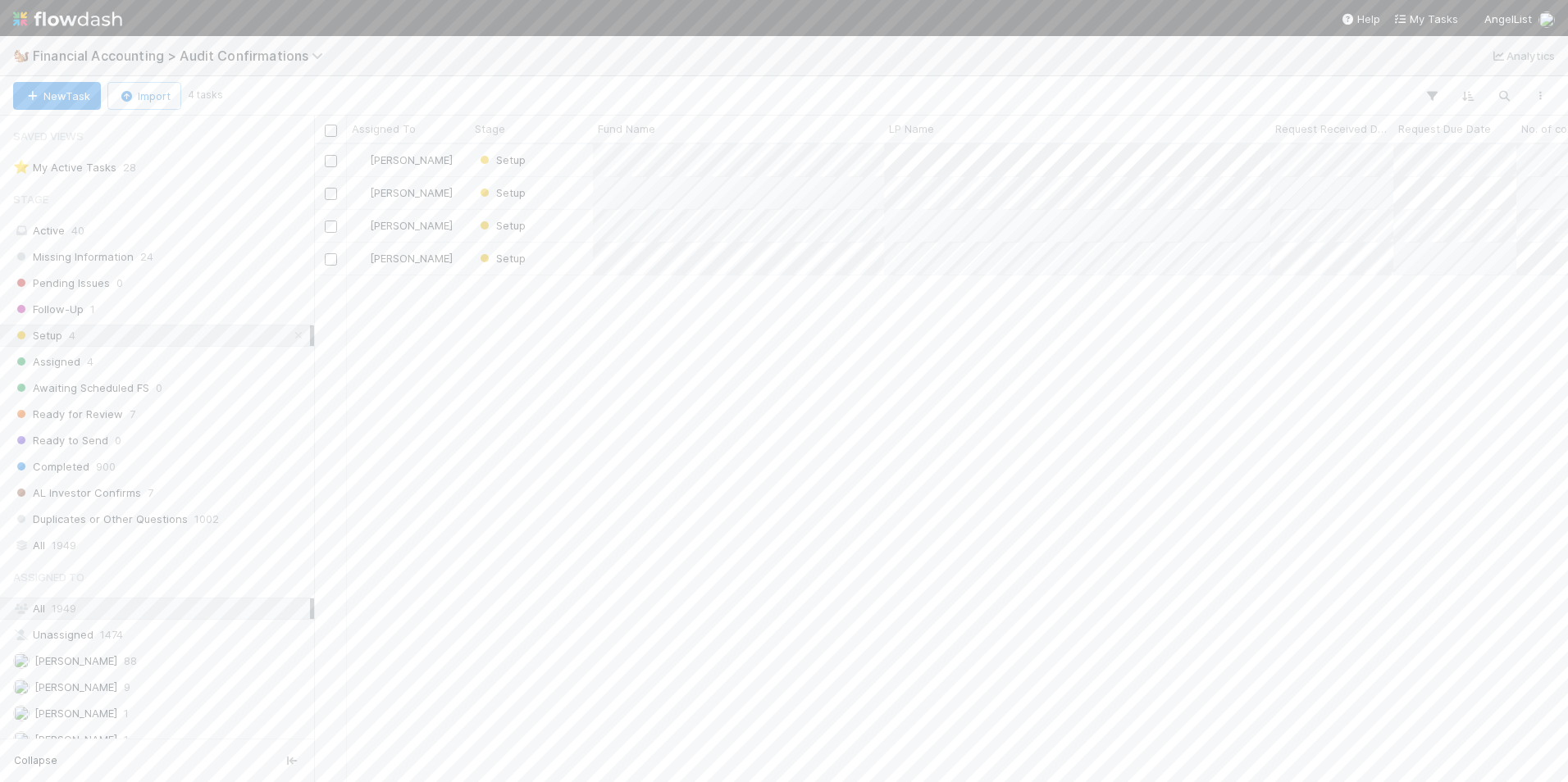
scroll to position [626, 1241]
click at [449, 260] on div "[PERSON_NAME]" at bounding box center [408, 259] width 123 height 32
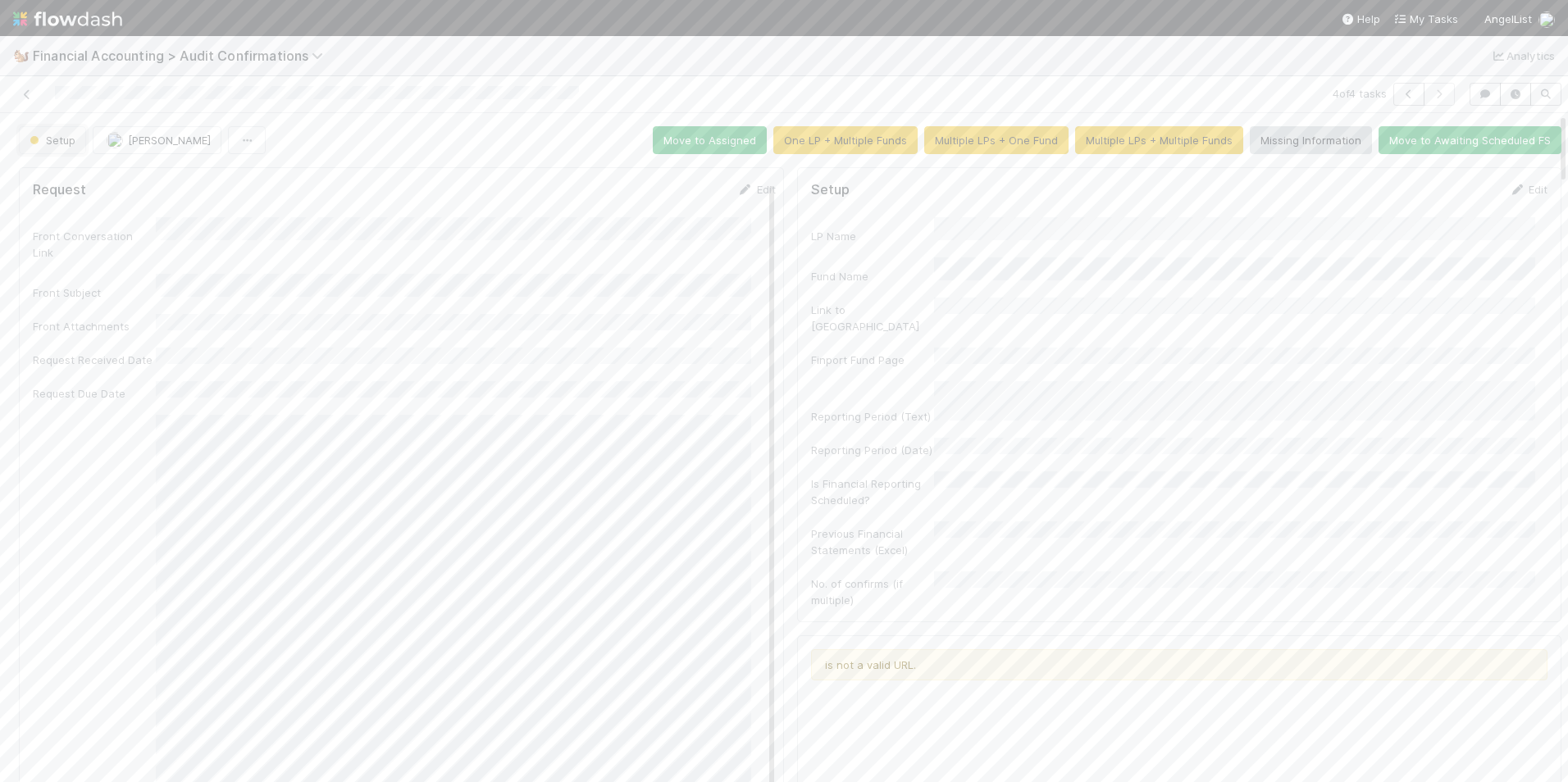
click at [41, 137] on span "Setup" at bounding box center [51, 139] width 49 height 13
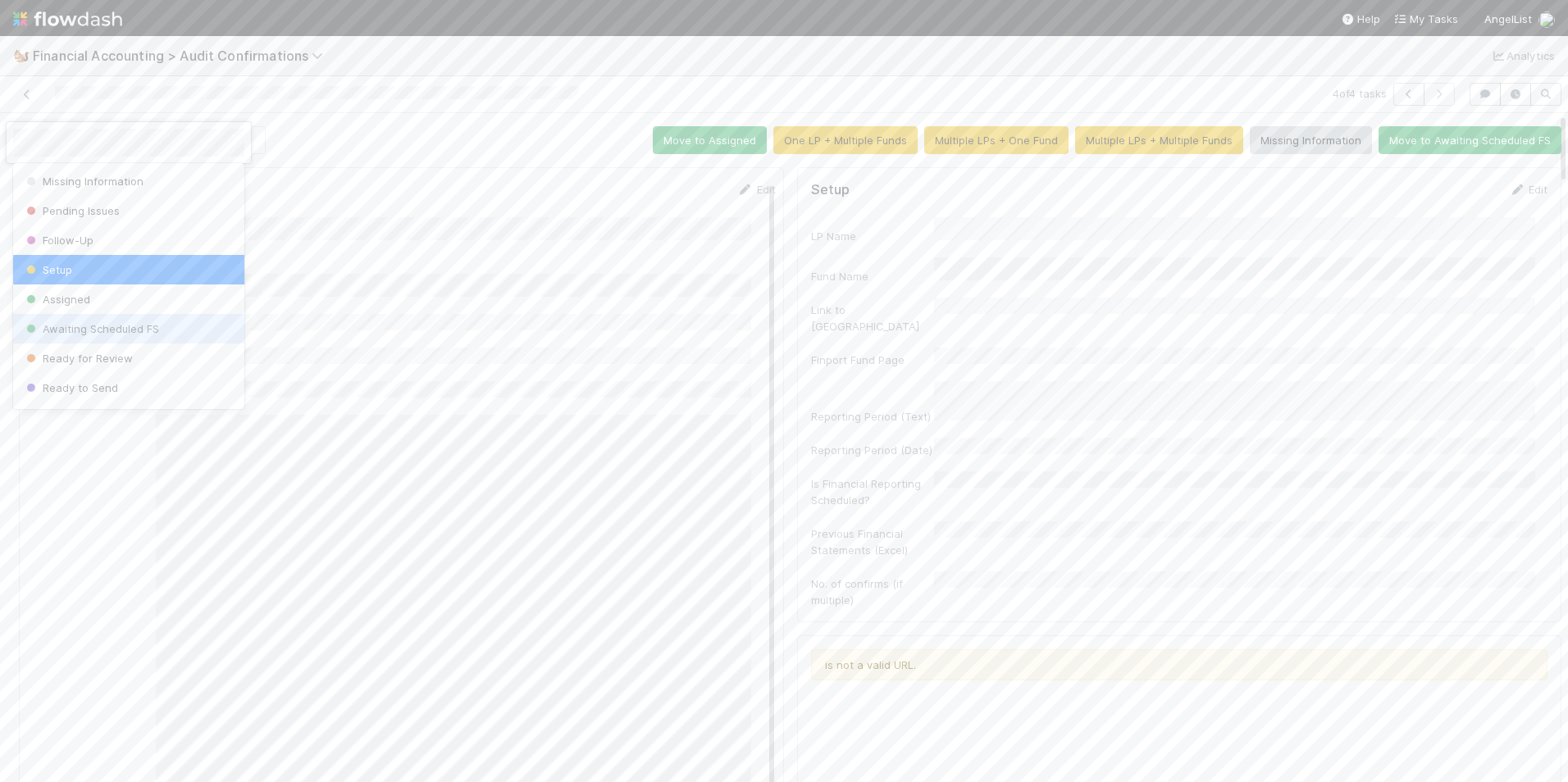
scroll to position [86, 0]
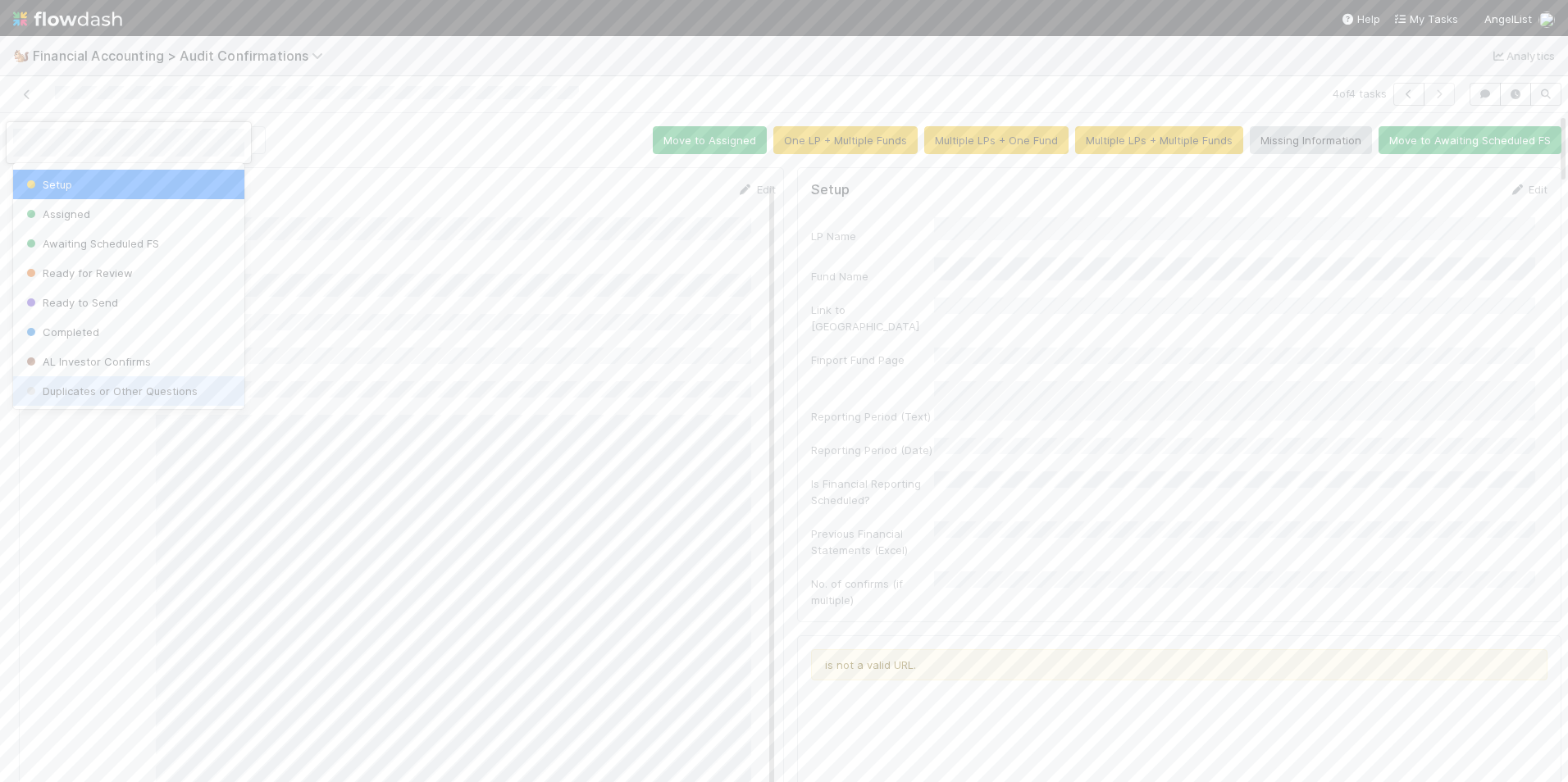
drag, startPoint x: 146, startPoint y: 391, endPoint x: 147, endPoint y: 380, distance: 11.0
click at [147, 392] on span "Duplicates or Other Questions" at bounding box center [110, 391] width 175 height 13
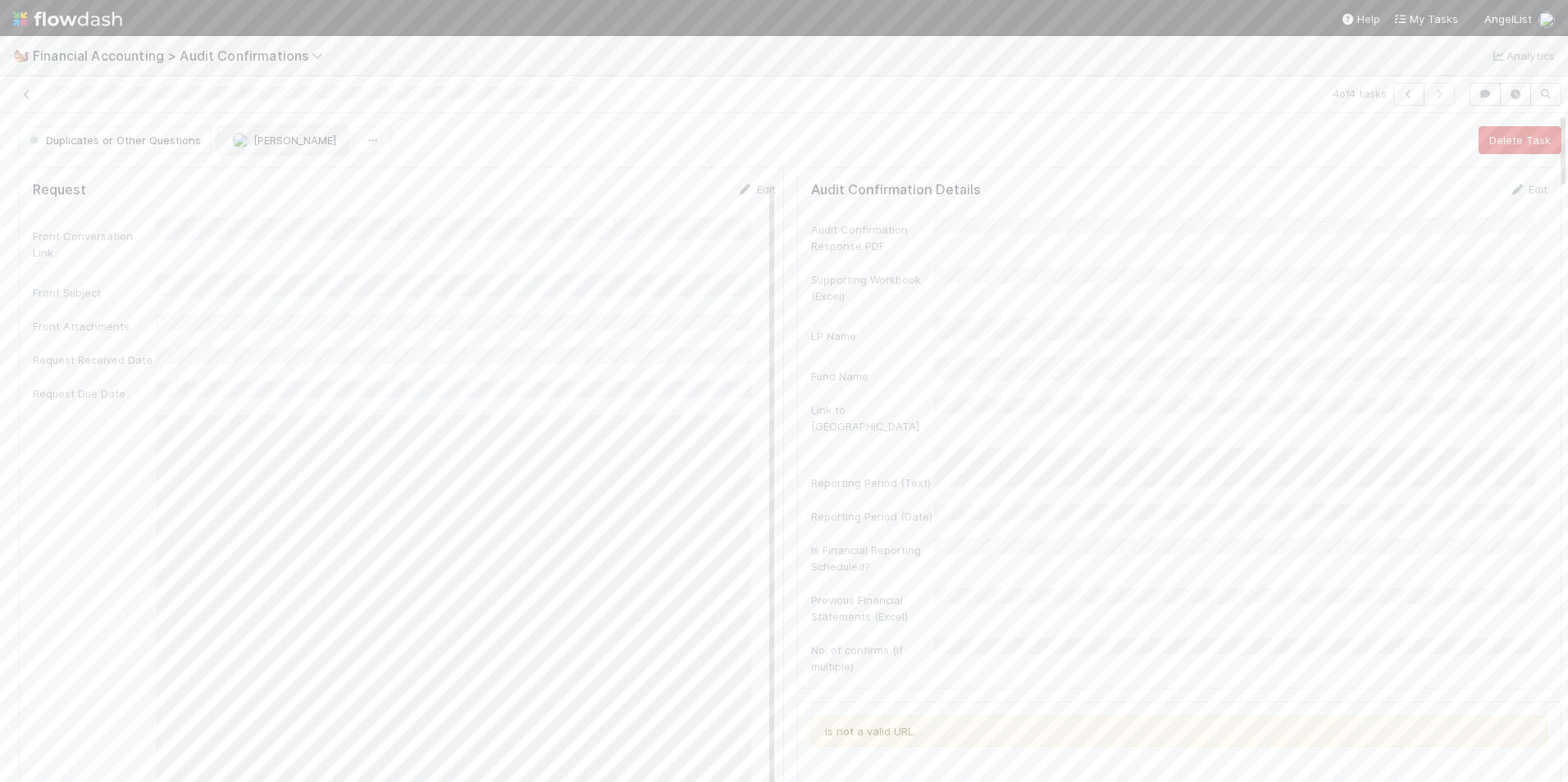
click at [260, 145] on span "[PERSON_NAME]" at bounding box center [295, 139] width 83 height 13
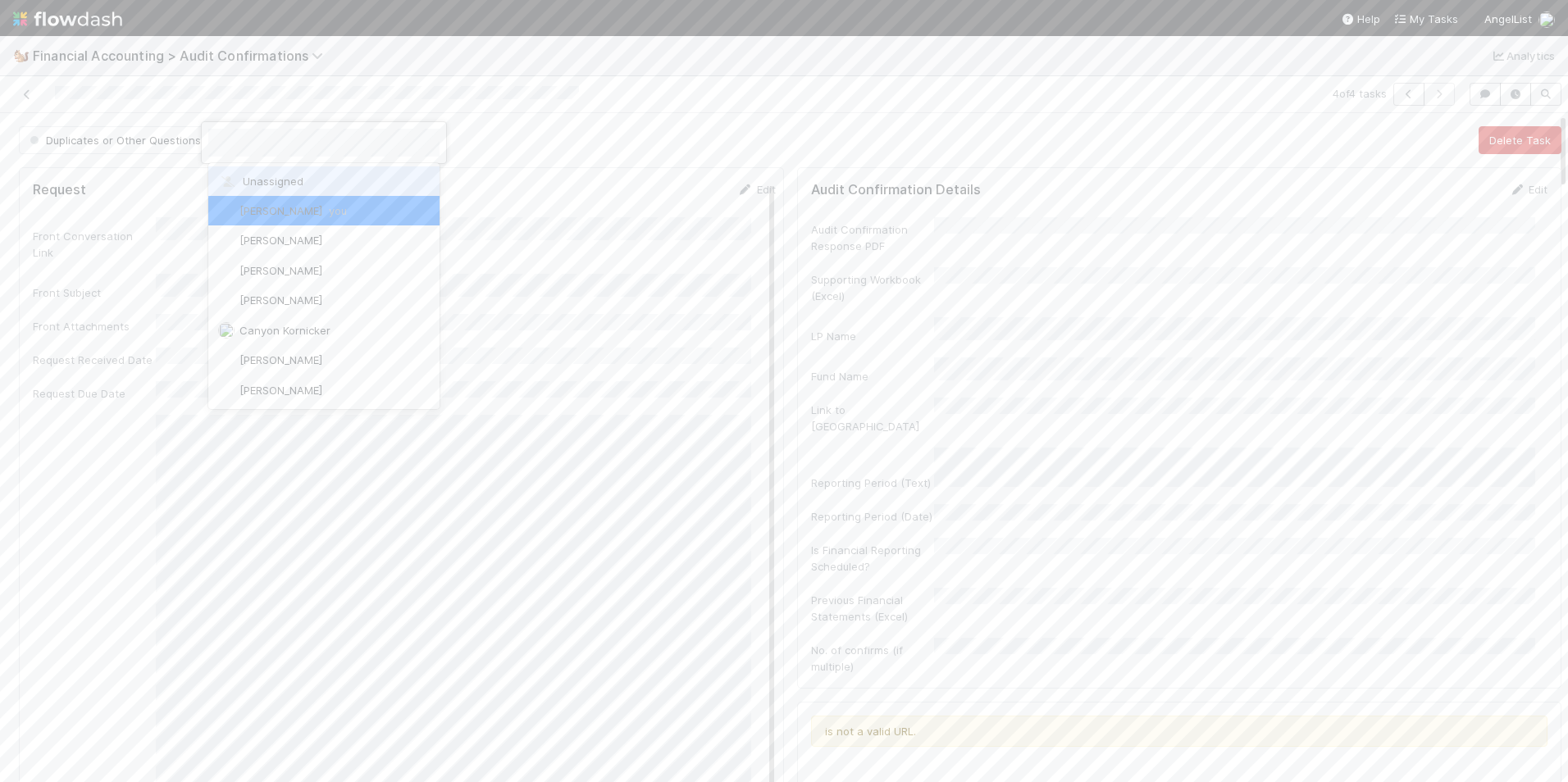
click at [264, 183] on span "Unassigned" at bounding box center [260, 181] width 86 height 13
click at [26, 89] on icon at bounding box center [26, 94] width 17 height 11
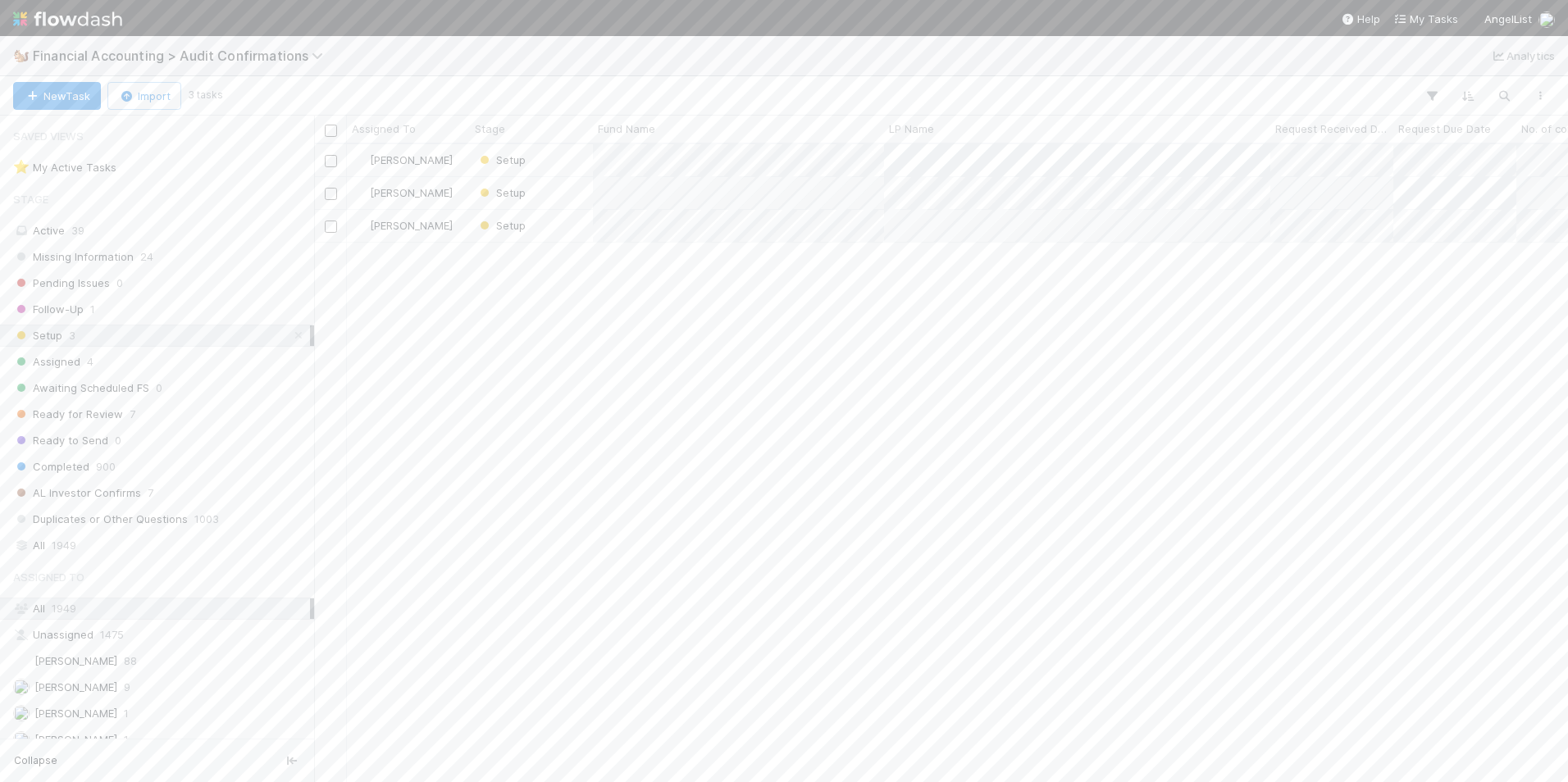
scroll to position [626, 1241]
click at [561, 224] on div "Setup" at bounding box center [531, 226] width 123 height 32
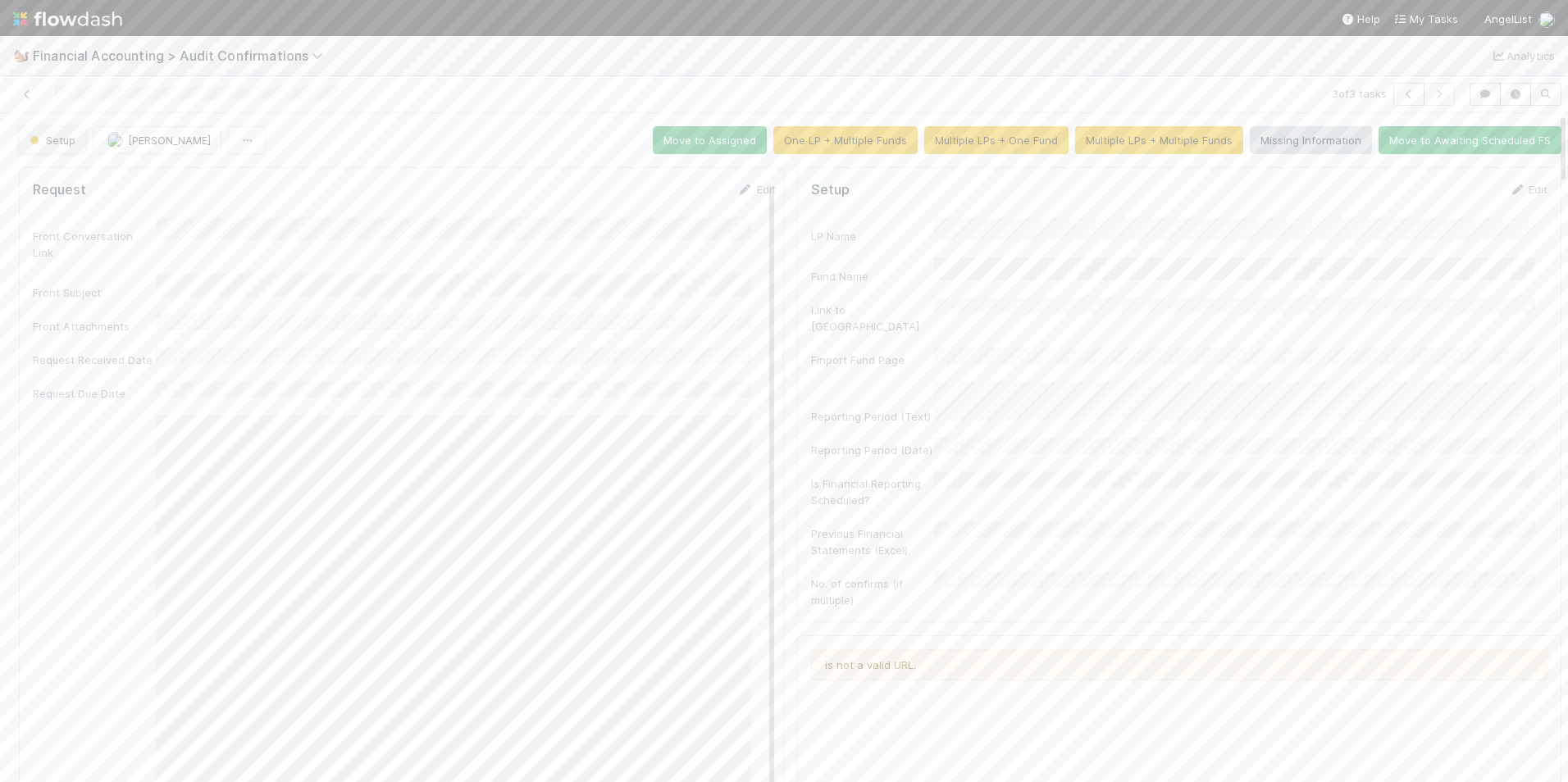
click at [62, 139] on span "Setup" at bounding box center [51, 139] width 49 height 13
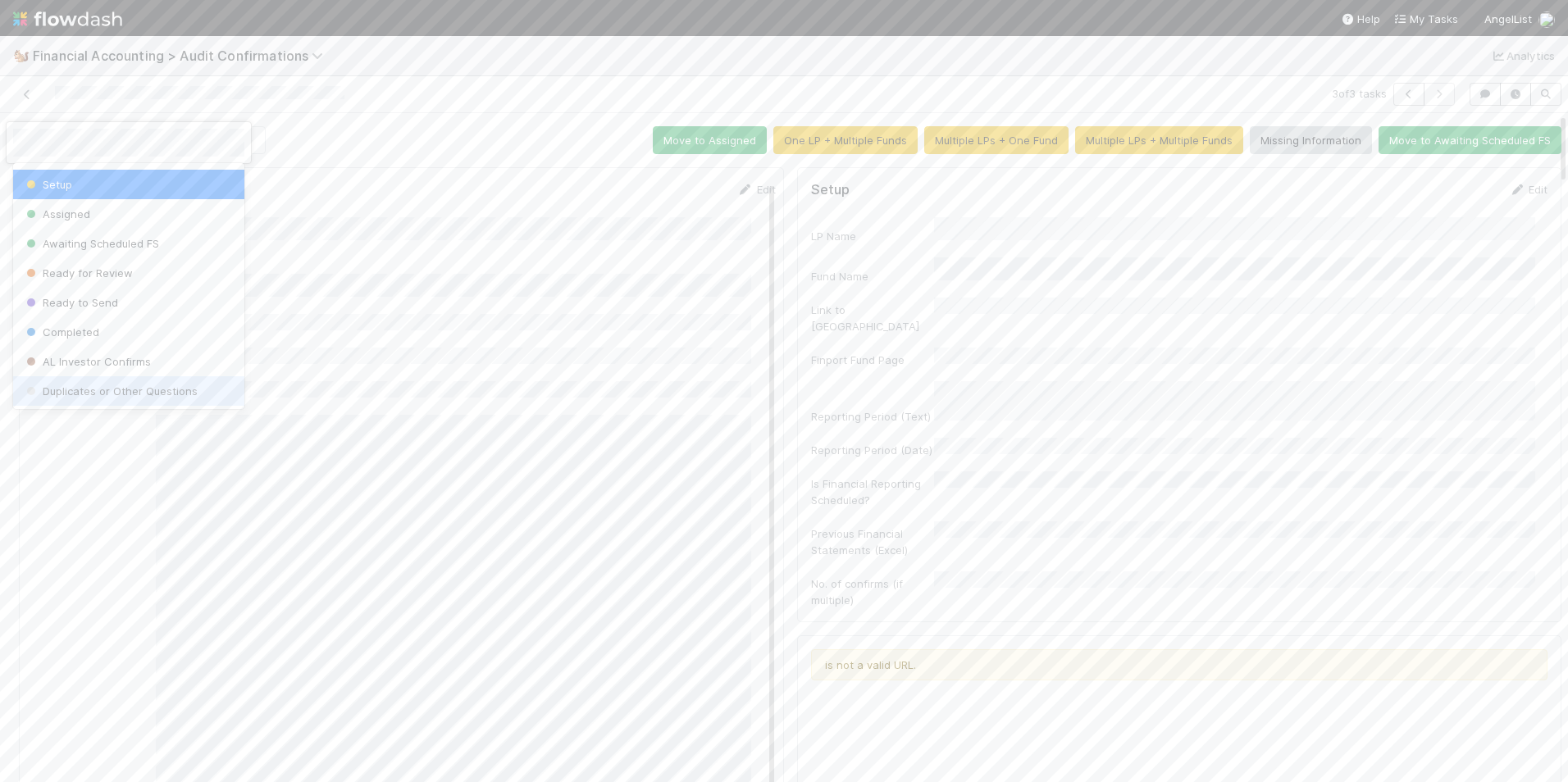
click at [172, 387] on span "Duplicates or Other Questions" at bounding box center [110, 391] width 175 height 13
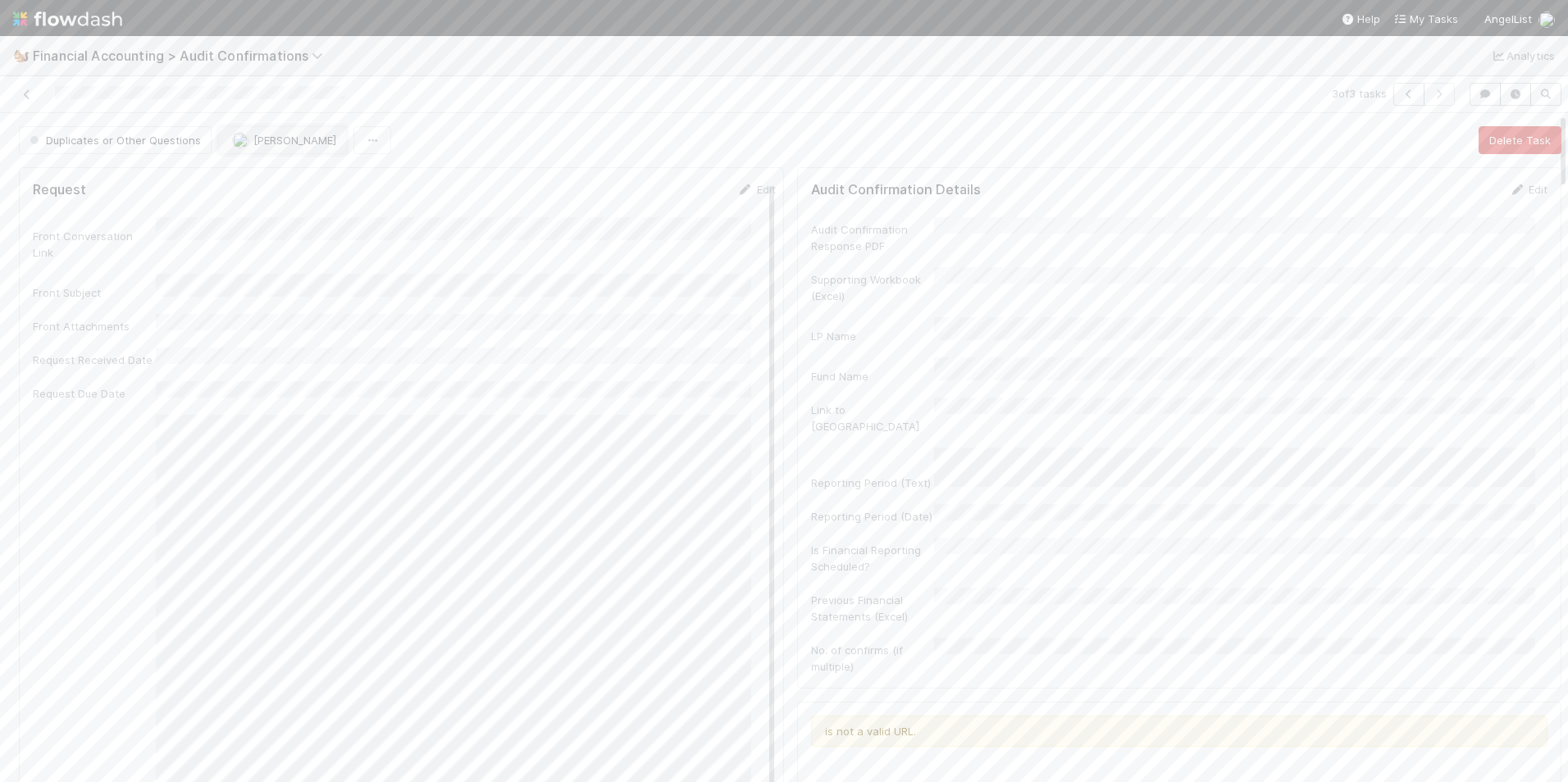
click at [262, 132] on button "[PERSON_NAME]" at bounding box center [283, 140] width 129 height 28
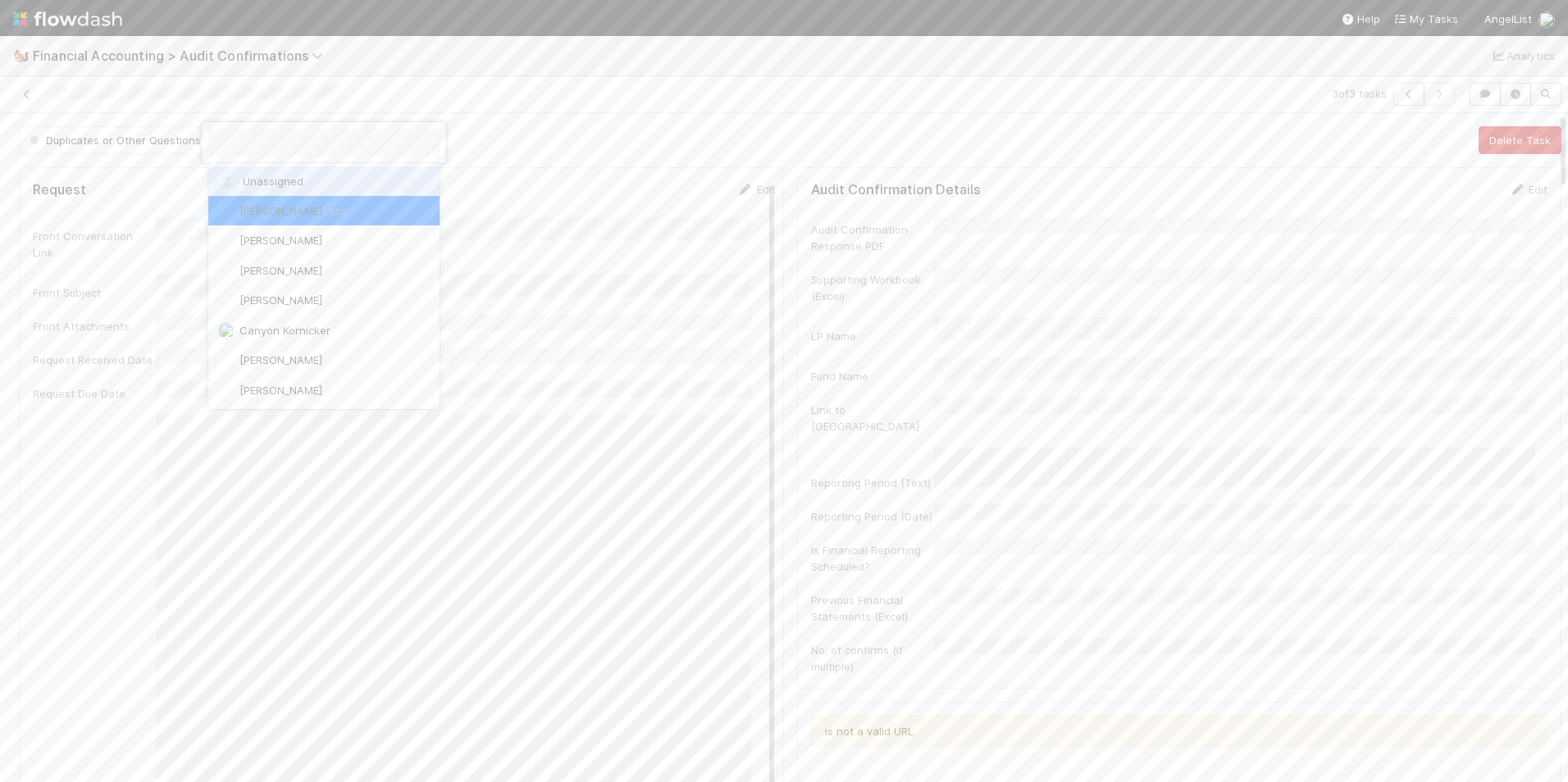
click at [268, 177] on span "Unassigned" at bounding box center [260, 181] width 86 height 13
click at [25, 94] on icon at bounding box center [26, 94] width 17 height 11
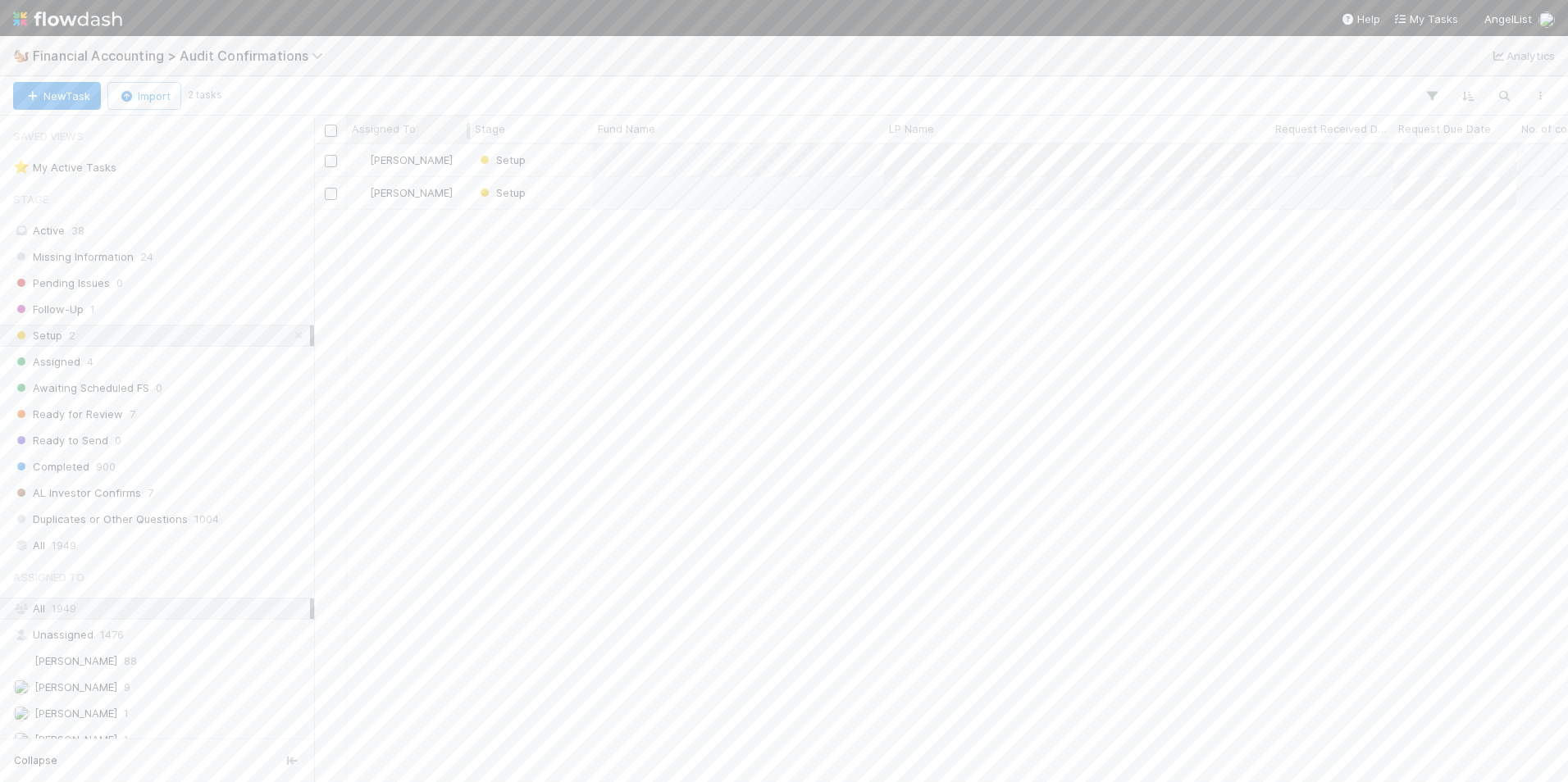
scroll to position [626, 1241]
click at [554, 194] on div "Setup" at bounding box center [531, 193] width 123 height 32
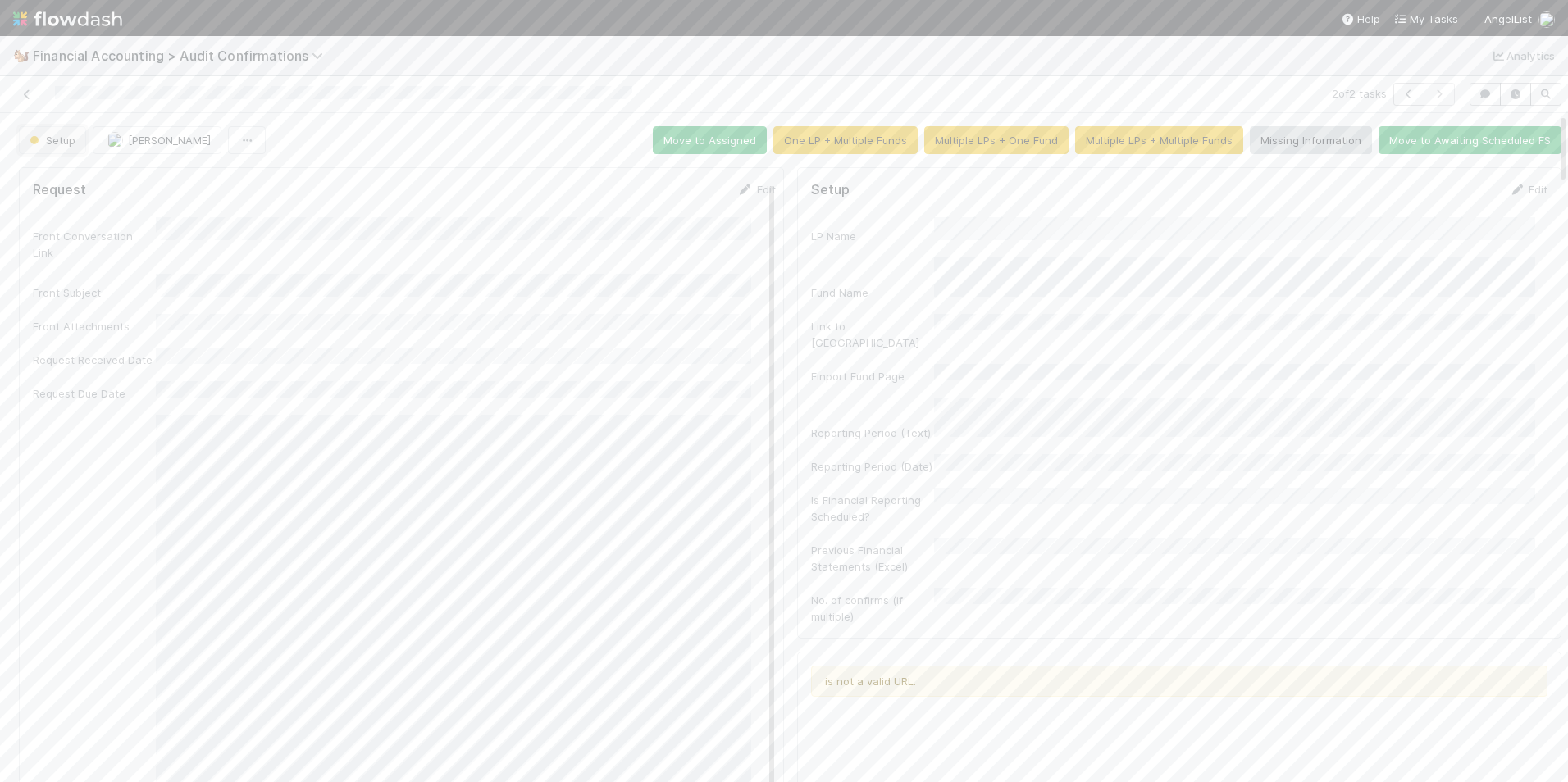
click at [58, 139] on span "Setup" at bounding box center [51, 139] width 49 height 13
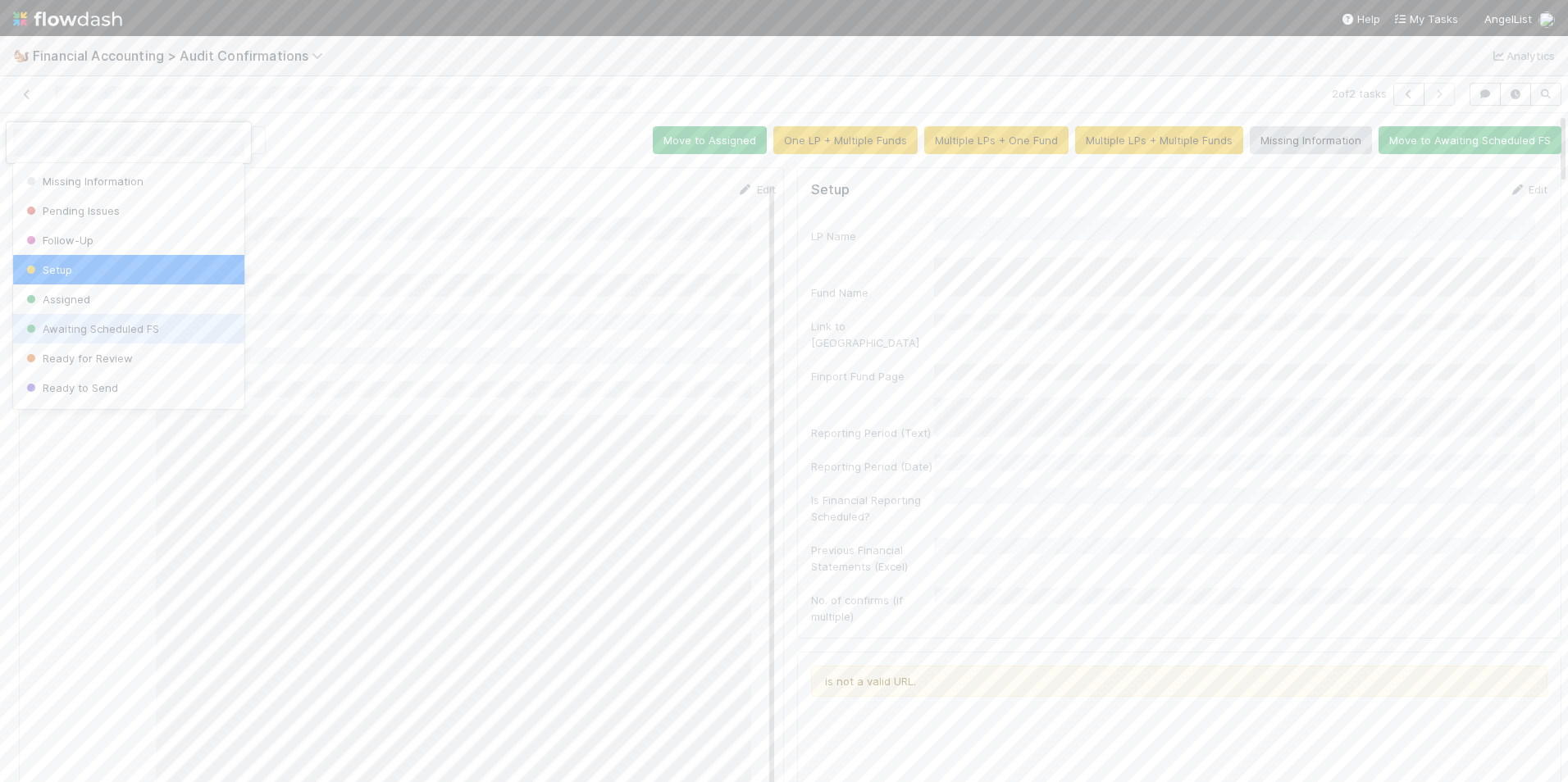
scroll to position [86, 0]
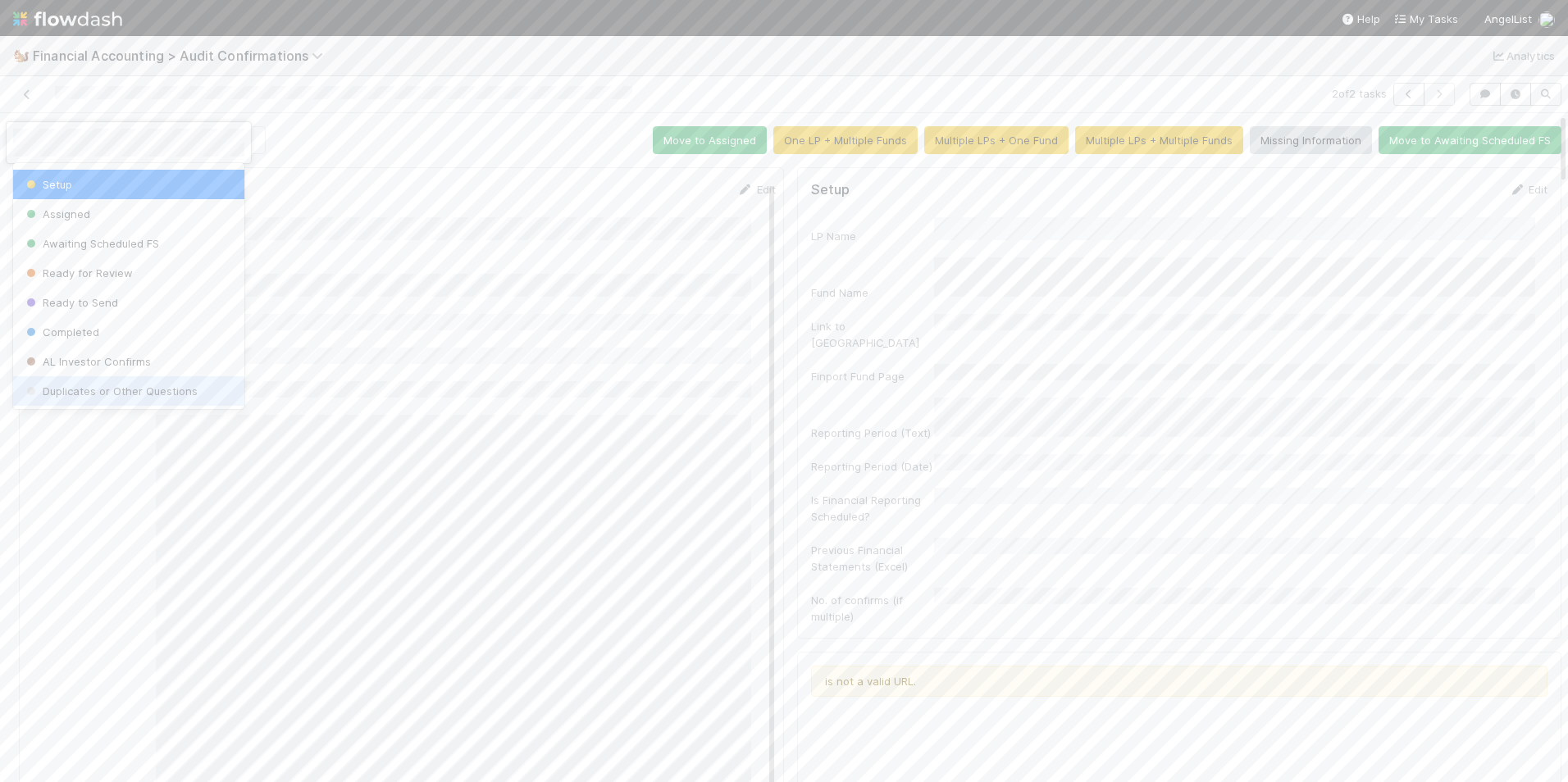
click at [124, 394] on span "Duplicates or Other Questions" at bounding box center [110, 391] width 175 height 13
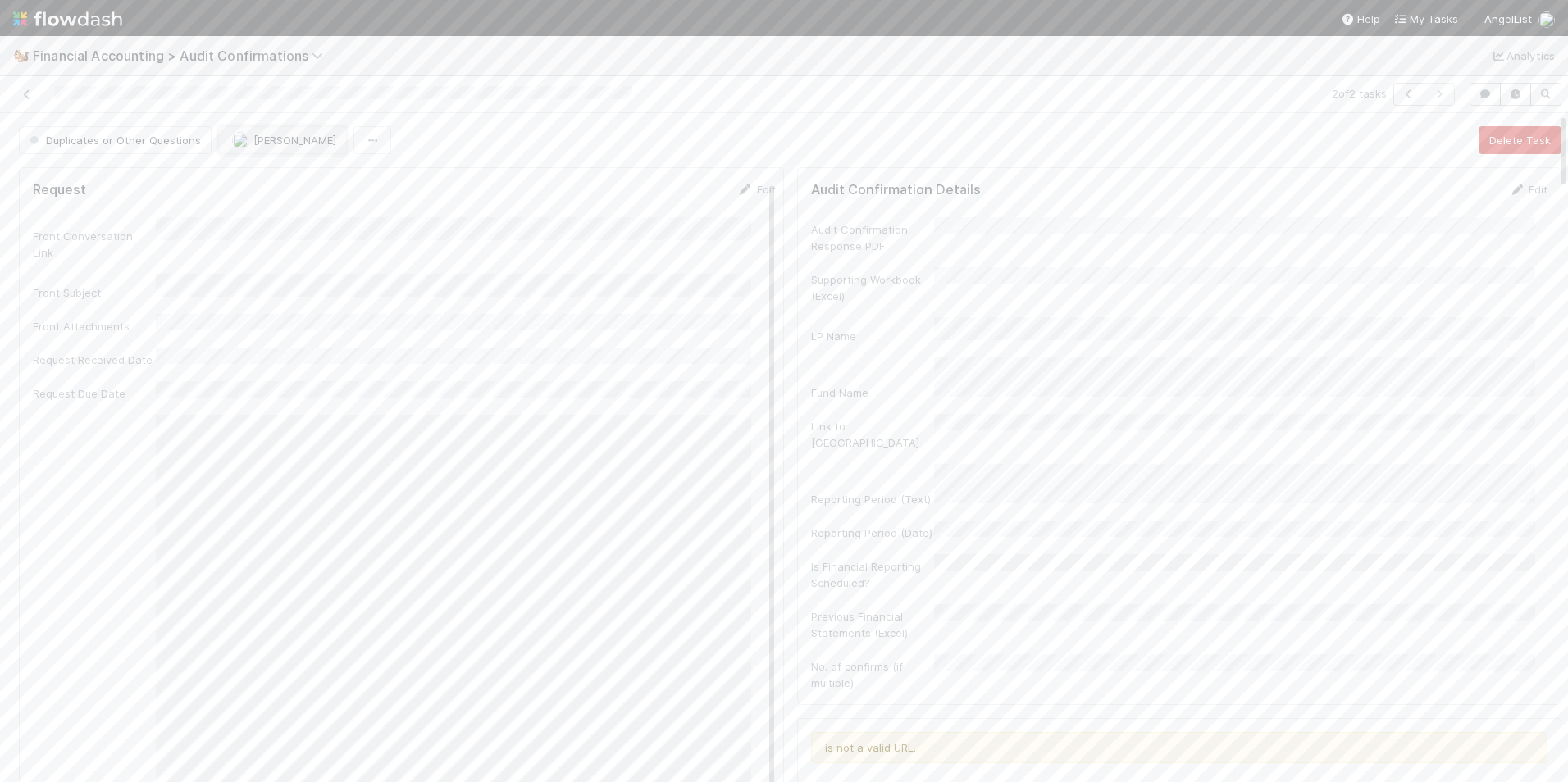
click at [245, 135] on span "[PERSON_NAME]" at bounding box center [284, 139] width 104 height 13
click at [271, 176] on div "Unassigned" at bounding box center [324, 181] width 231 height 29
click at [26, 93] on icon at bounding box center [26, 94] width 17 height 11
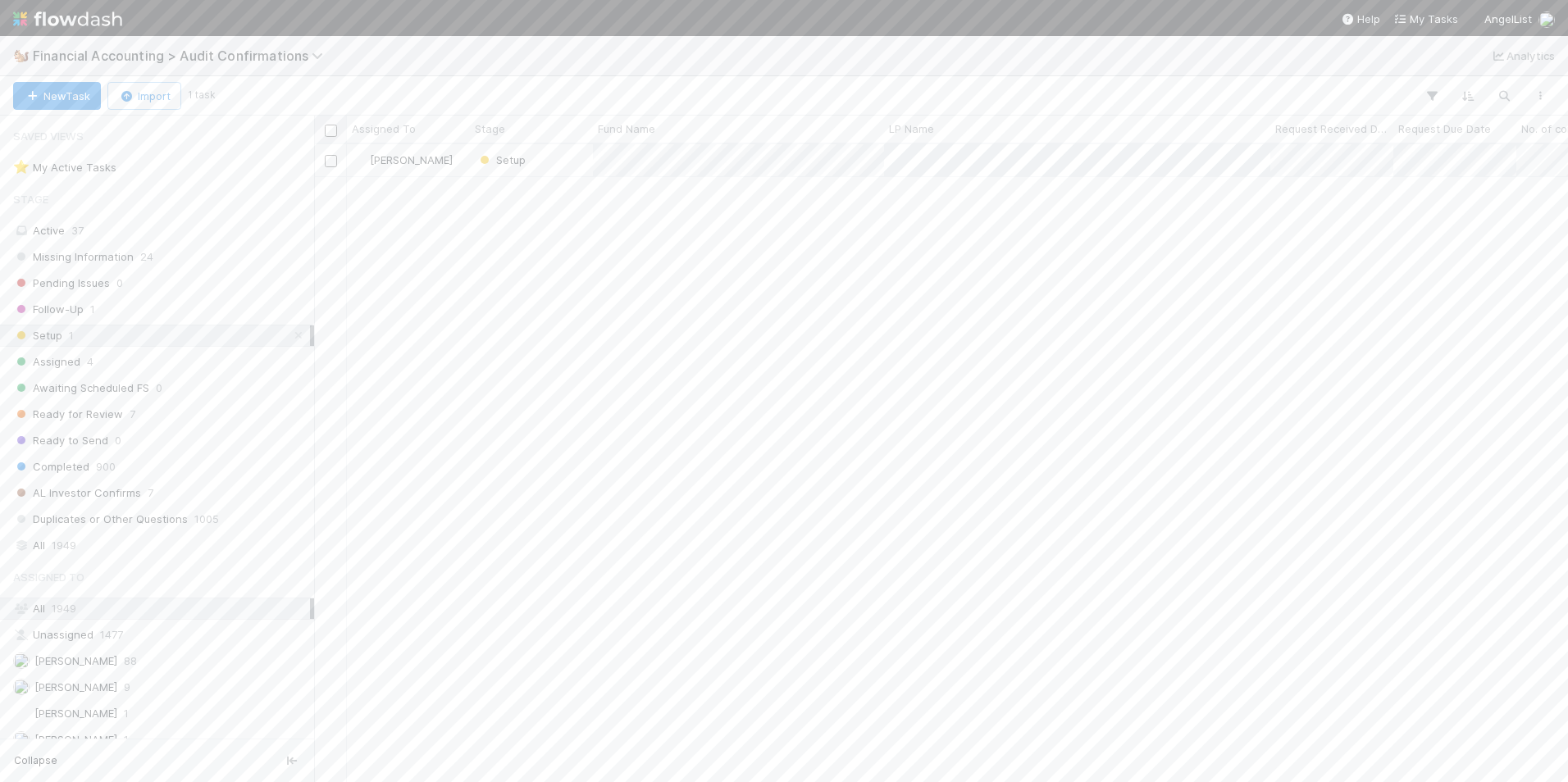
scroll to position [626, 1241]
click at [563, 162] on div "Setup" at bounding box center [531, 161] width 123 height 32
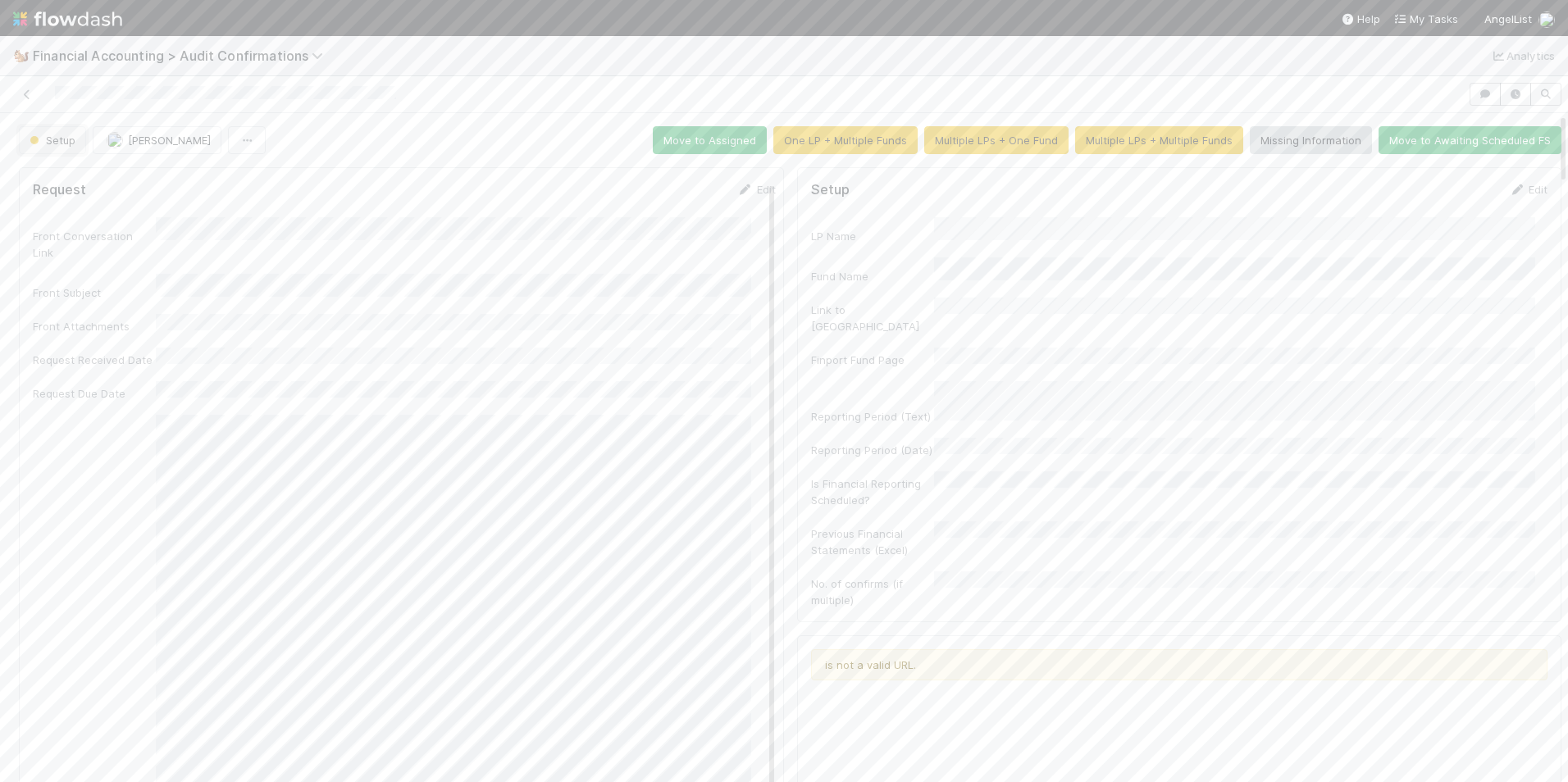
click at [55, 141] on span "Setup" at bounding box center [51, 139] width 49 height 13
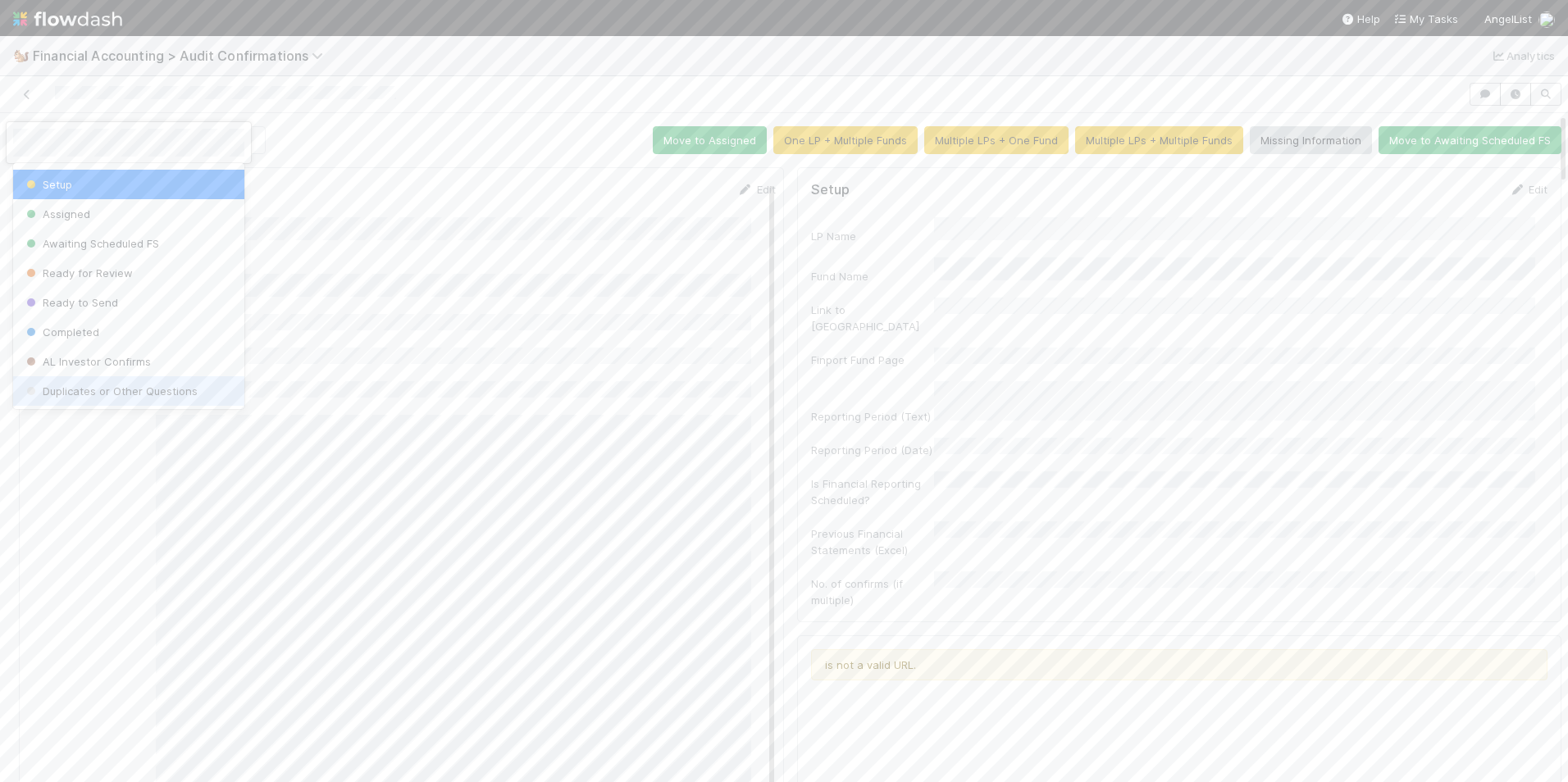
click at [145, 390] on span "Duplicates or Other Questions" at bounding box center [110, 391] width 175 height 13
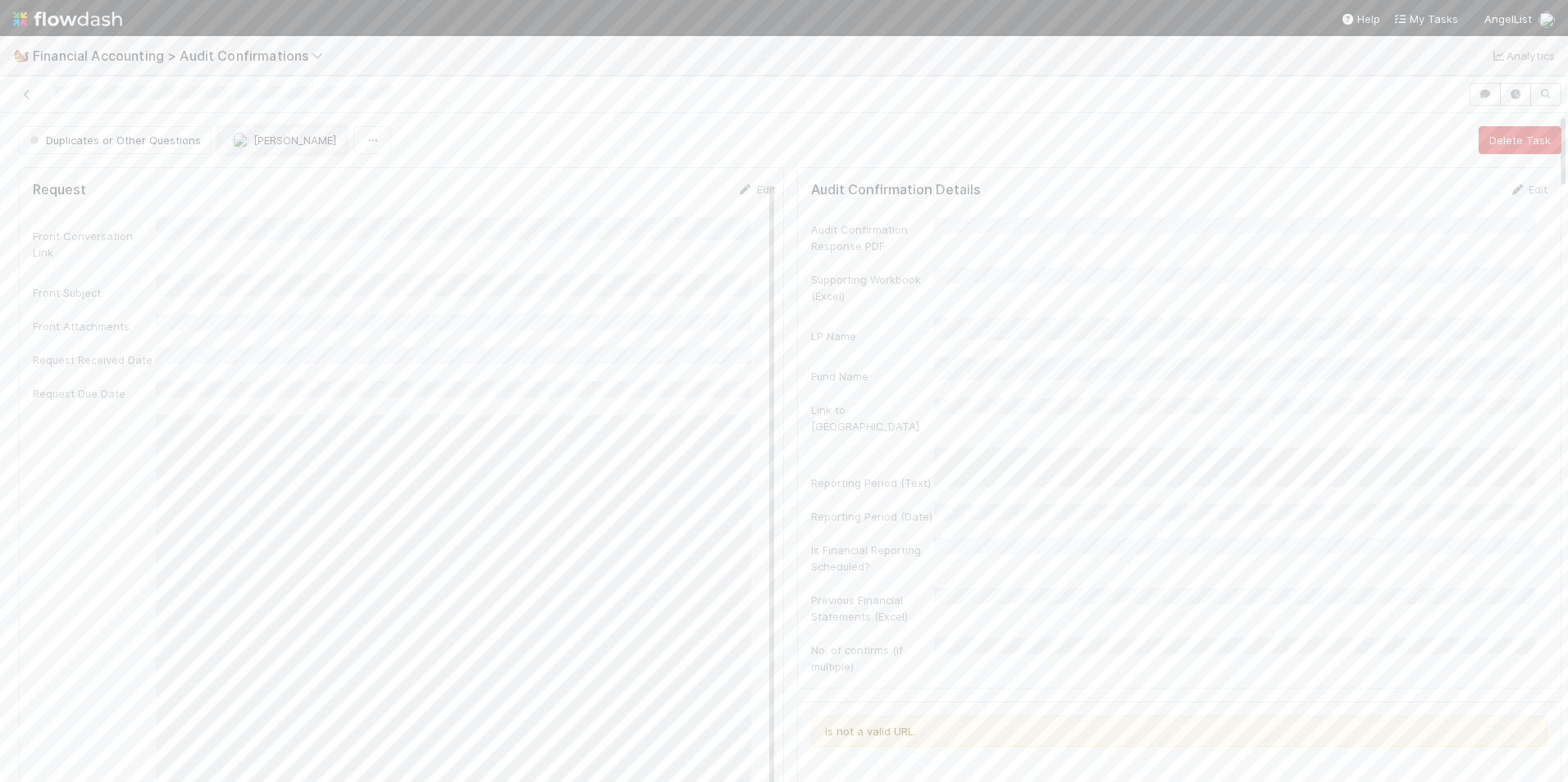
click at [245, 140] on img "button" at bounding box center [240, 140] width 17 height 17
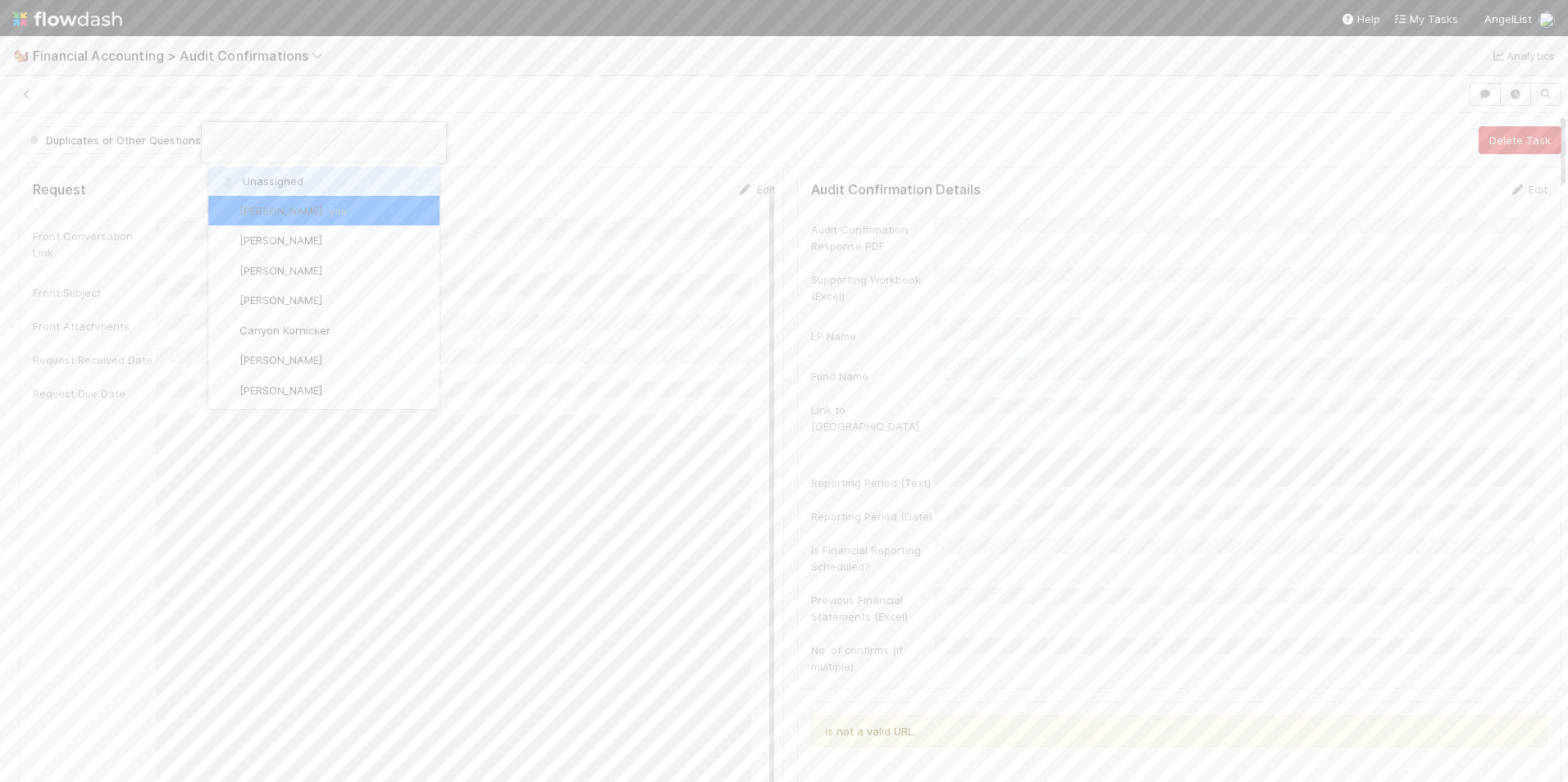
click at [245, 169] on div "Unassigned" at bounding box center [324, 181] width 231 height 29
click at [24, 95] on icon at bounding box center [26, 94] width 17 height 11
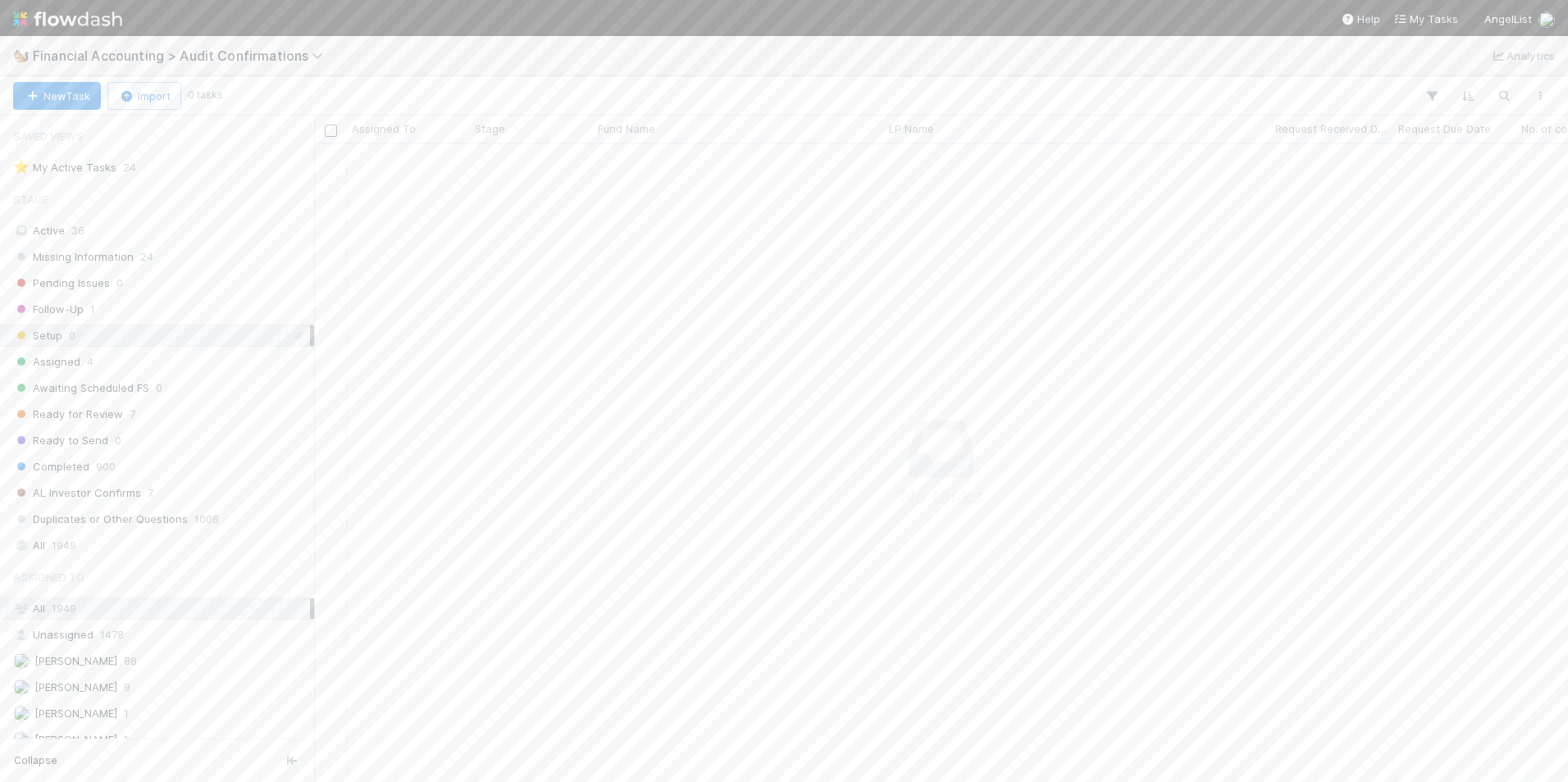
scroll to position [13, 13]
click at [147, 255] on span "24" at bounding box center [147, 257] width 13 height 20
click at [429, 585] on div "[PERSON_NAME]" at bounding box center [408, 600] width 123 height 32
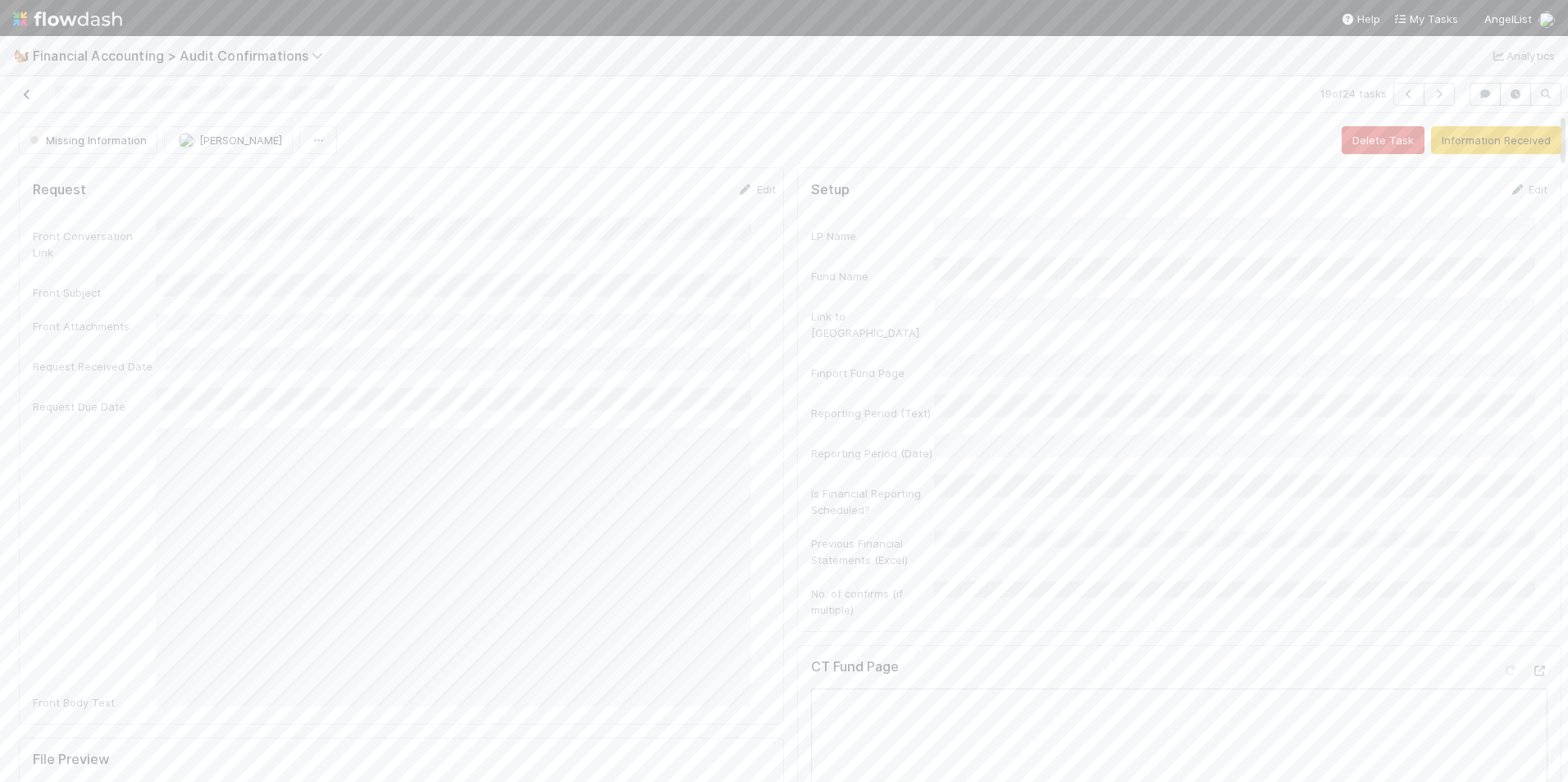
click at [28, 96] on icon at bounding box center [26, 94] width 17 height 11
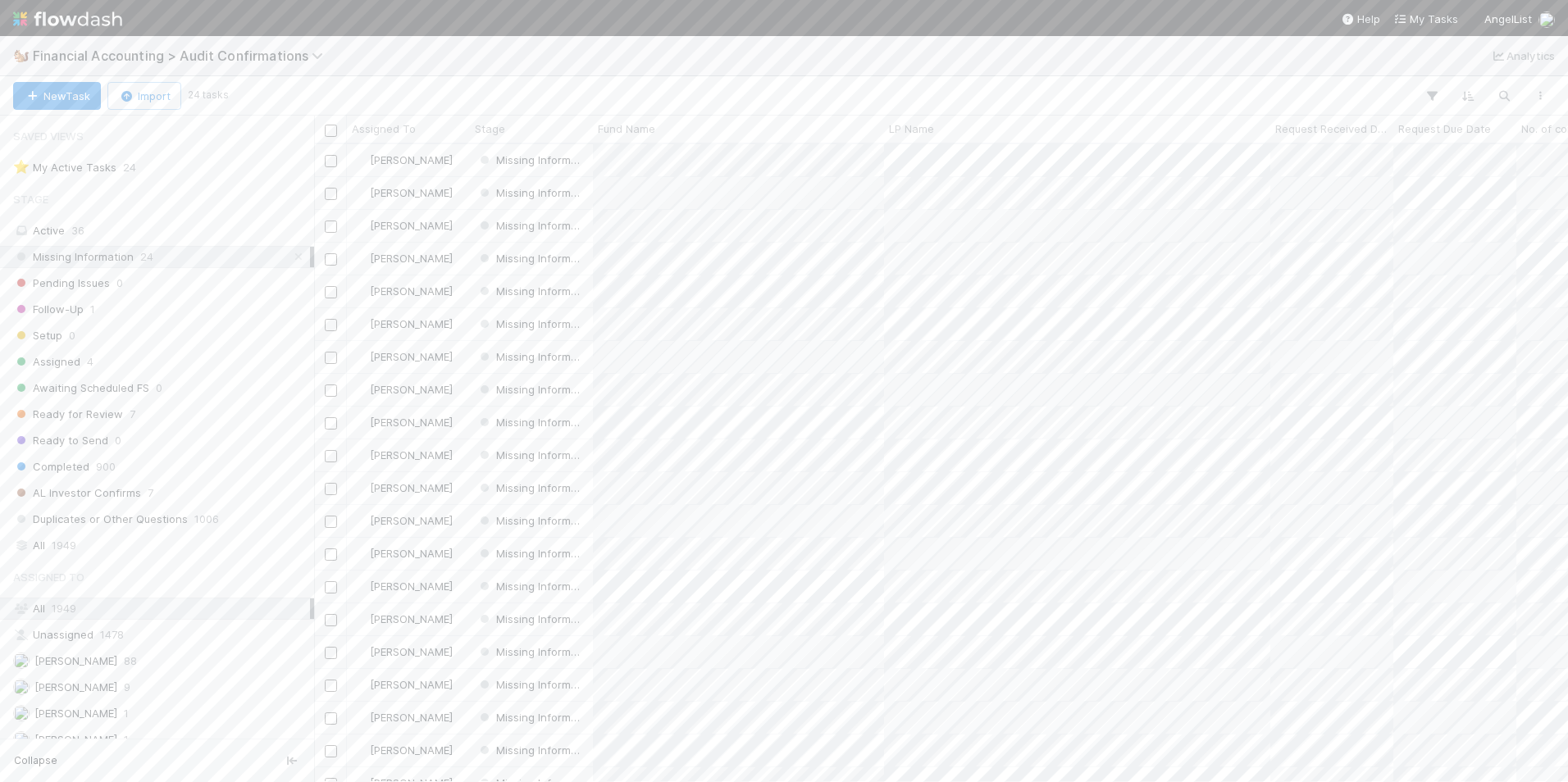
scroll to position [162, 0]
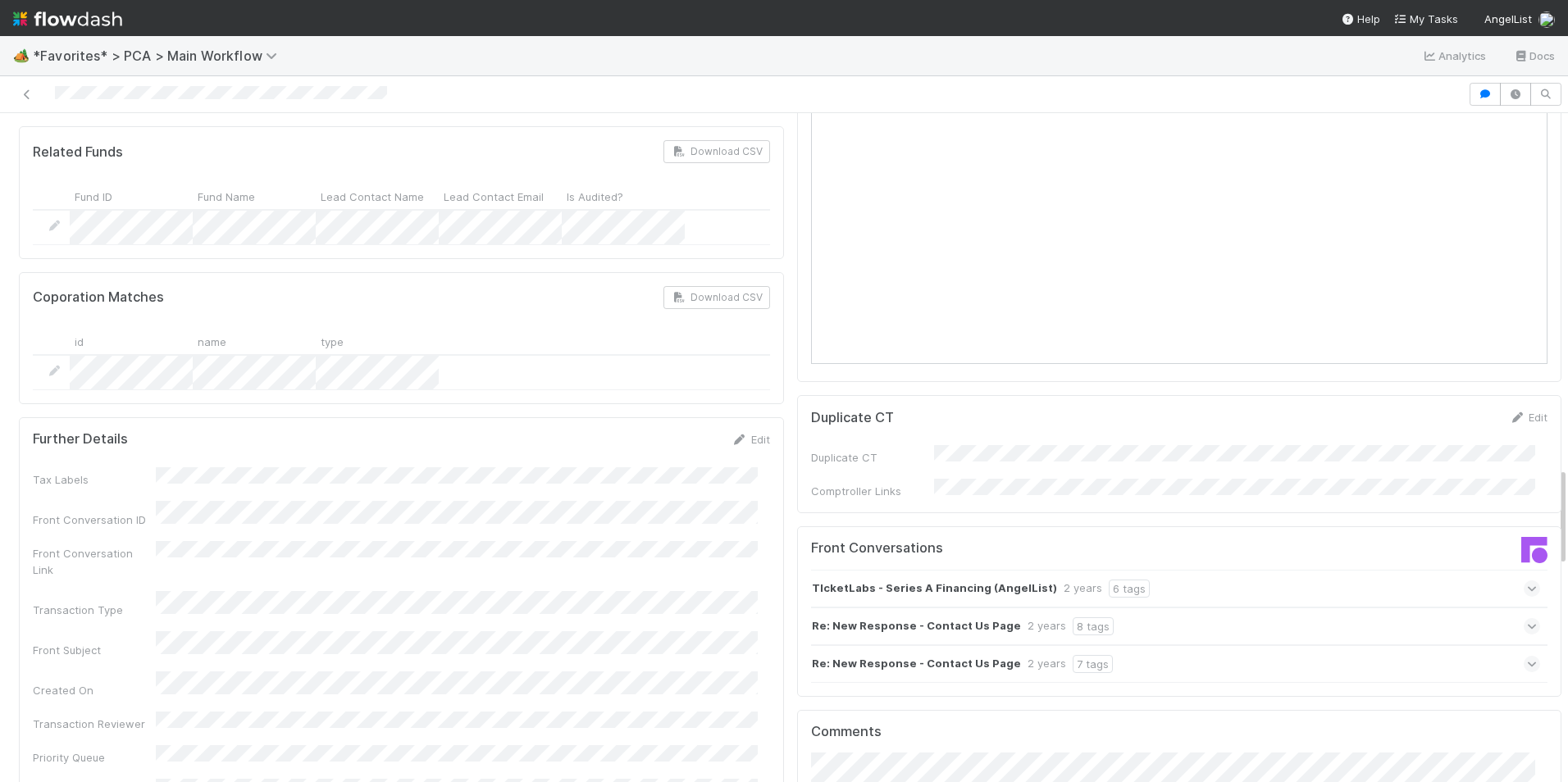
scroll to position [2378, 0]
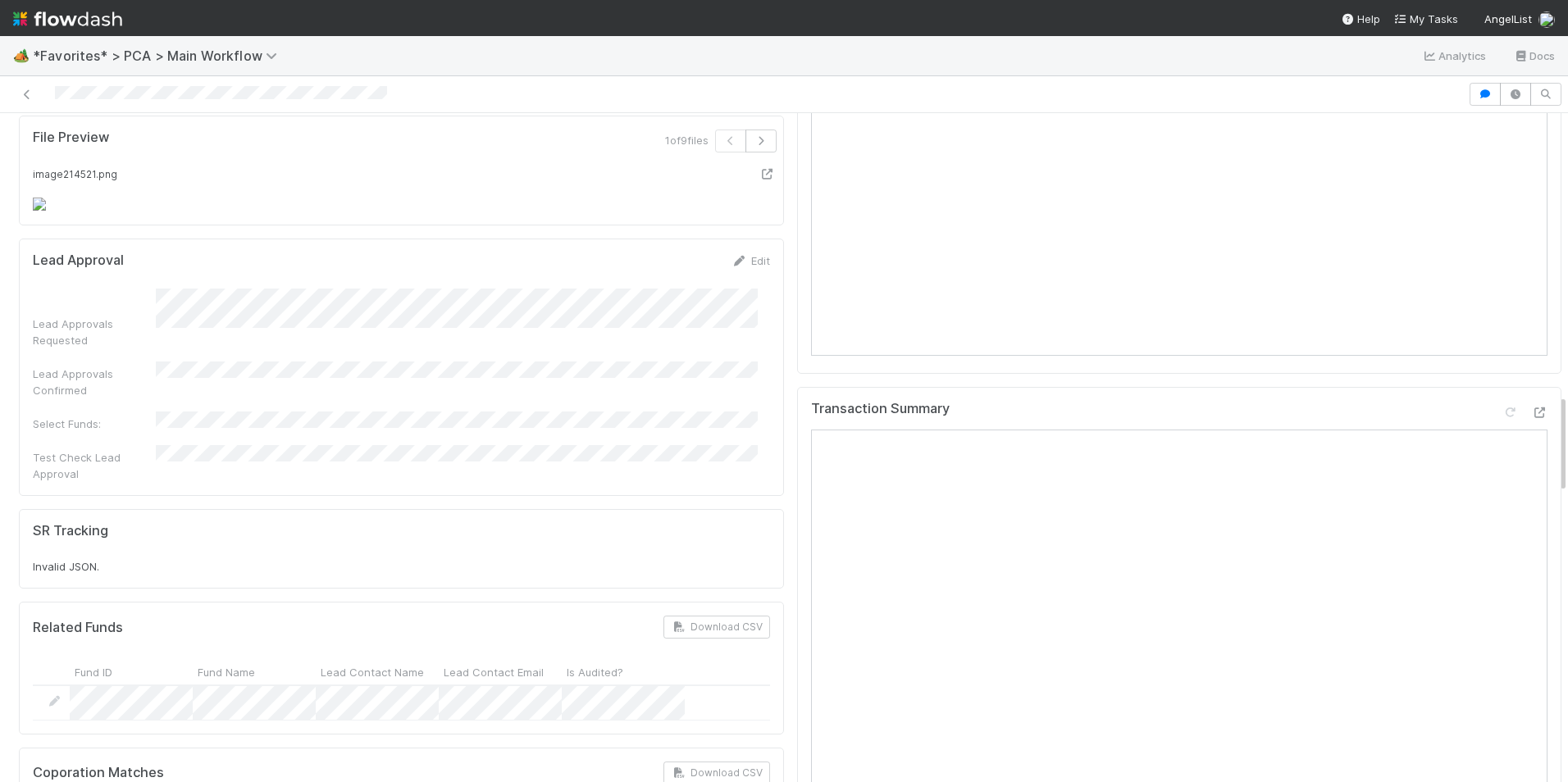
scroll to position [1886, 0]
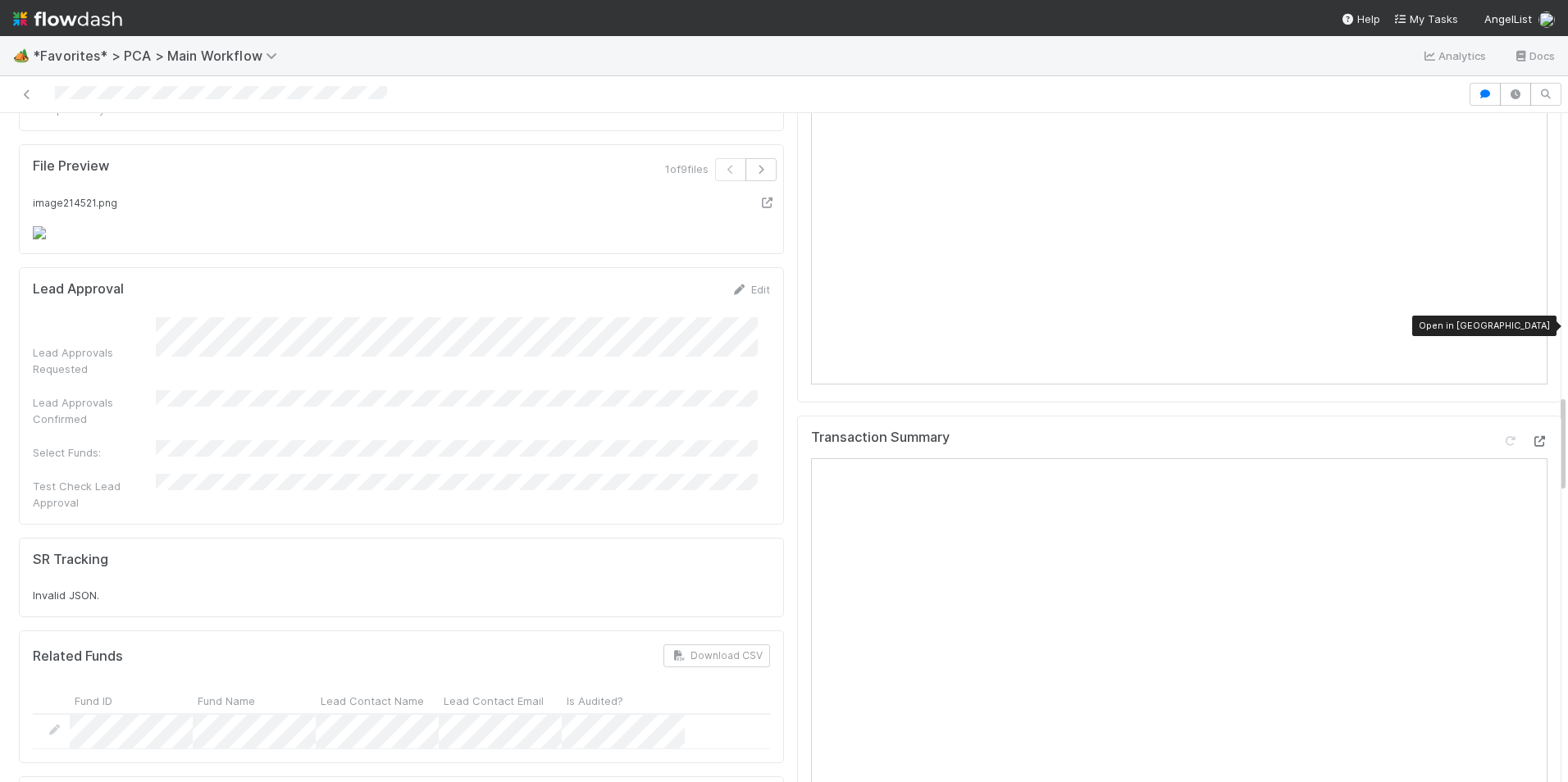
click at [1531, 436] on icon at bounding box center [1539, 441] width 17 height 11
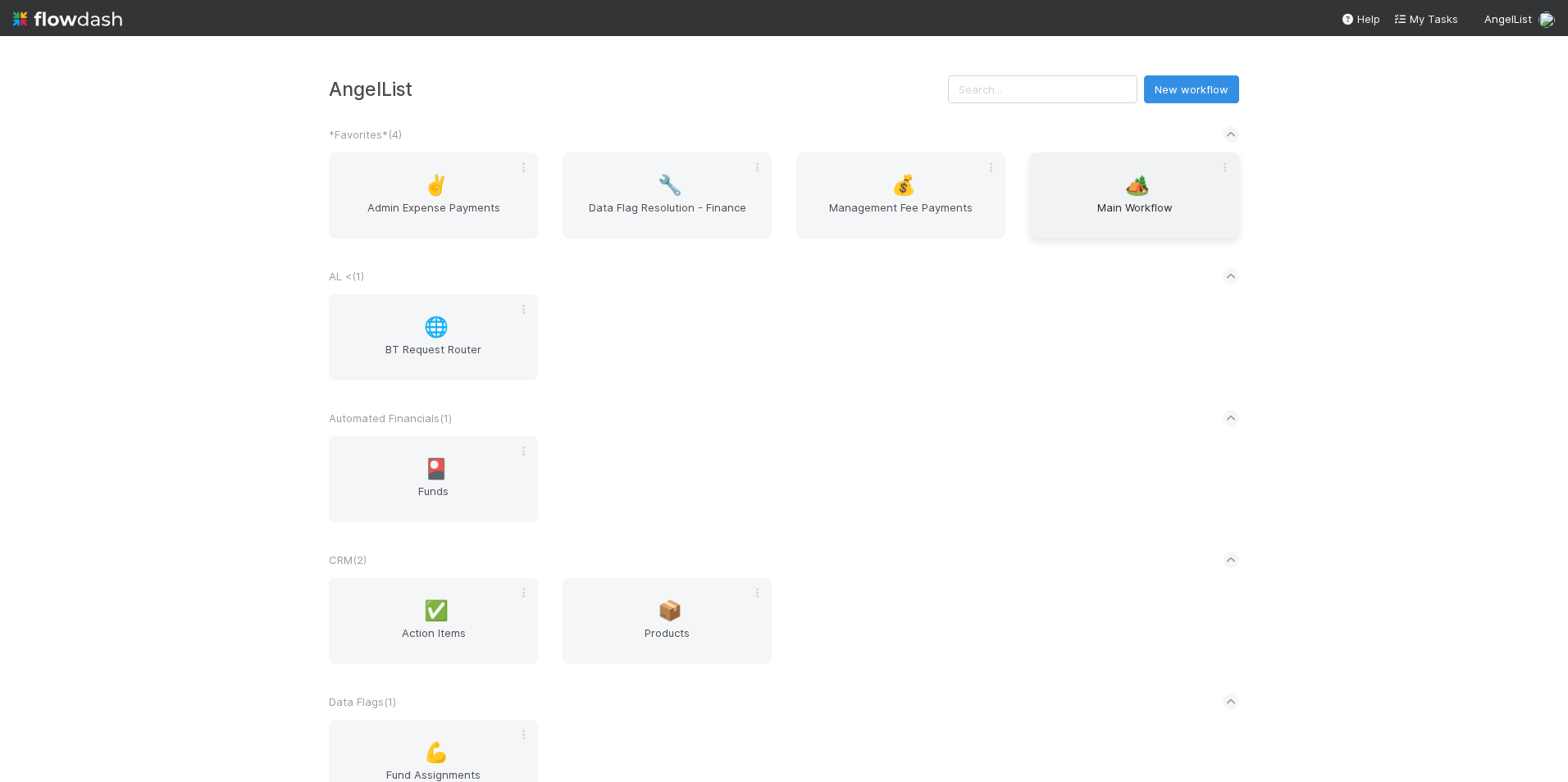
click at [1097, 189] on div "🏕️ Main Workflow" at bounding box center [1135, 196] width 209 height 86
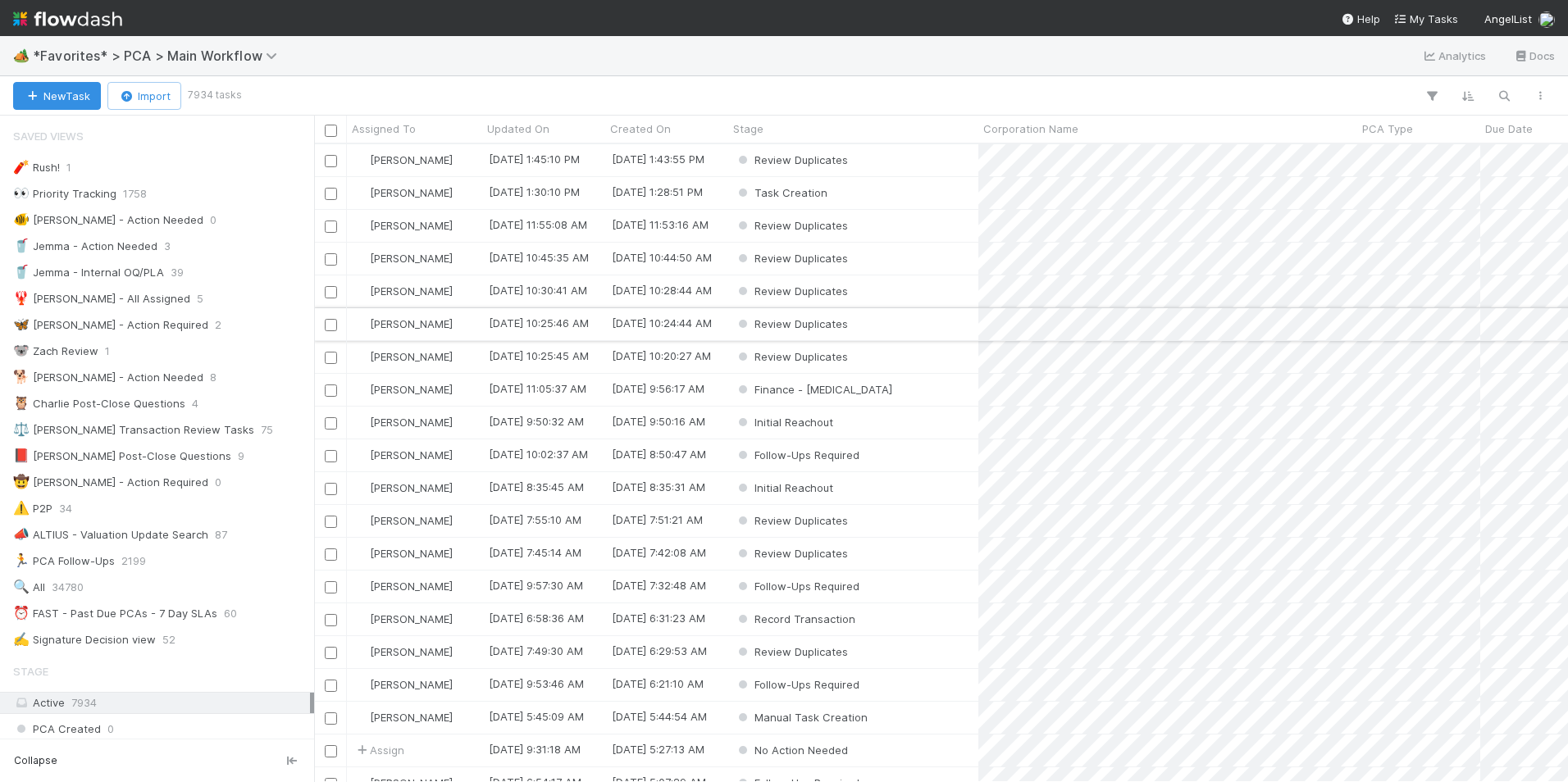
scroll to position [626, 1241]
click at [236, 54] on span "*Favorites* > PCA > Main Workflow" at bounding box center [159, 56] width 253 height 17
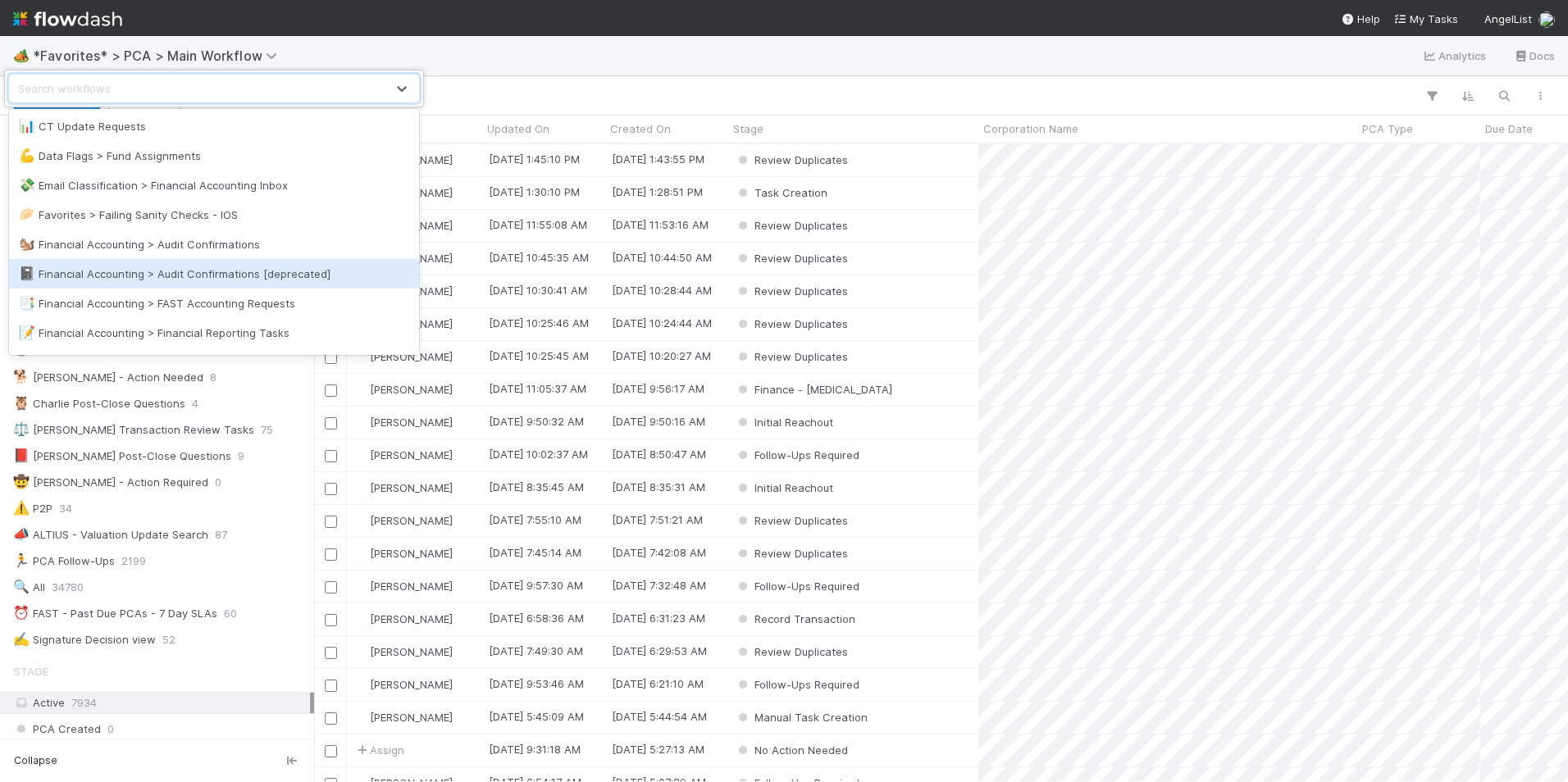
scroll to position [246, 0]
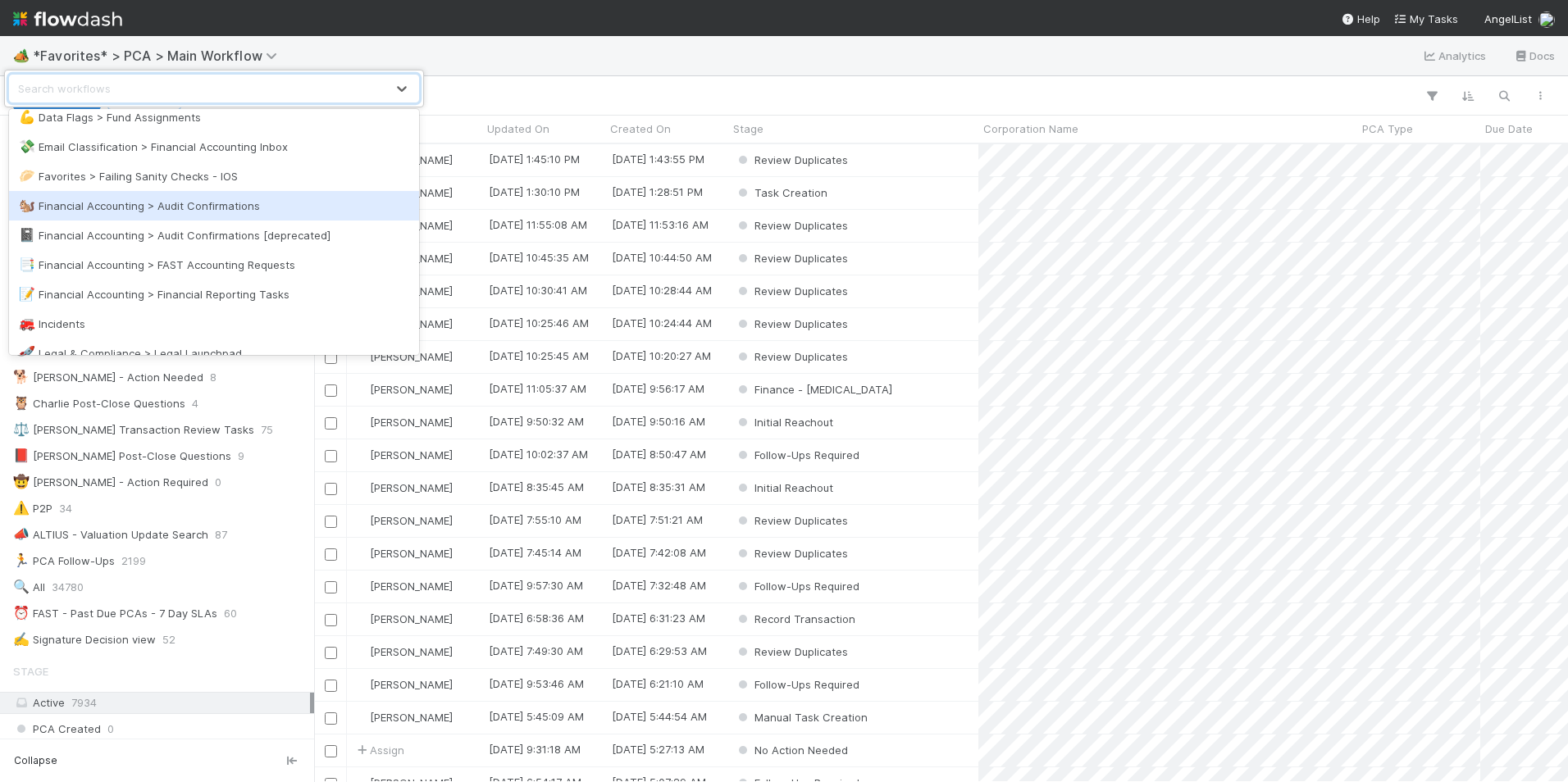
click at [205, 207] on div "🐿️ Financial Accounting > Audit Confirmations" at bounding box center [214, 206] width 390 height 17
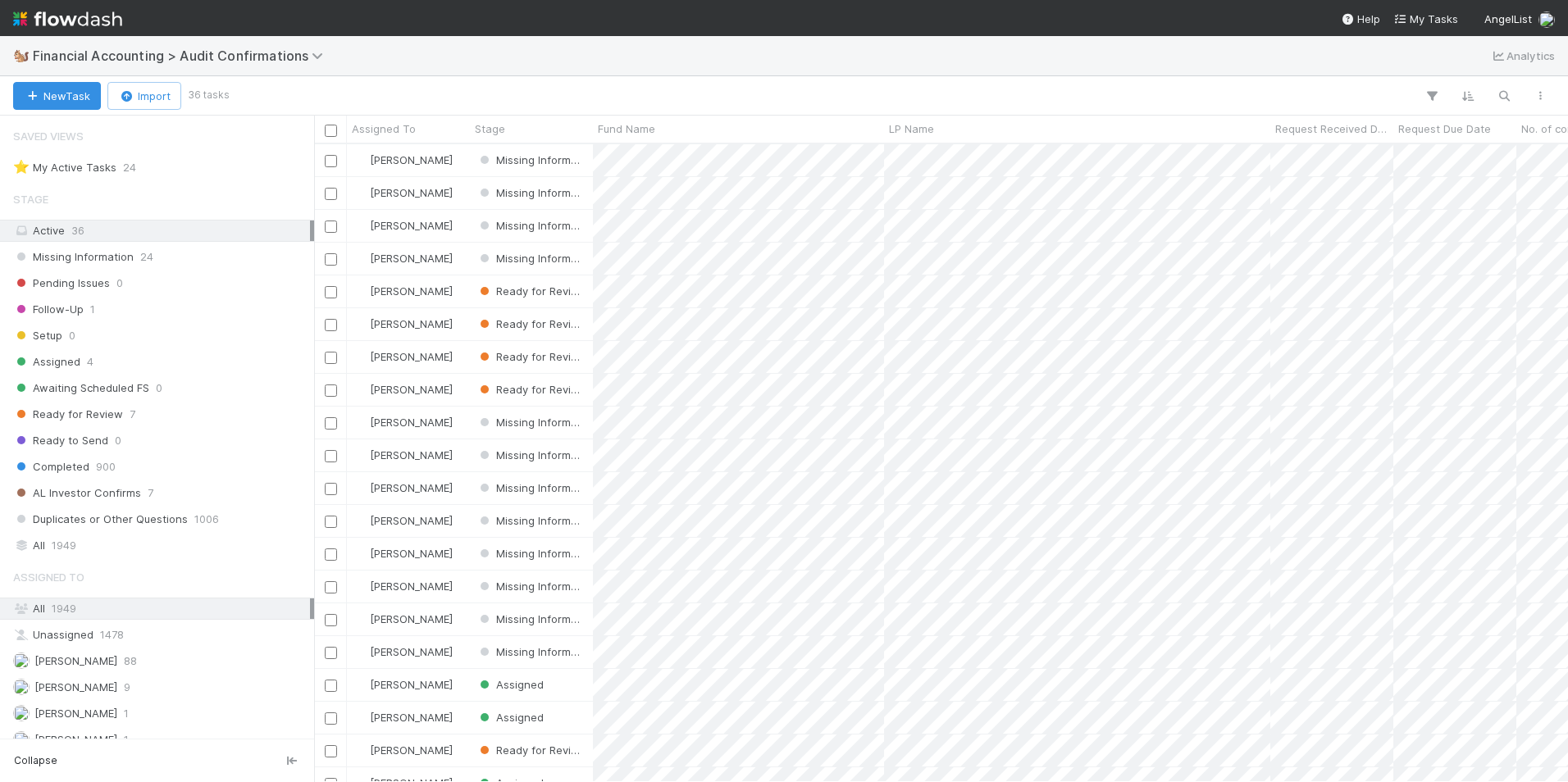
scroll to position [626, 1241]
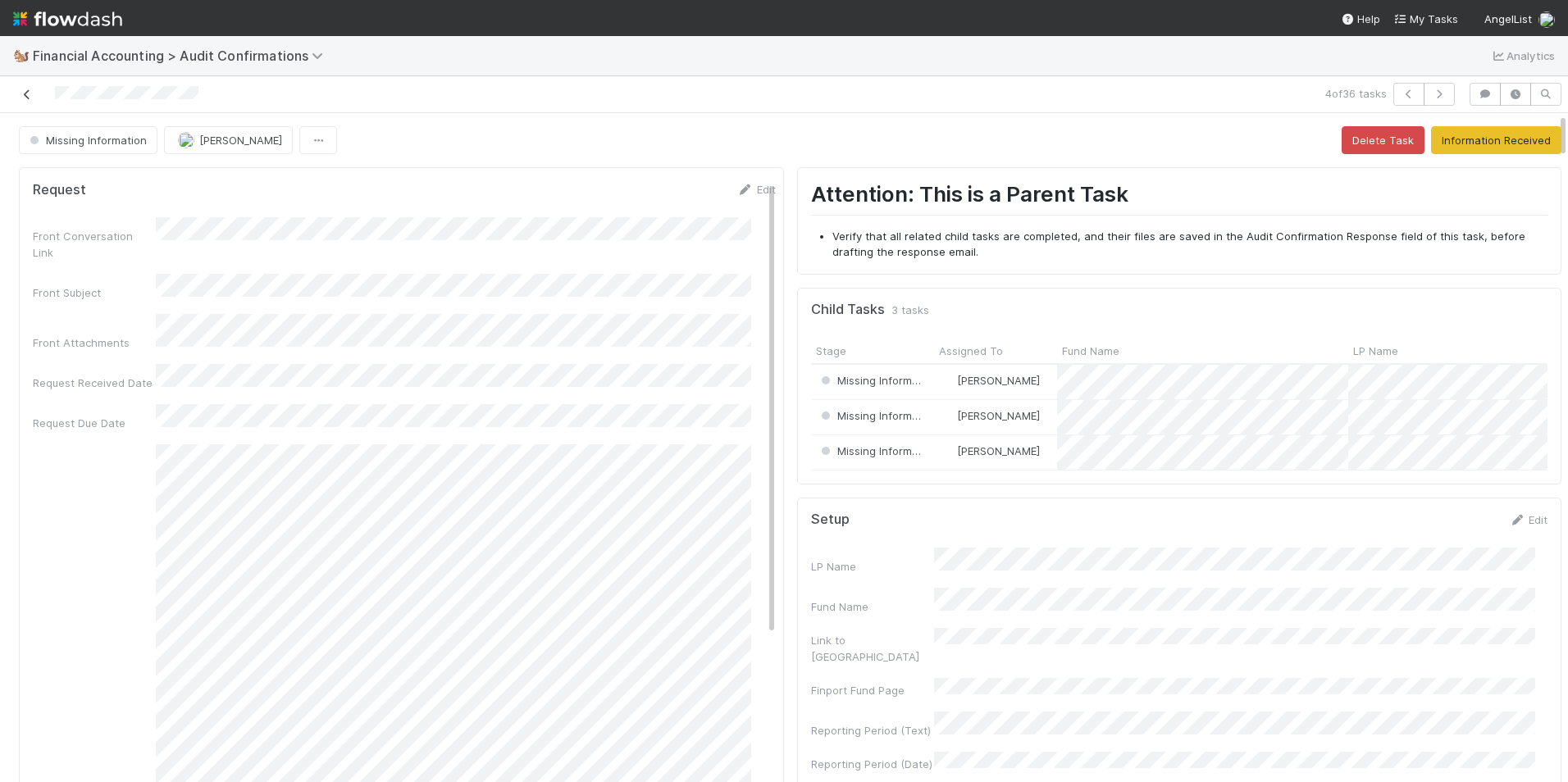
click at [23, 92] on icon at bounding box center [26, 94] width 17 height 11
